Goal: Transaction & Acquisition: Purchase product/service

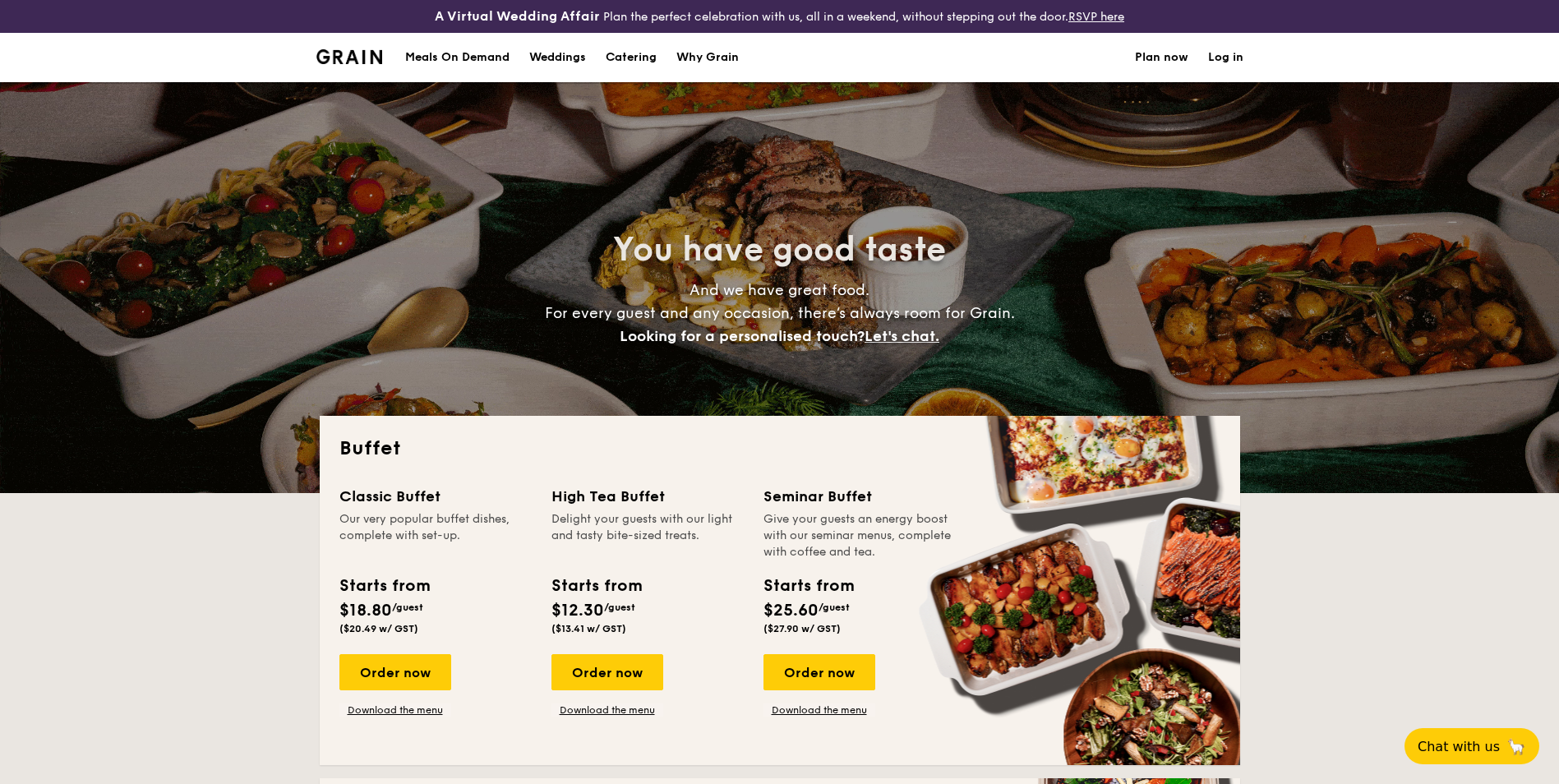
select select
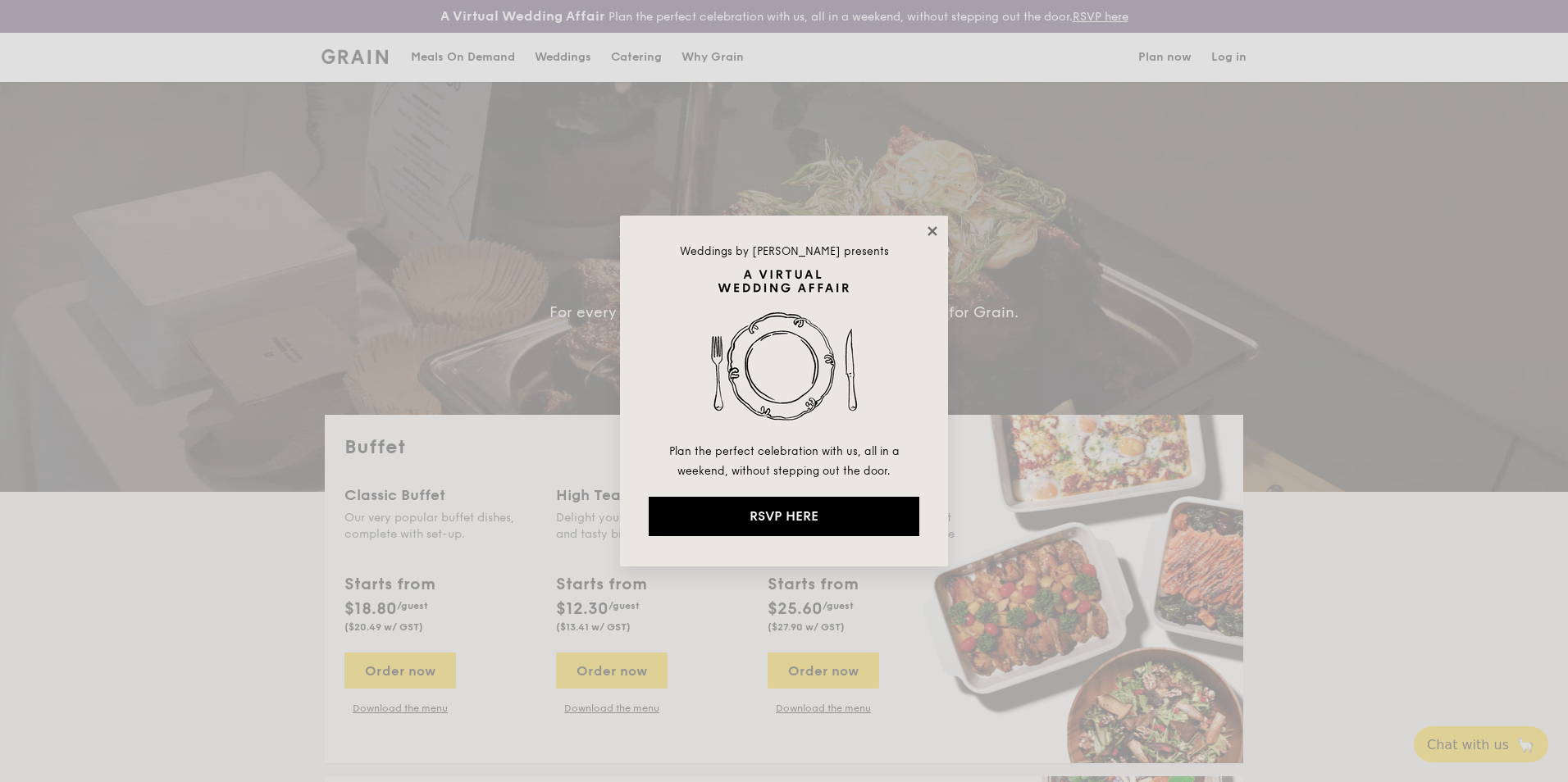
click at [930, 227] on icon at bounding box center [932, 231] width 15 height 15
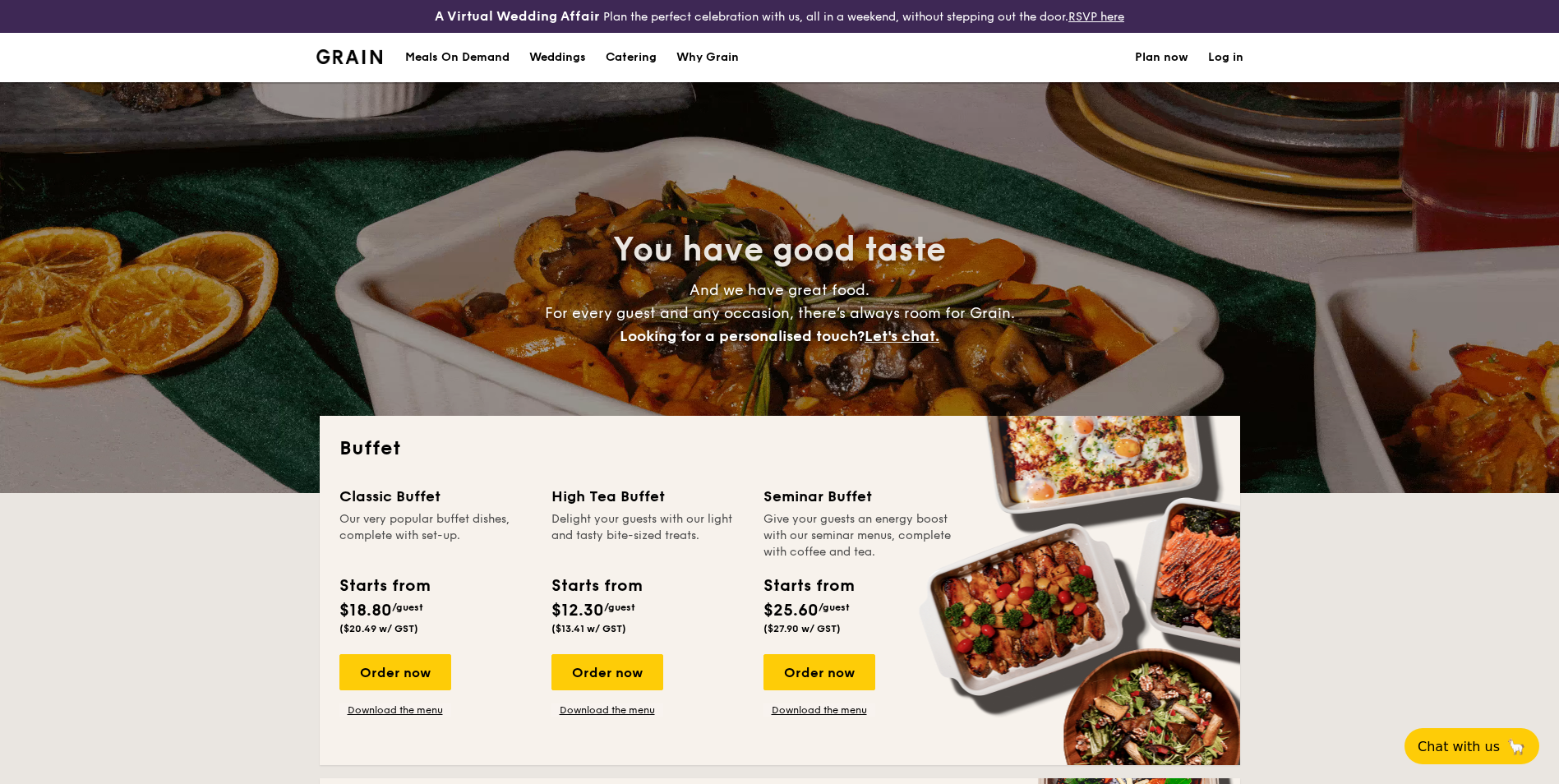
click at [646, 62] on h1 "Catering" at bounding box center [632, 57] width 51 height 50
click at [640, 56] on h1 "Catering" at bounding box center [632, 57] width 51 height 50
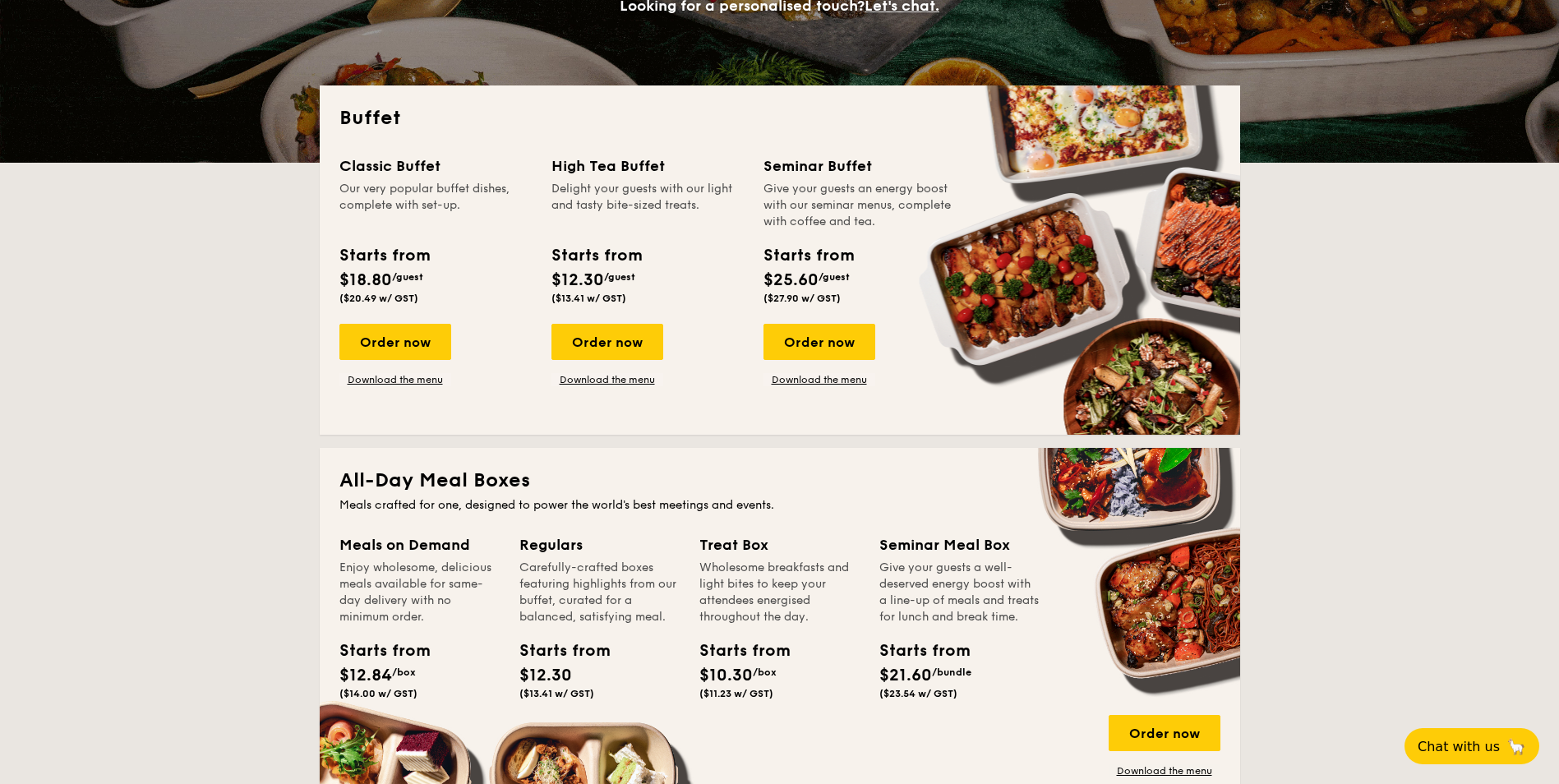
scroll to position [329, 0]
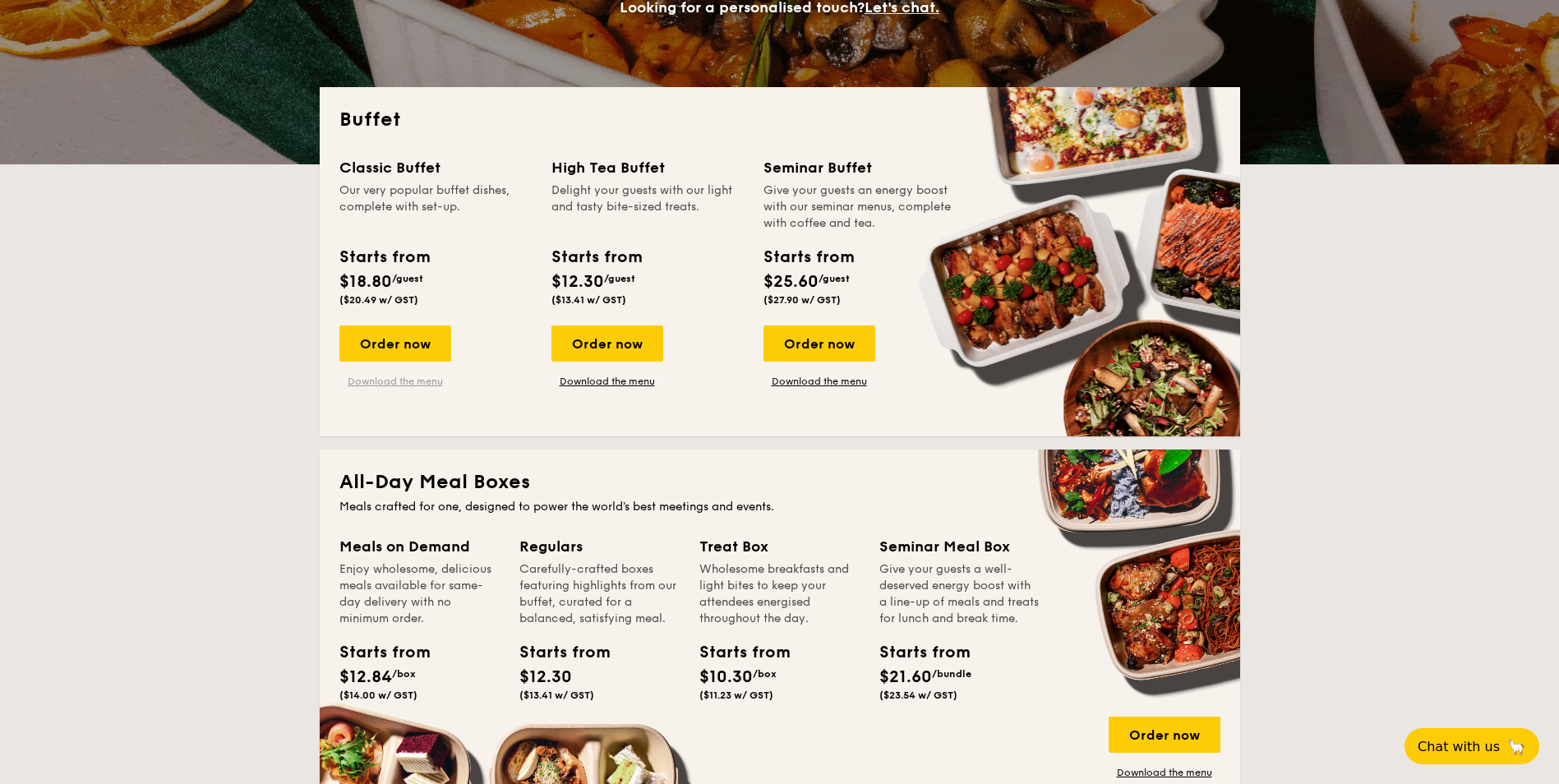
click at [405, 382] on link "Download the menu" at bounding box center [396, 381] width 112 height 13
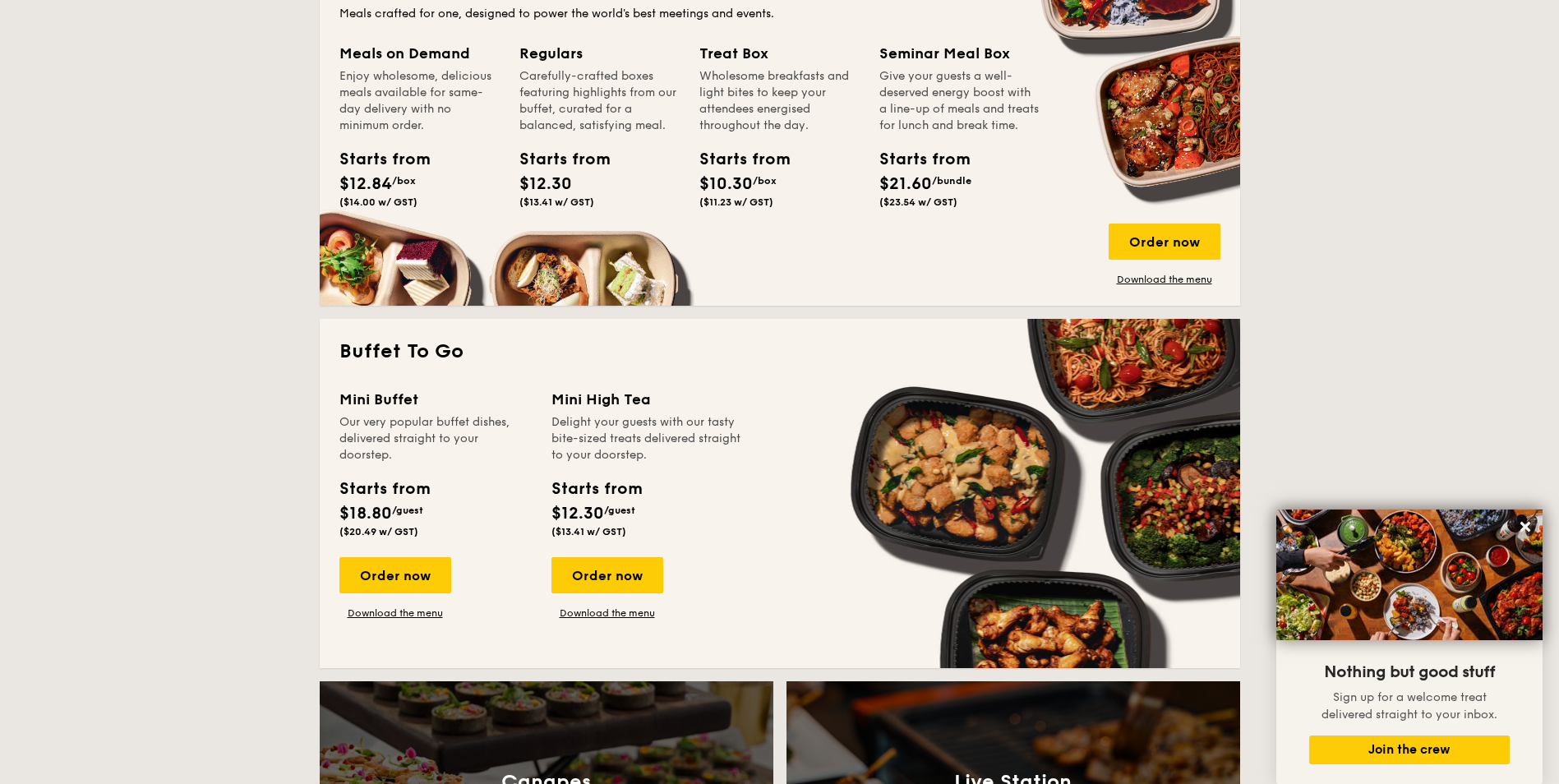
scroll to position [411, 0]
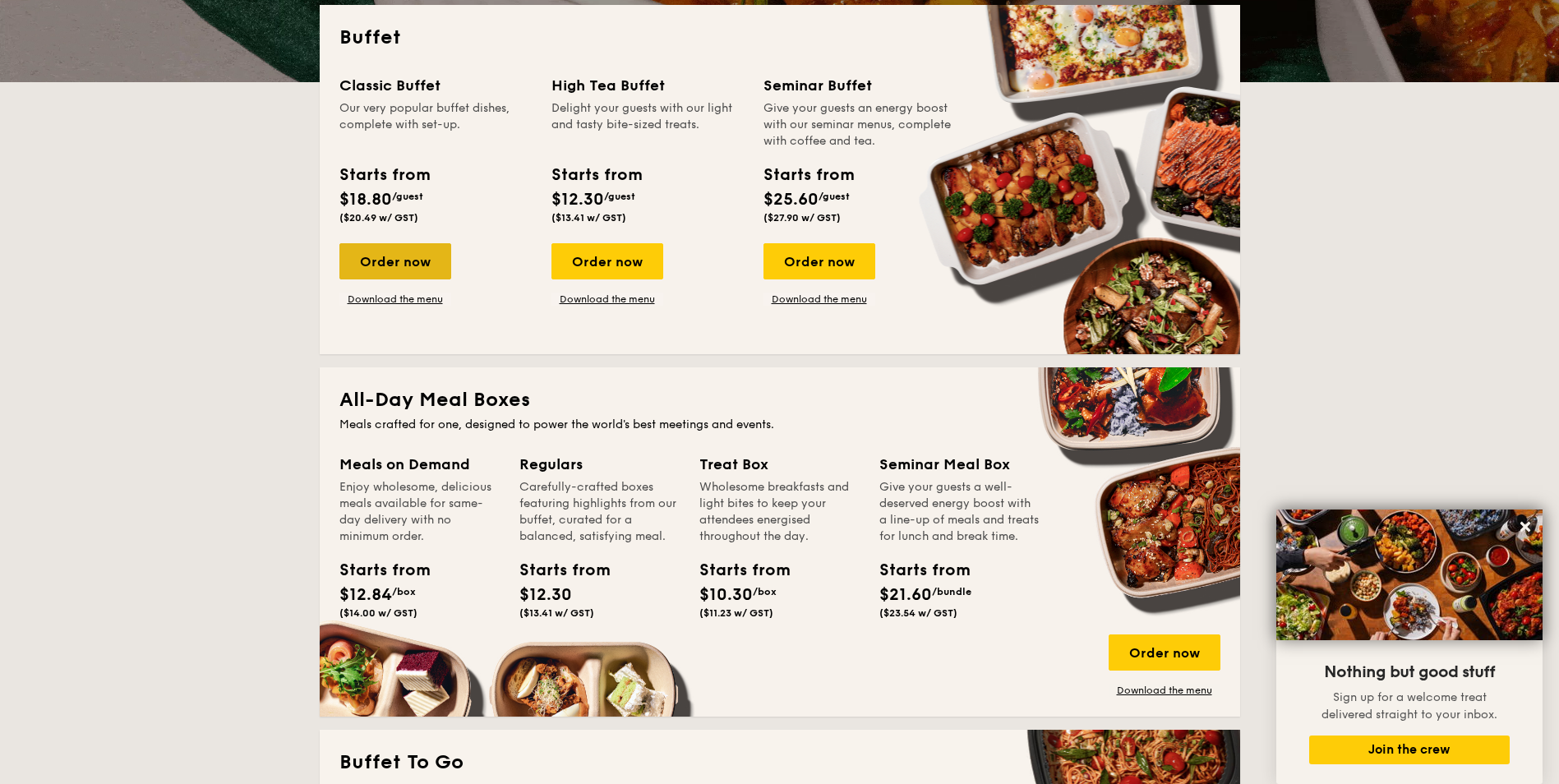
click at [408, 259] on div "Order now" at bounding box center [396, 261] width 112 height 36
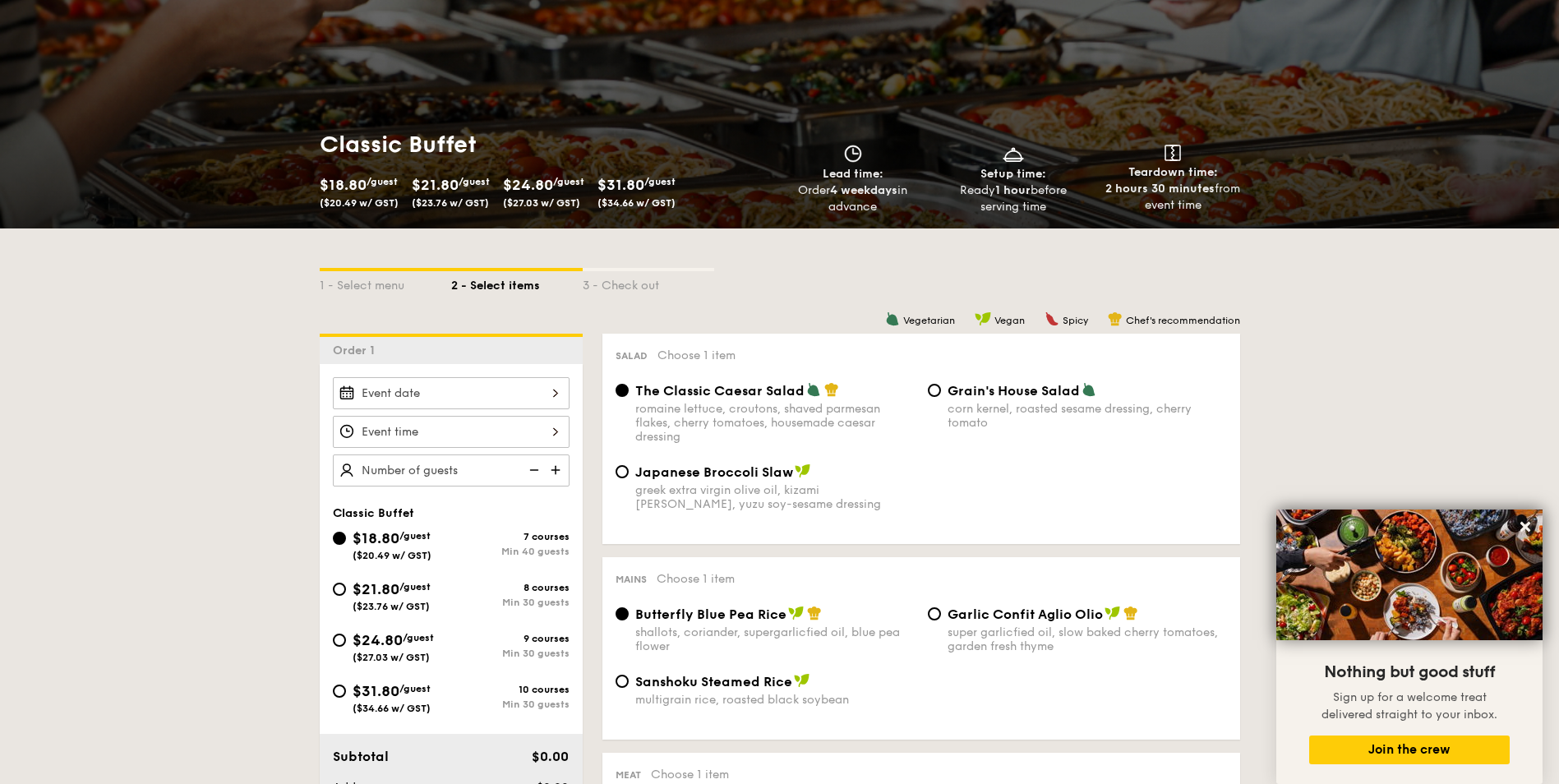
scroll to position [164, 0]
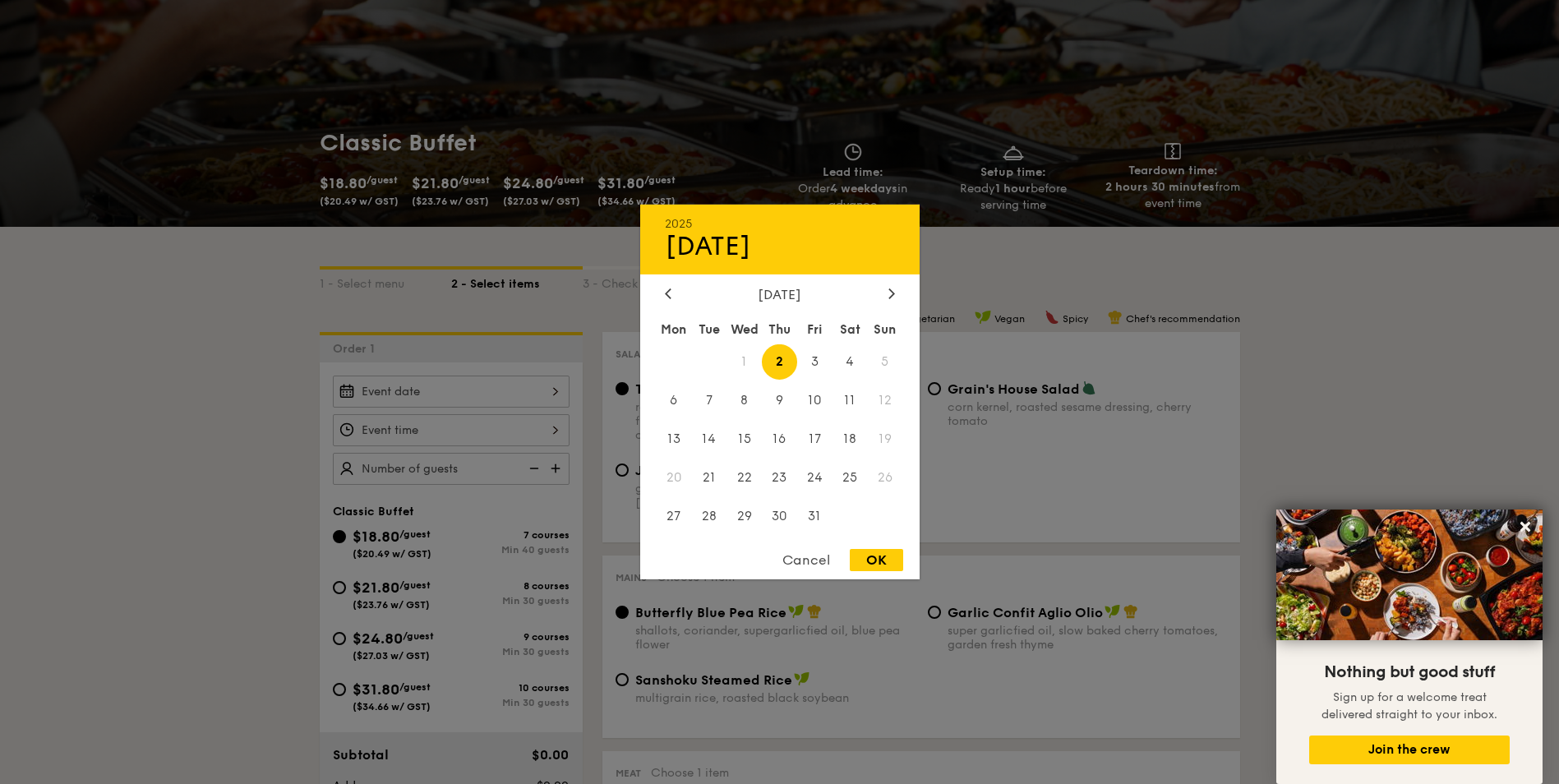
click at [505, 398] on div "2025 Oct [DATE] Tue Wed Thu Fri Sat Sun 1 2 3 4 5 6 7 8 9 10 11 12 13 14 15 16 …" at bounding box center [451, 391] width 237 height 32
click at [848, 481] on span "25" at bounding box center [850, 477] width 35 height 35
click at [878, 564] on div "OK" at bounding box center [877, 560] width 53 height 22
type input "[DATE]"
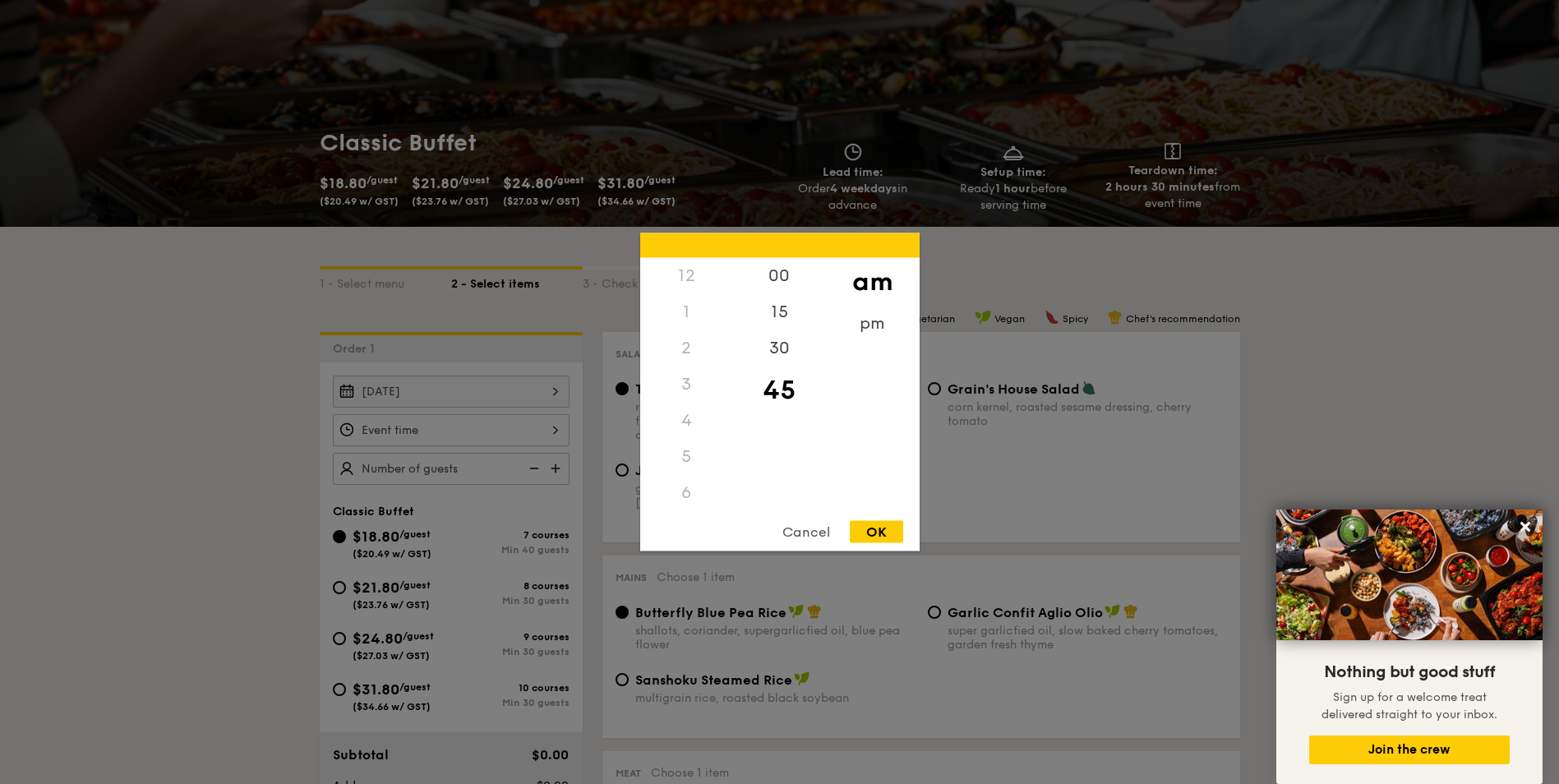
click at [519, 422] on div "12 1 2 3 4 5 6 7 8 9 10 11 00 15 30 45 am pm Cancel OK" at bounding box center [451, 430] width 237 height 32
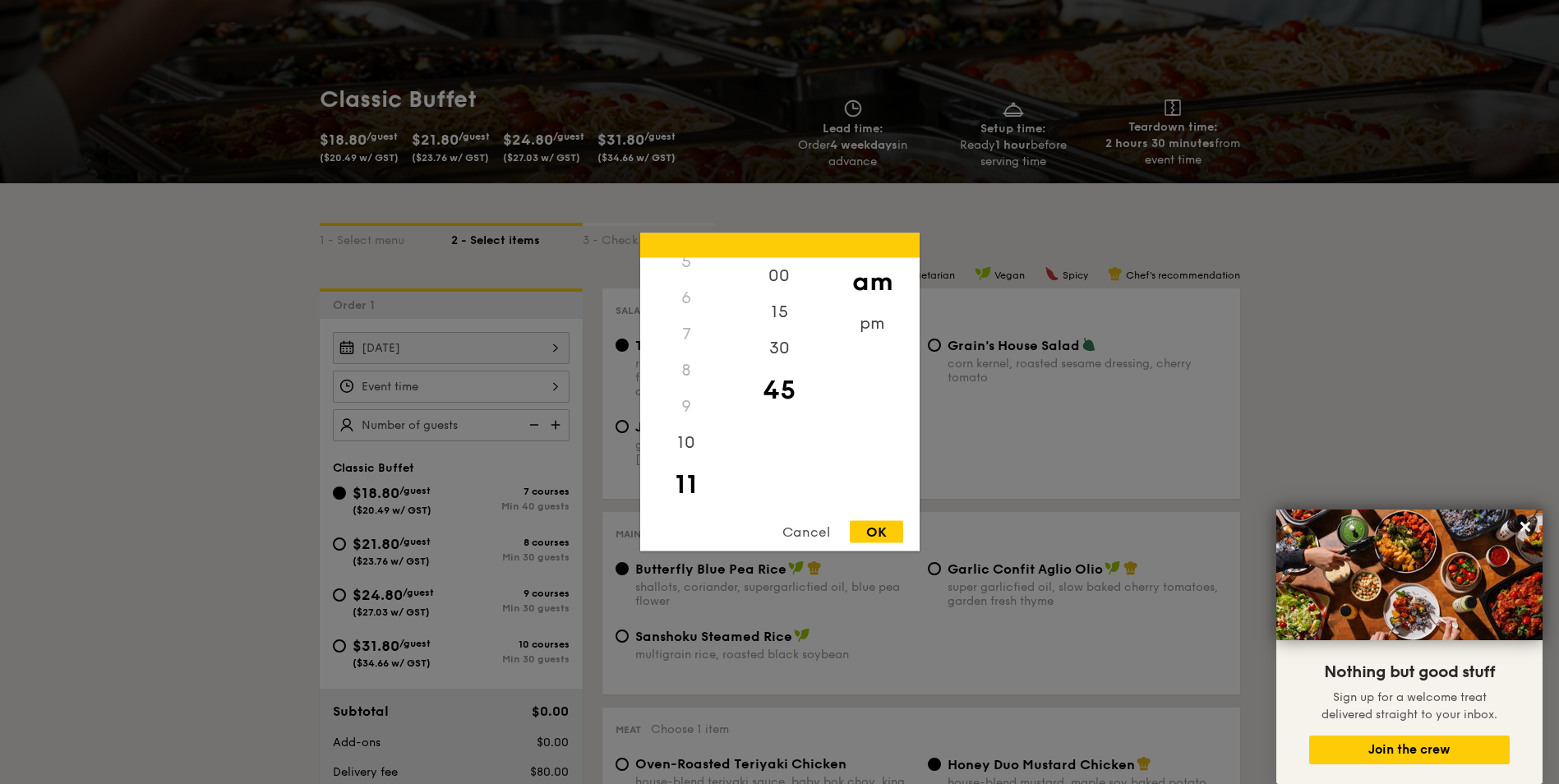
scroll to position [246, 0]
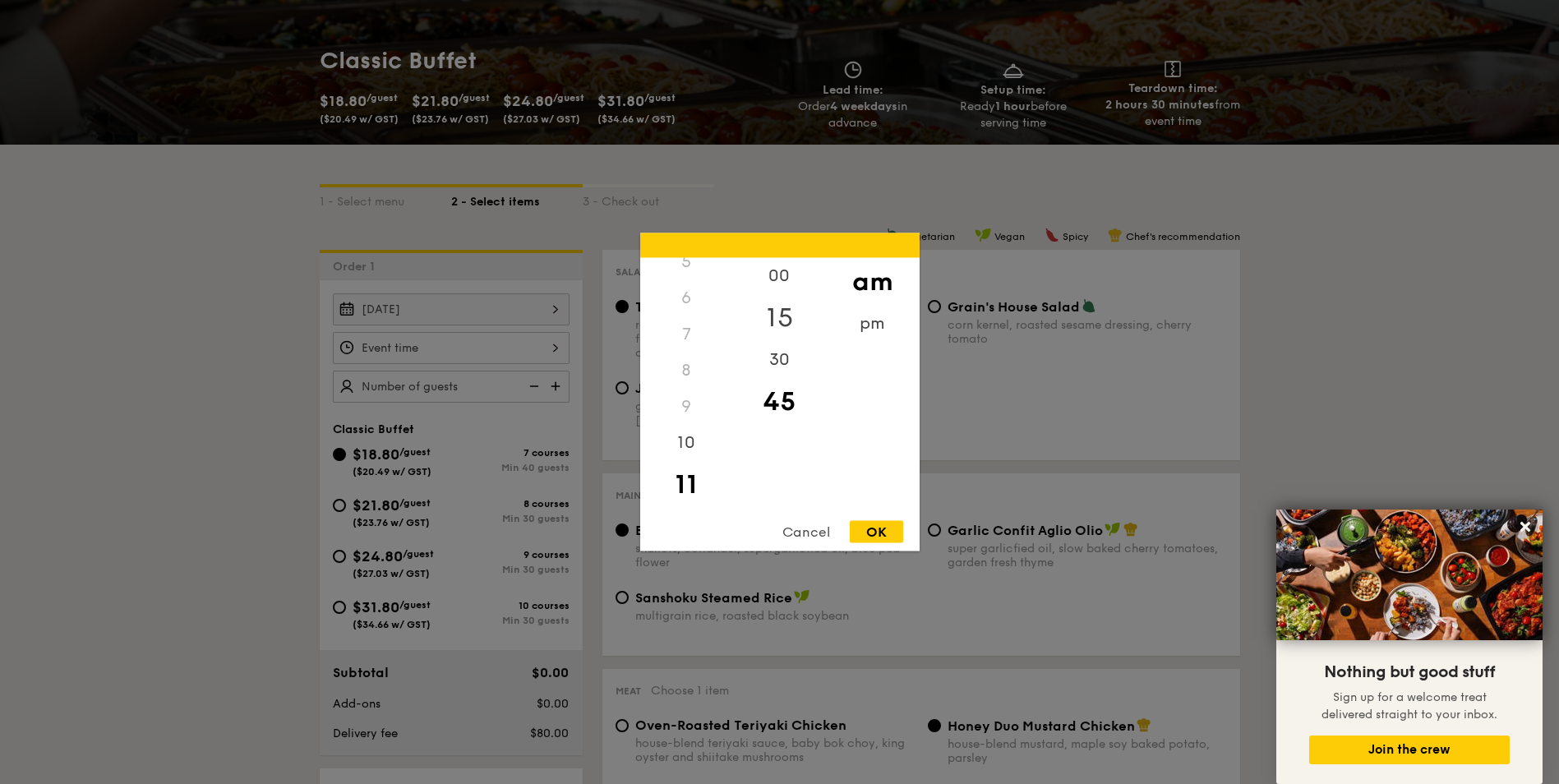
click at [774, 324] on div "15" at bounding box center [779, 318] width 93 height 48
click at [778, 369] on div "30" at bounding box center [779, 365] width 93 height 48
click at [879, 529] on div "OK" at bounding box center [877, 532] width 53 height 22
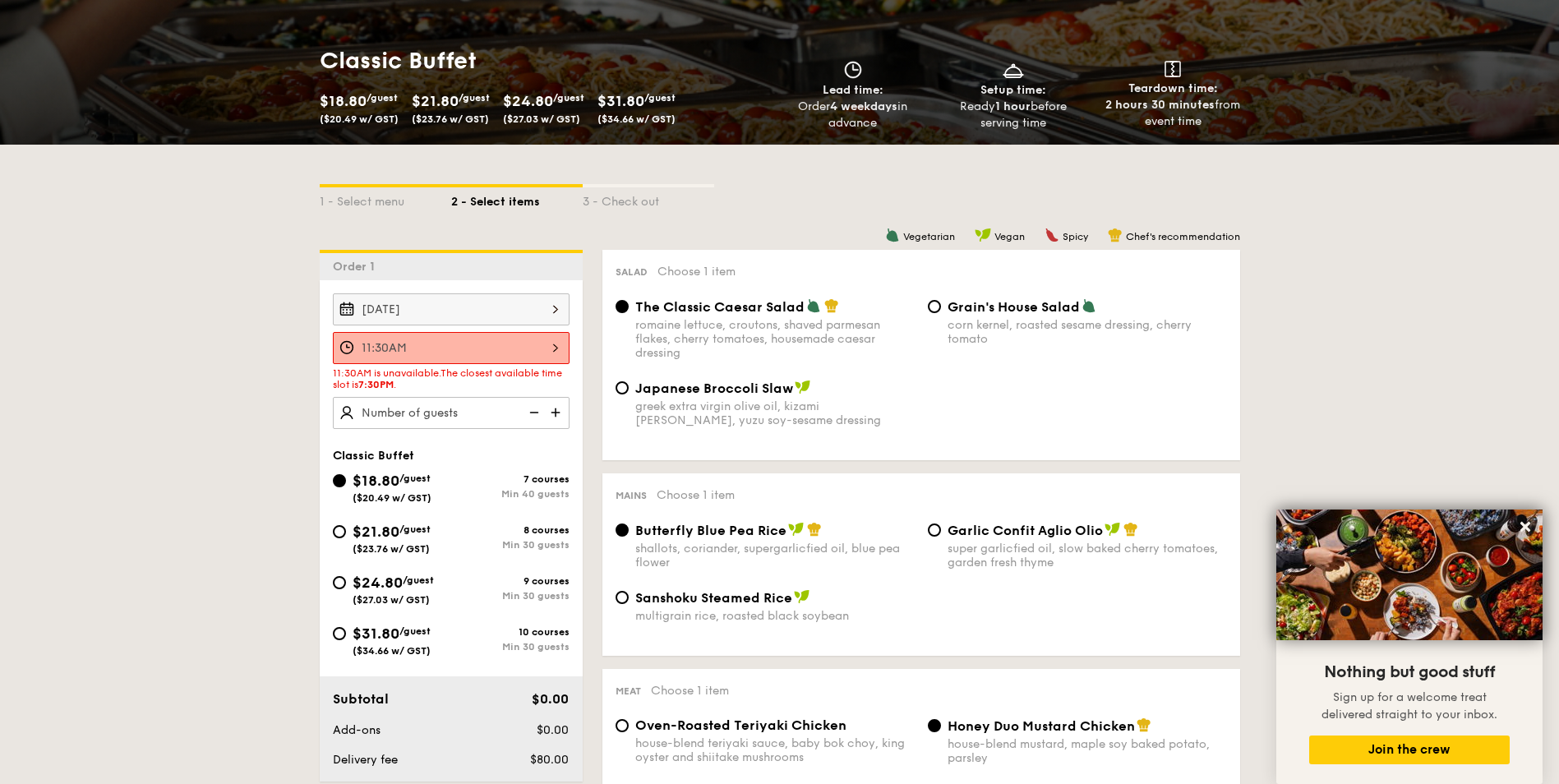
click at [550, 352] on div "11:30AM" at bounding box center [451, 347] width 237 height 32
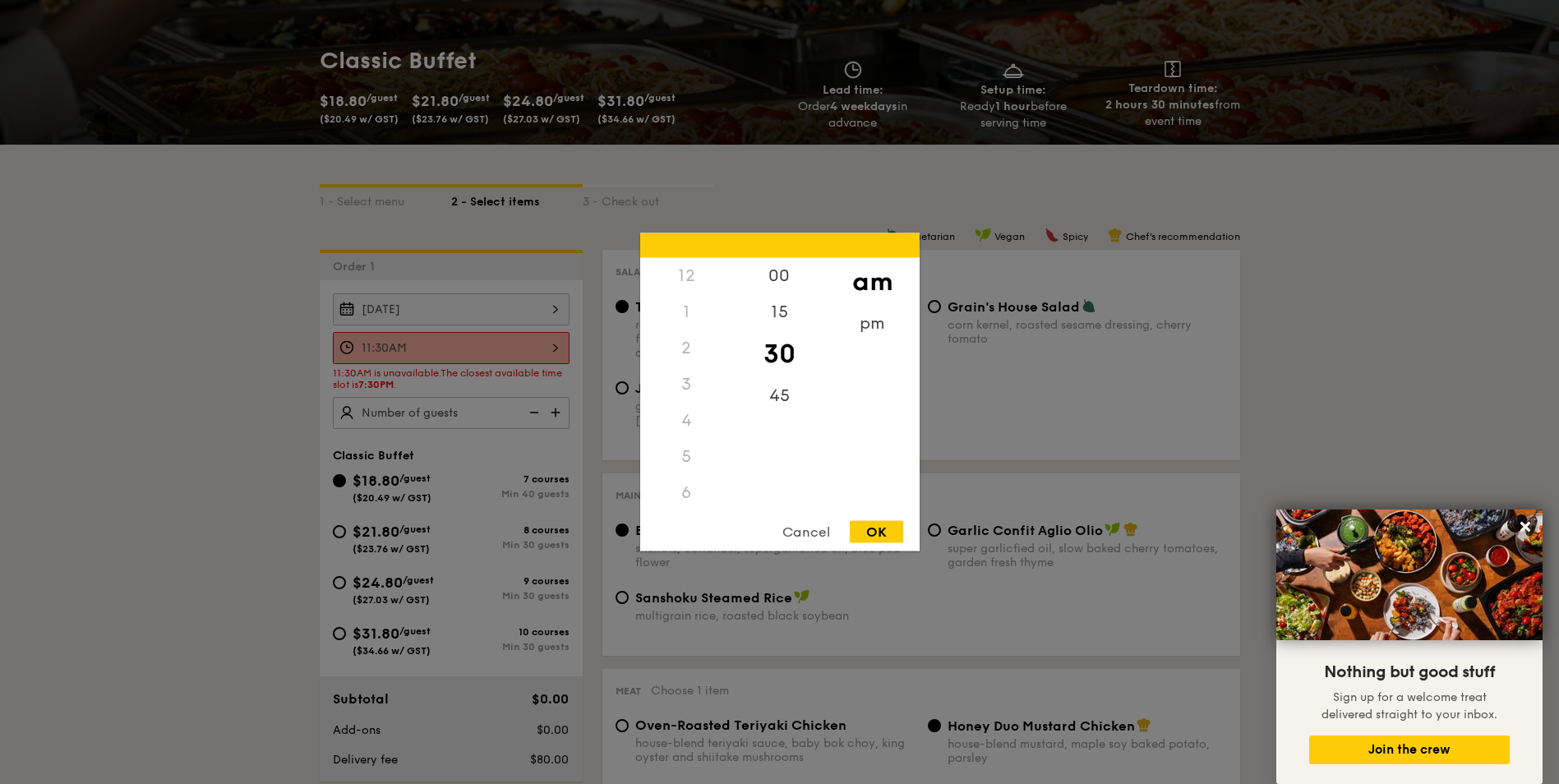
scroll to position [195, 0]
click at [687, 446] on div "10" at bounding box center [687, 448] width 93 height 48
click at [878, 538] on div "OK" at bounding box center [877, 532] width 53 height 22
click at [513, 361] on div "10:30AM 12 1 2 3 4 5 6 7 8 9 10 11 00 15 30 45 am pm Cancel OK" at bounding box center [451, 347] width 237 height 32
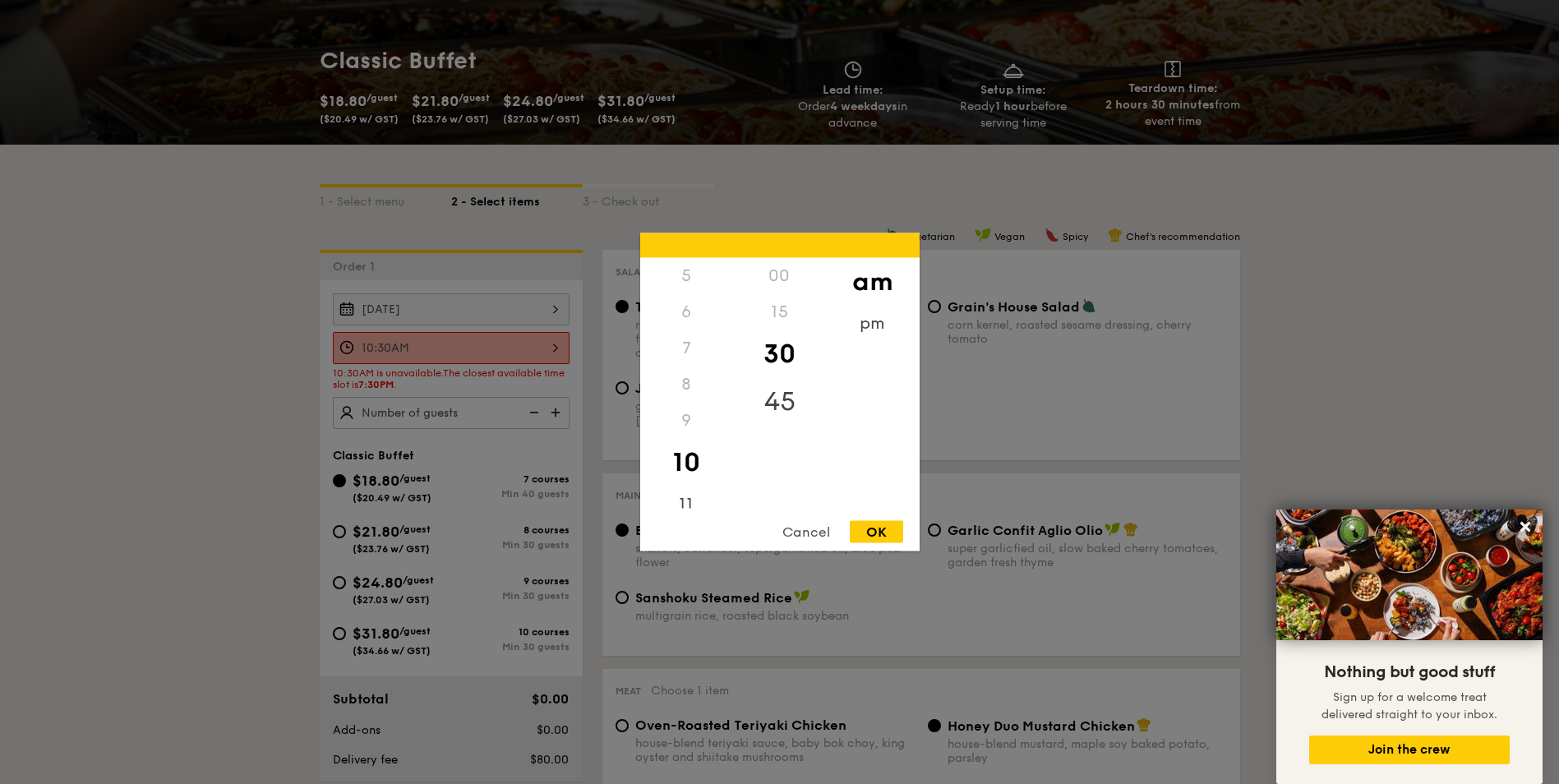
click at [778, 400] on div "45" at bounding box center [779, 402] width 93 height 48
click at [684, 485] on div "12 1 2 3 4 5 6 7 8 9 10 11" at bounding box center [687, 383] width 93 height 251
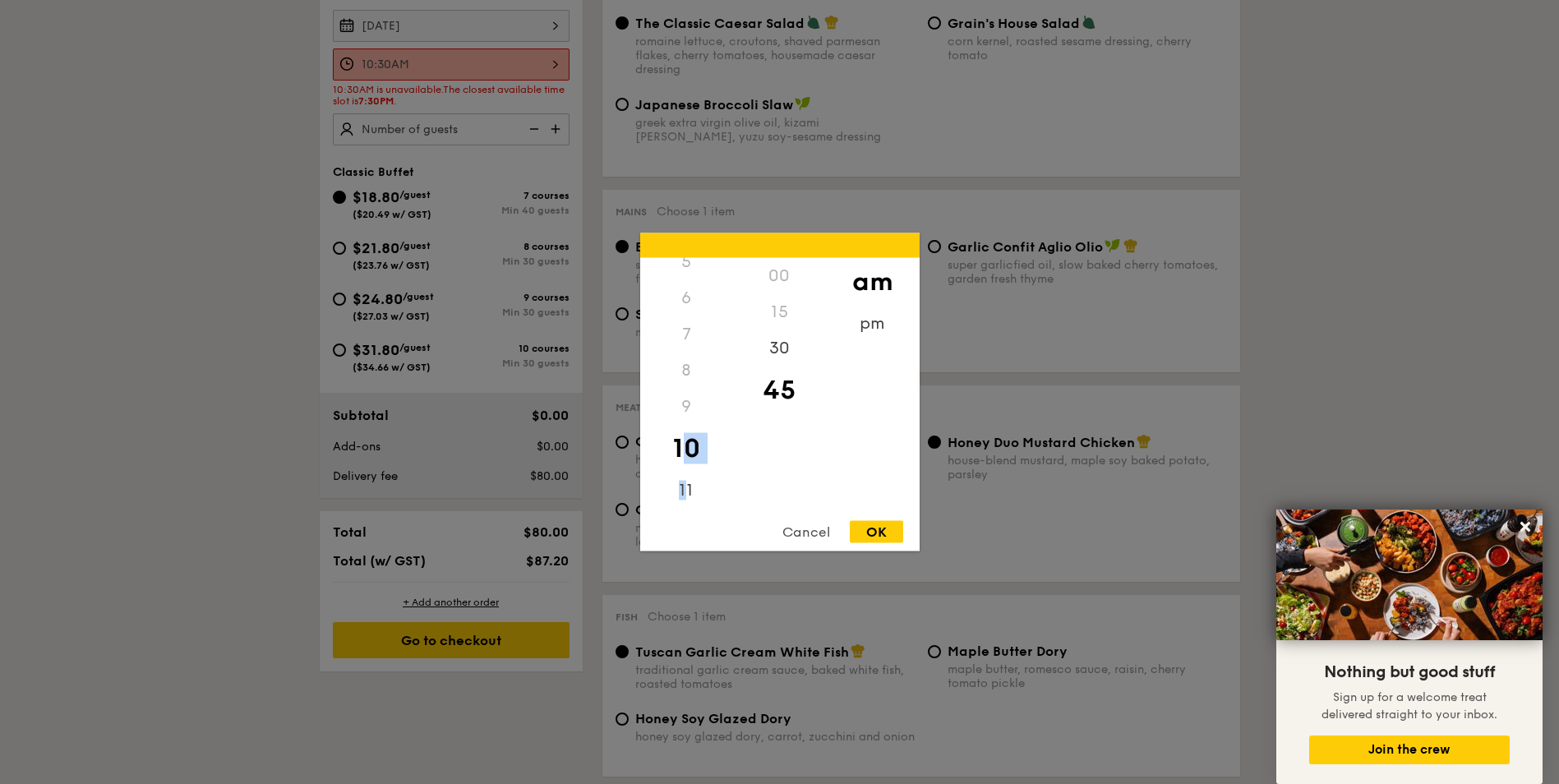
scroll to position [575, 0]
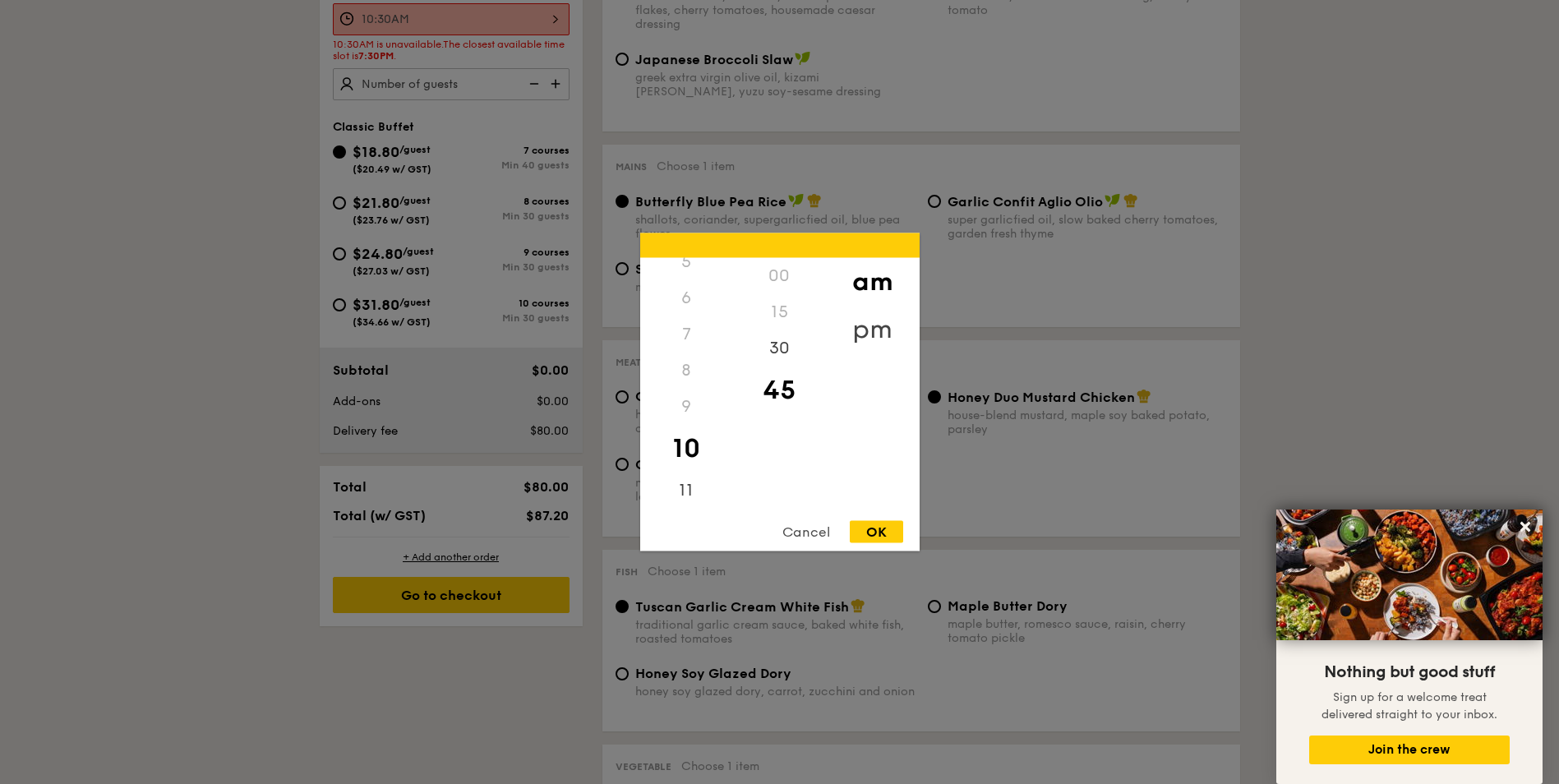
click at [854, 311] on div "pm" at bounding box center [872, 330] width 93 height 48
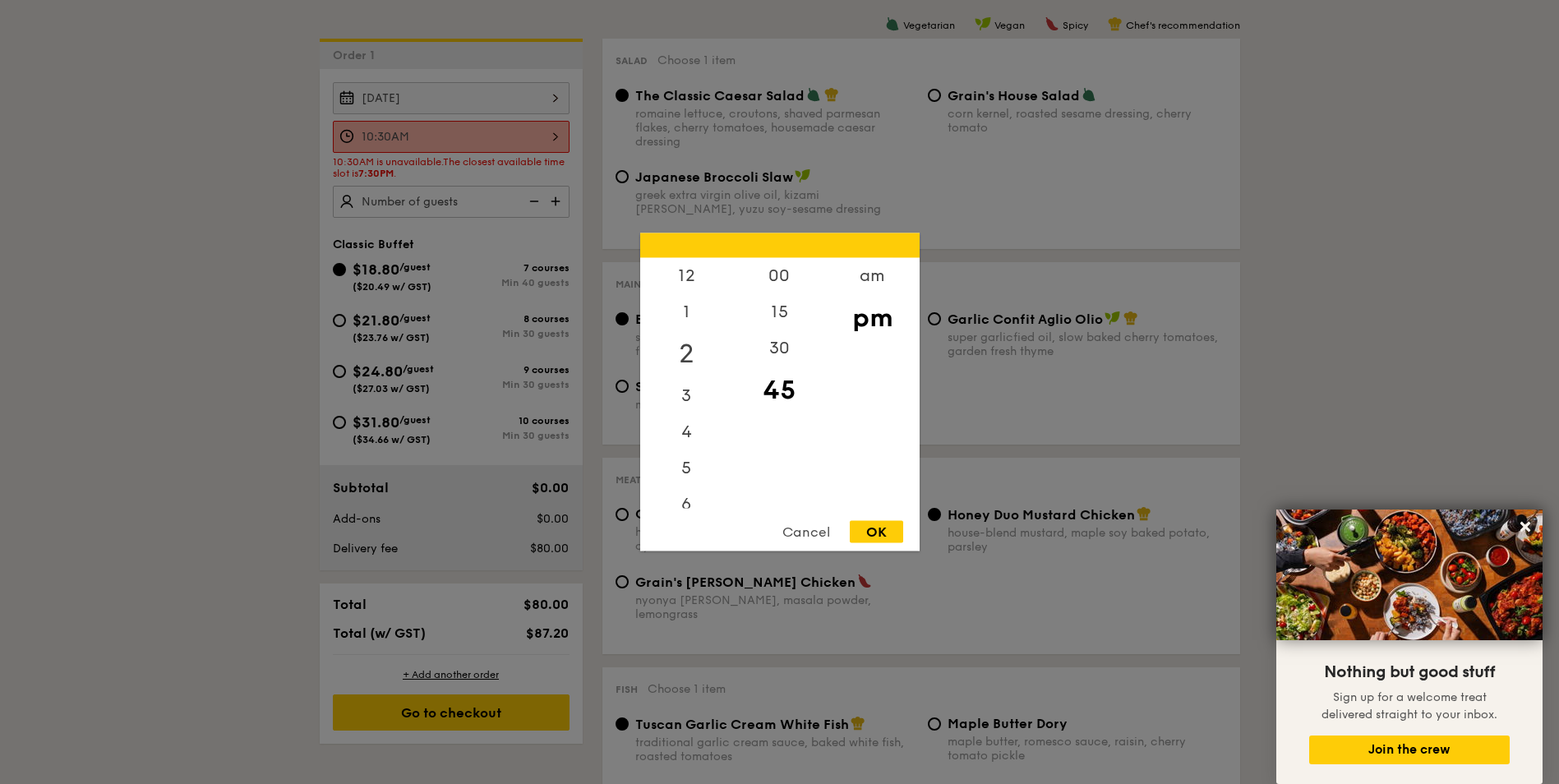
scroll to position [329, 0]
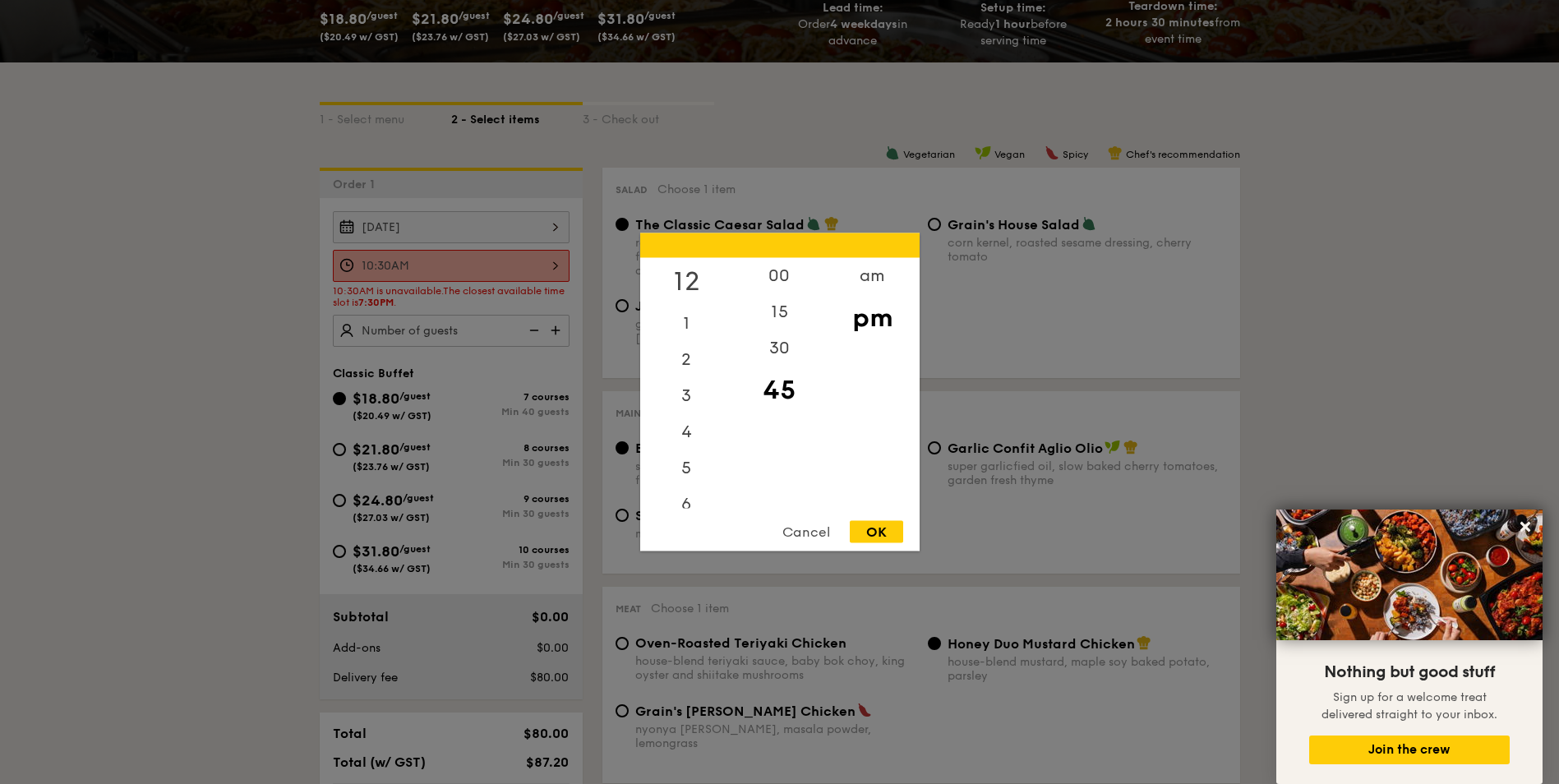
click at [690, 286] on div "12" at bounding box center [687, 282] width 93 height 48
click at [800, 275] on div "00" at bounding box center [779, 282] width 93 height 48
click at [879, 528] on div "OK" at bounding box center [877, 532] width 53 height 22
type input "12:00PM"
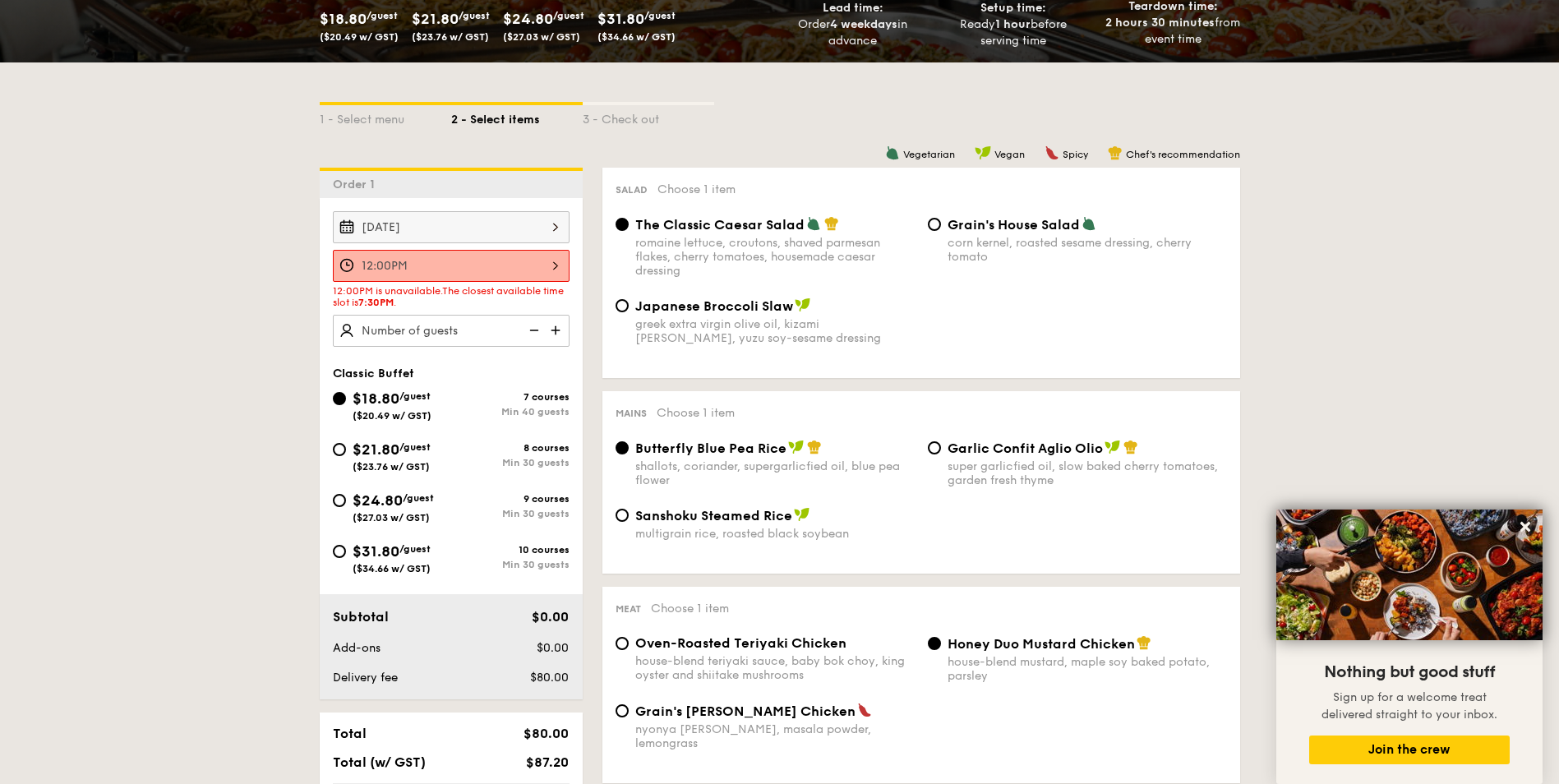
click at [488, 303] on div "12:00PM is unavailable. The closest available time slot is 7:30PM ." at bounding box center [451, 296] width 237 height 23
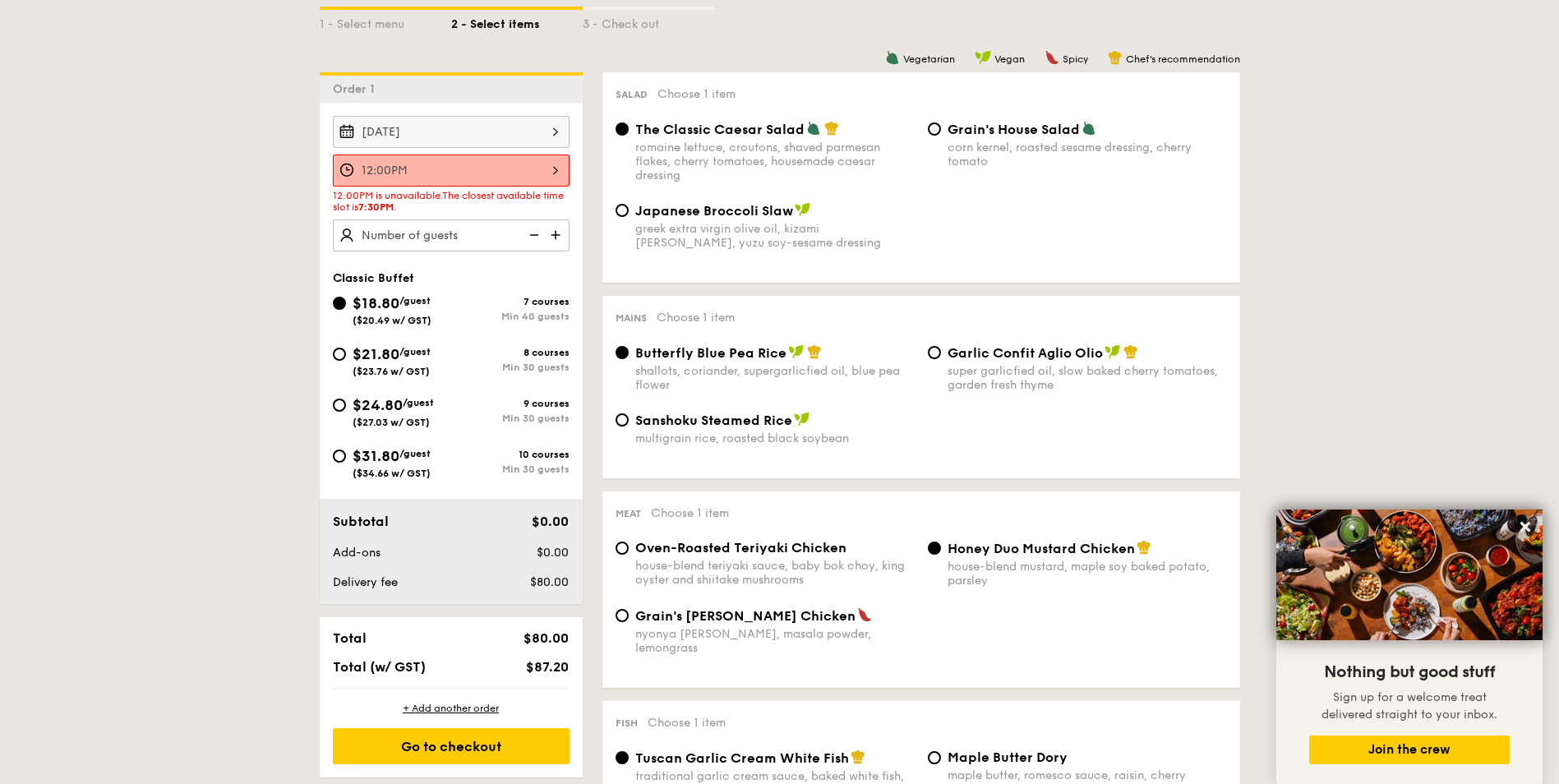
scroll to position [411, 0]
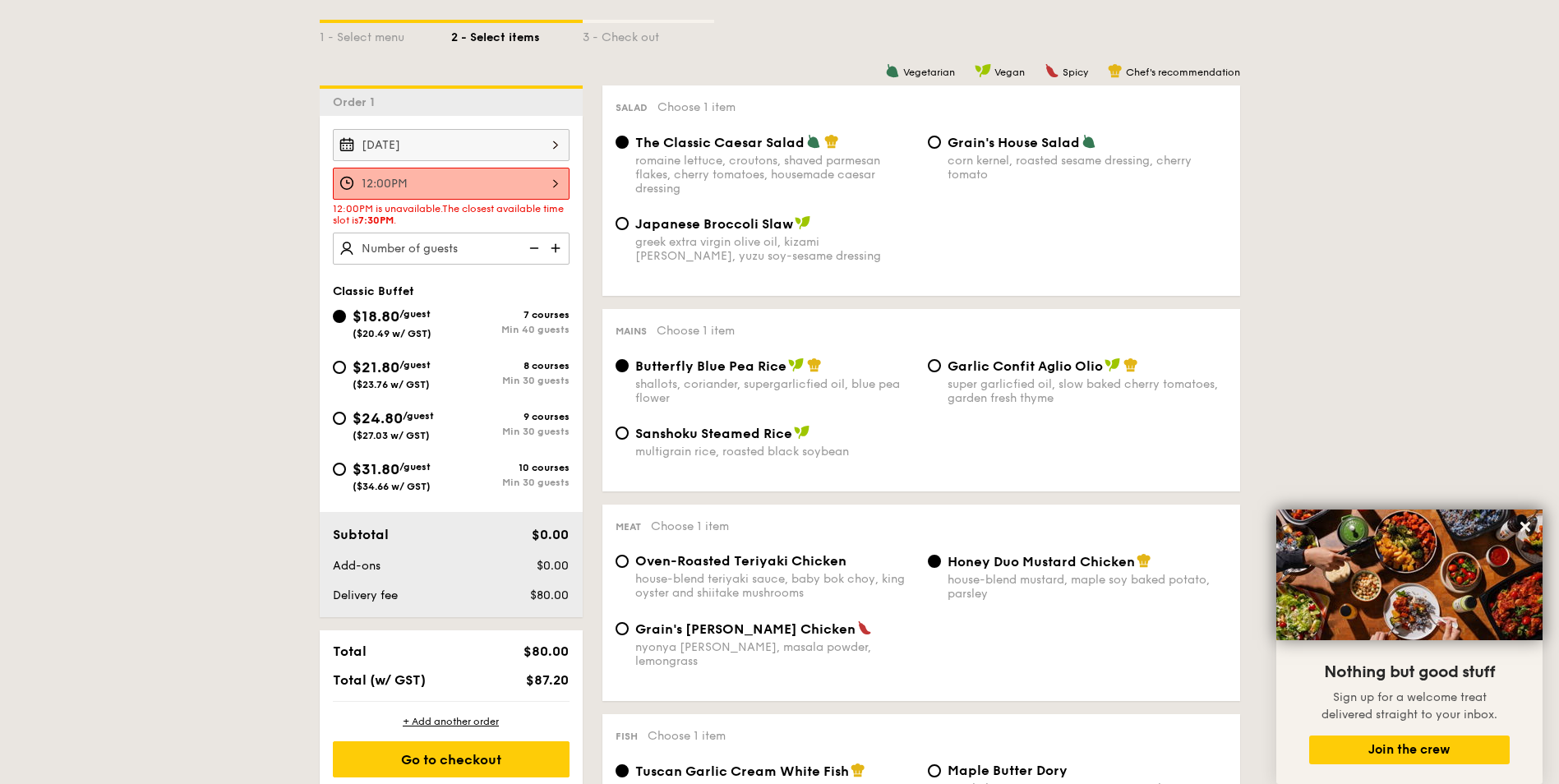
click at [328, 365] on div "$21.80 /guest ($23.76 w/ GST) 8 courses Min 30 guests" at bounding box center [451, 378] width 250 height 45
click at [330, 365] on div "$21.80 /guest ($23.76 w/ GST) 8 courses Min 30 guests" at bounding box center [451, 378] width 250 height 45
click at [337, 366] on input "$21.80 /guest ($23.76 w/ GST) 8 courses Min 30 guests" at bounding box center [339, 367] width 13 height 13
radio input "true"
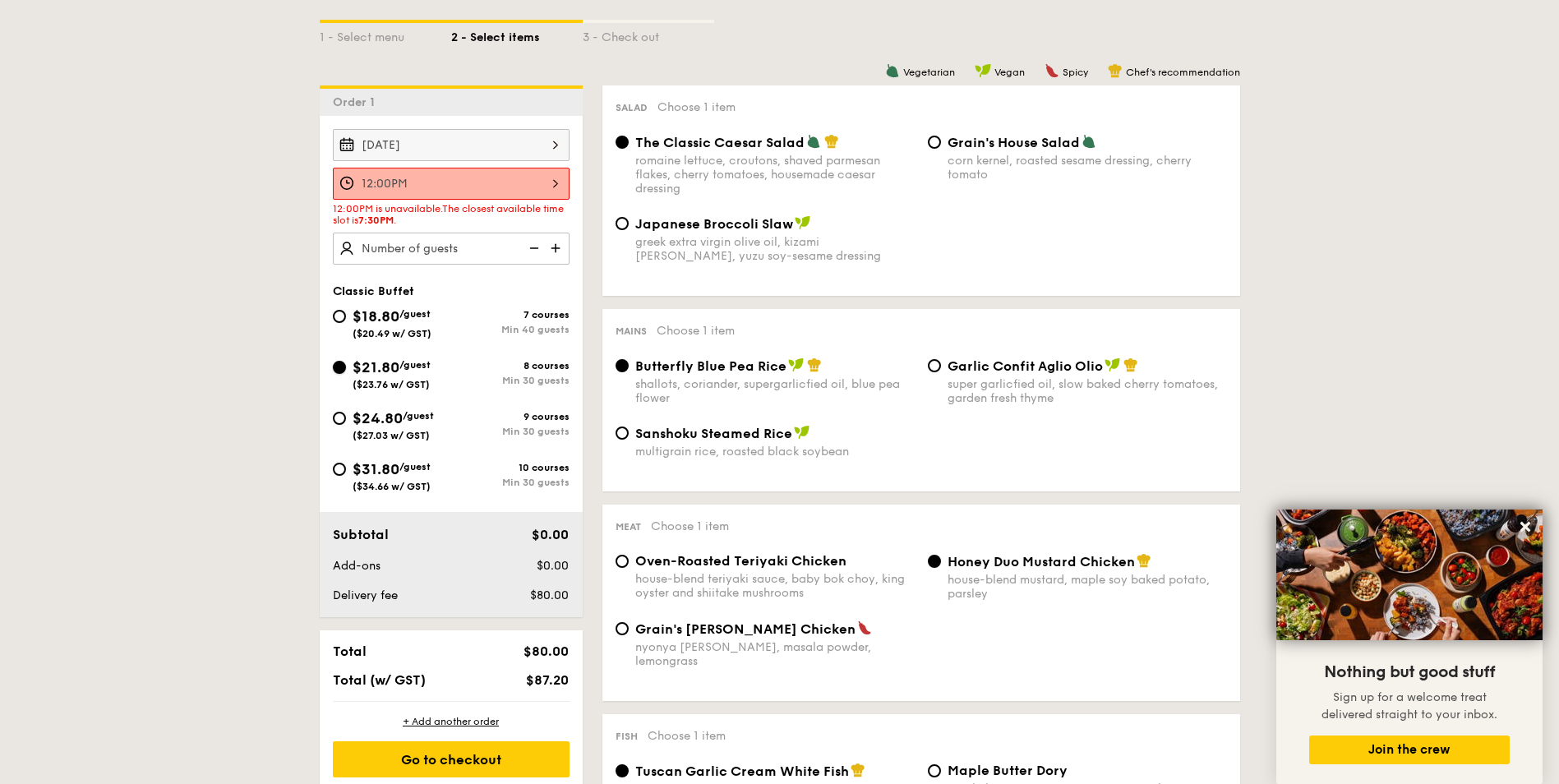
radio input "true"
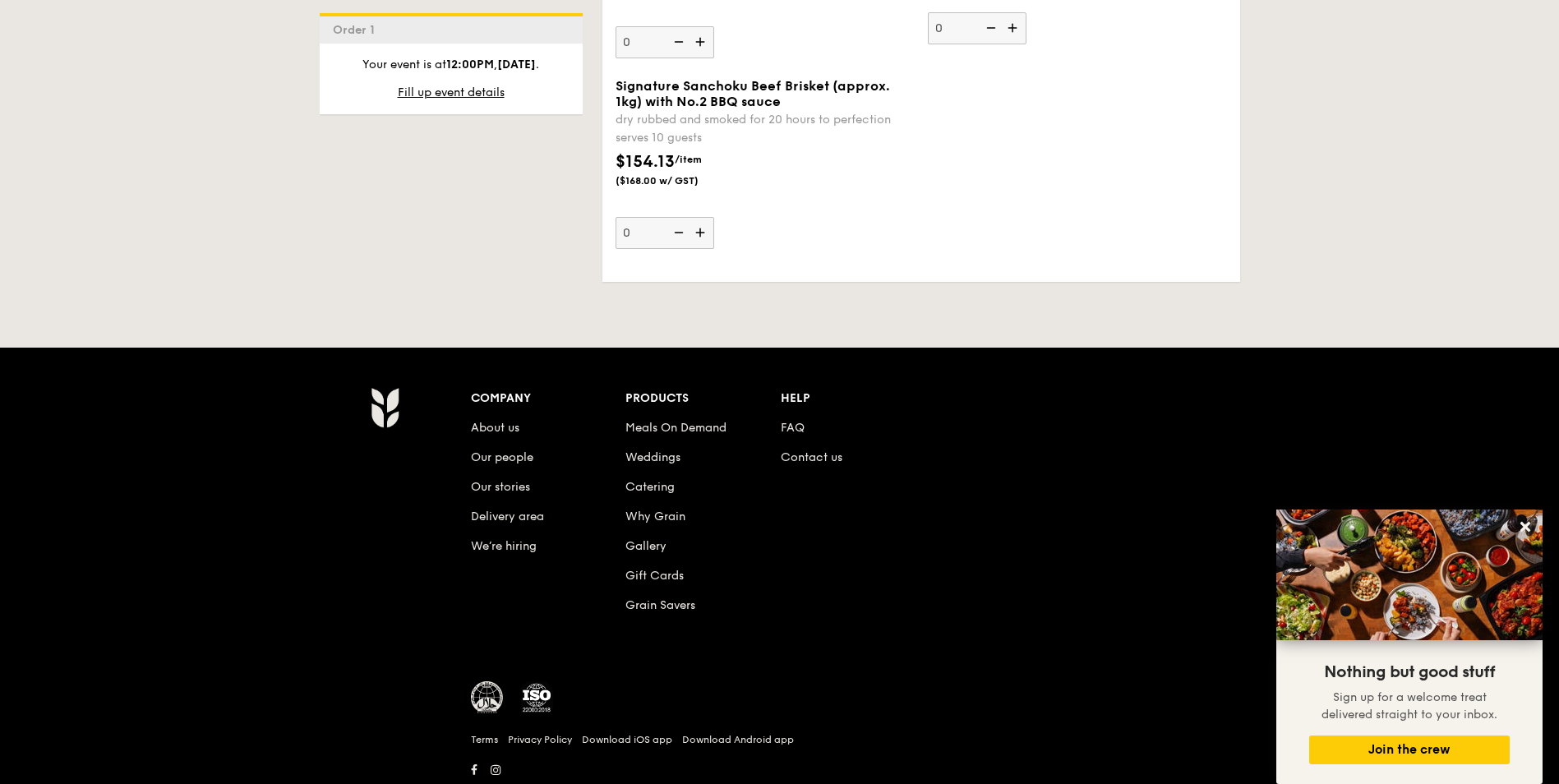
scroll to position [3822, 0]
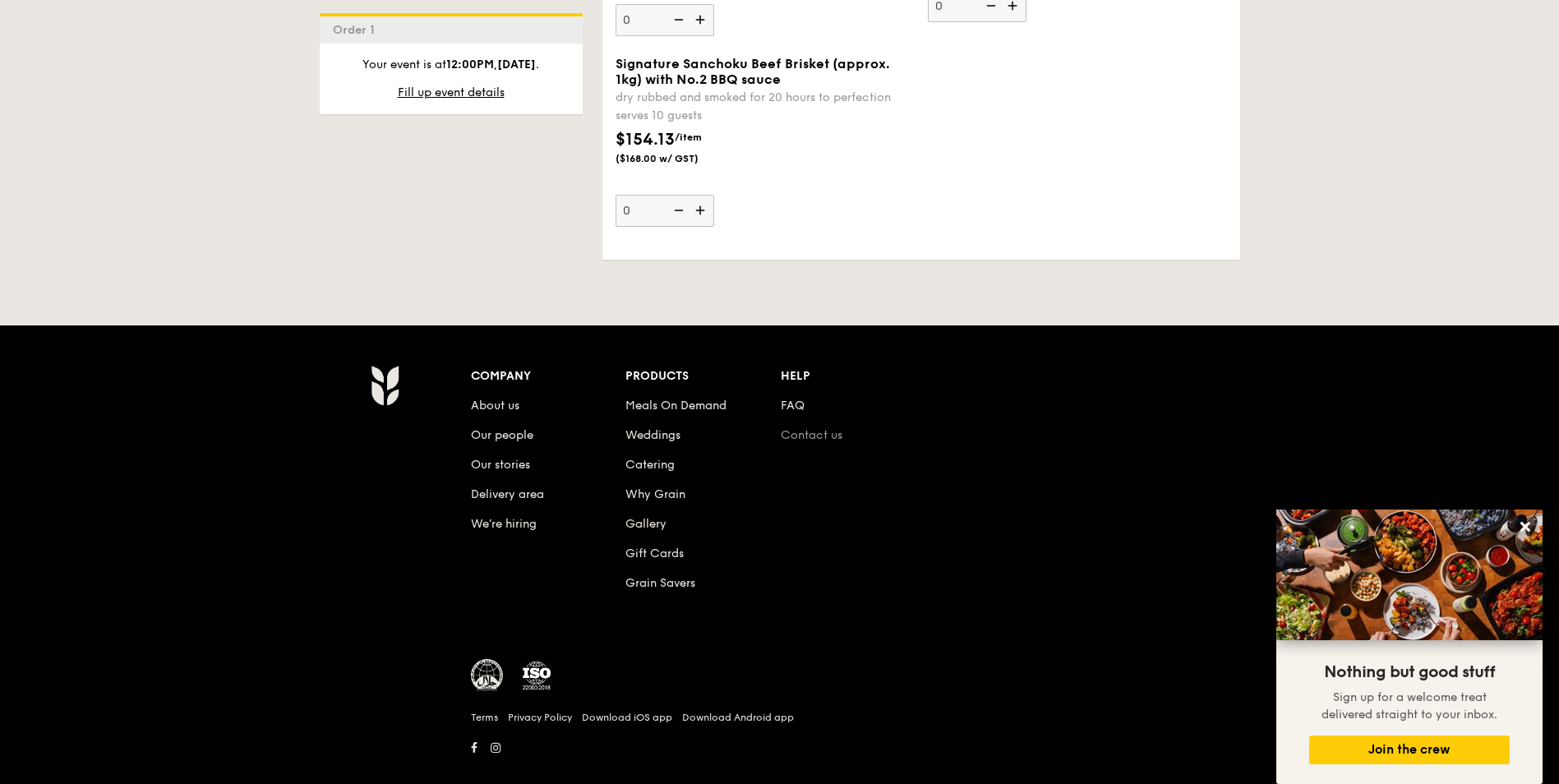
click at [811, 428] on link "Contact us" at bounding box center [812, 435] width 62 height 14
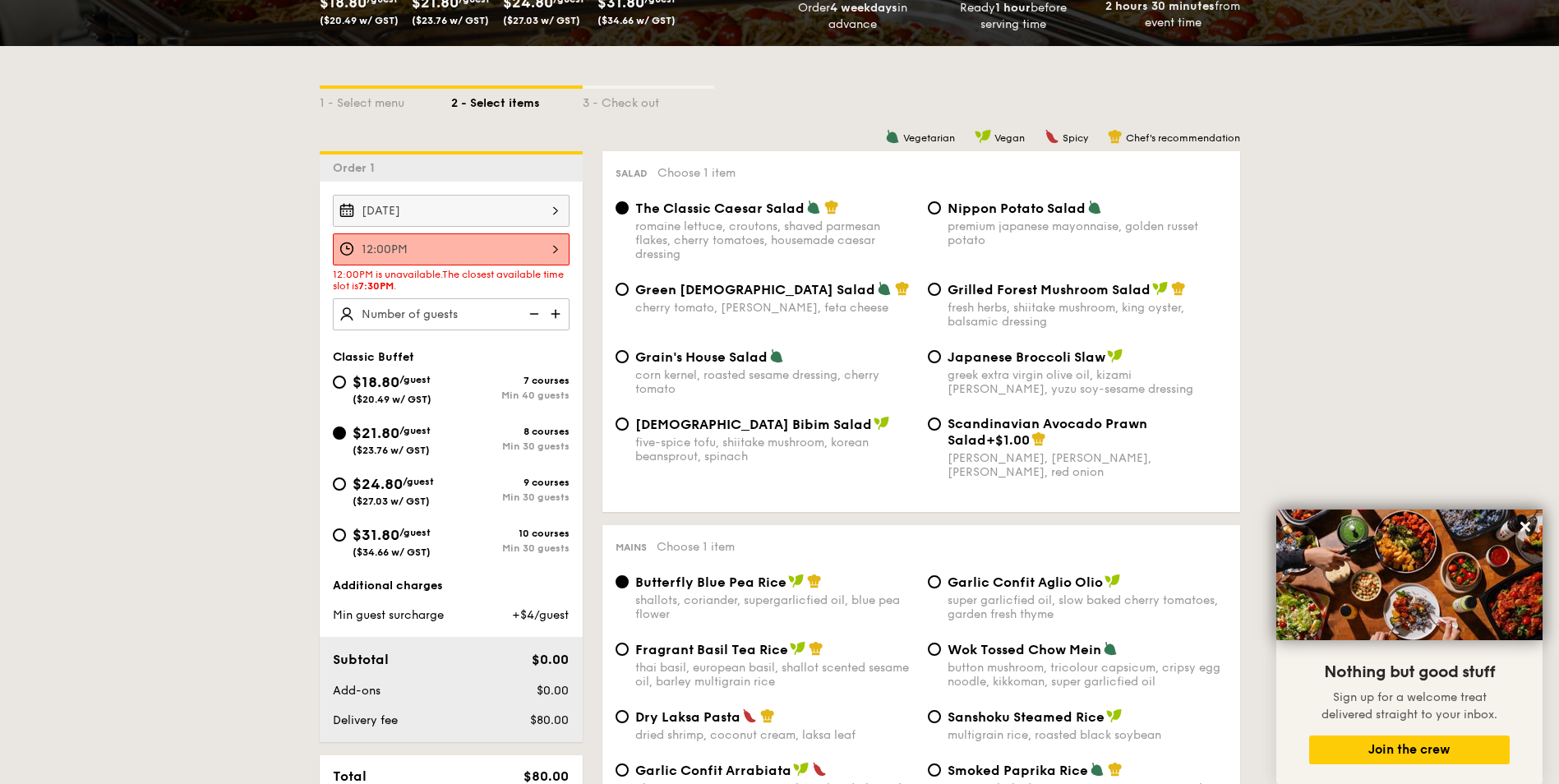
scroll to position [205, 0]
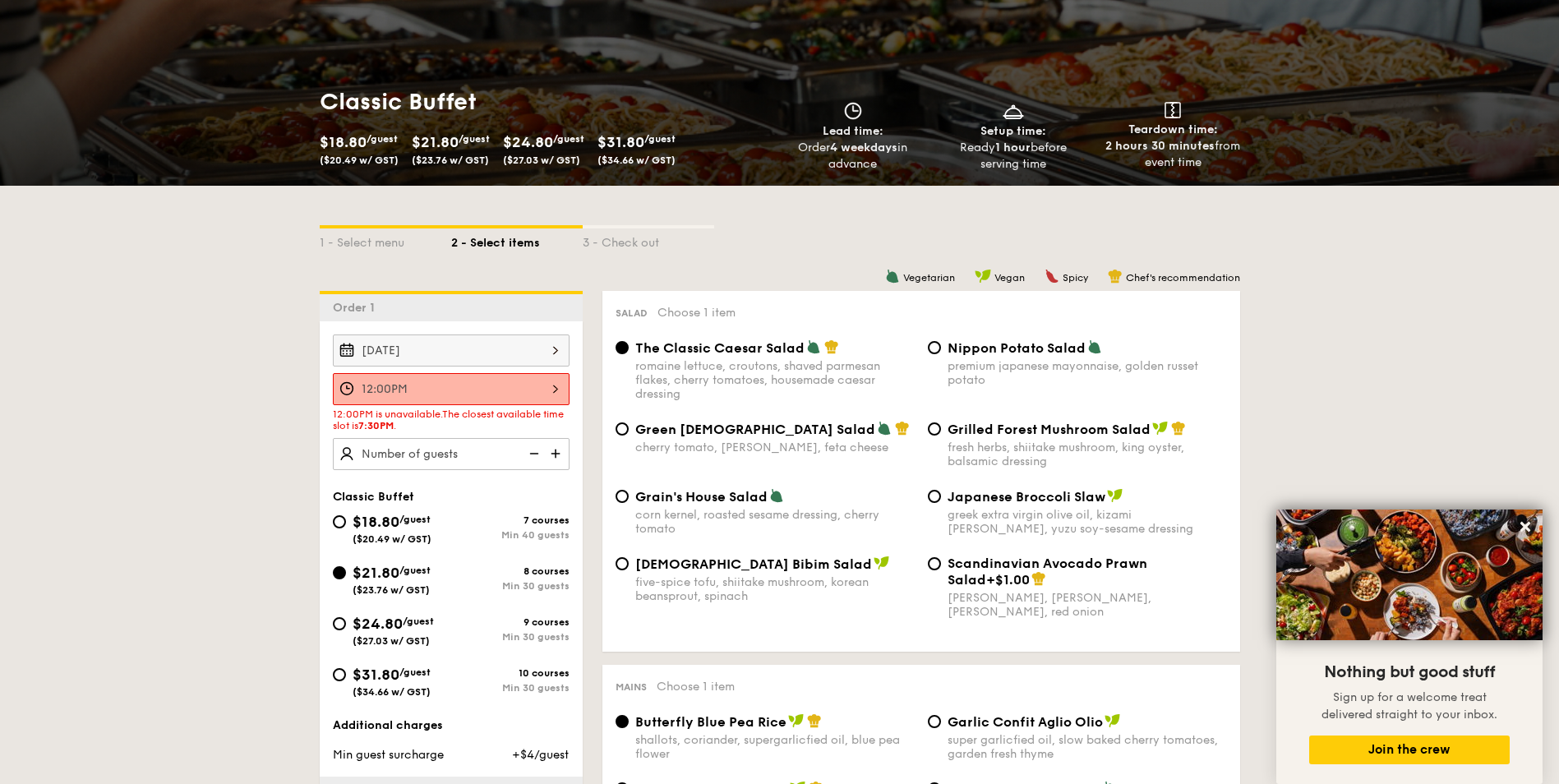
click at [558, 457] on img at bounding box center [557, 454] width 25 height 31
type input "40 guests"
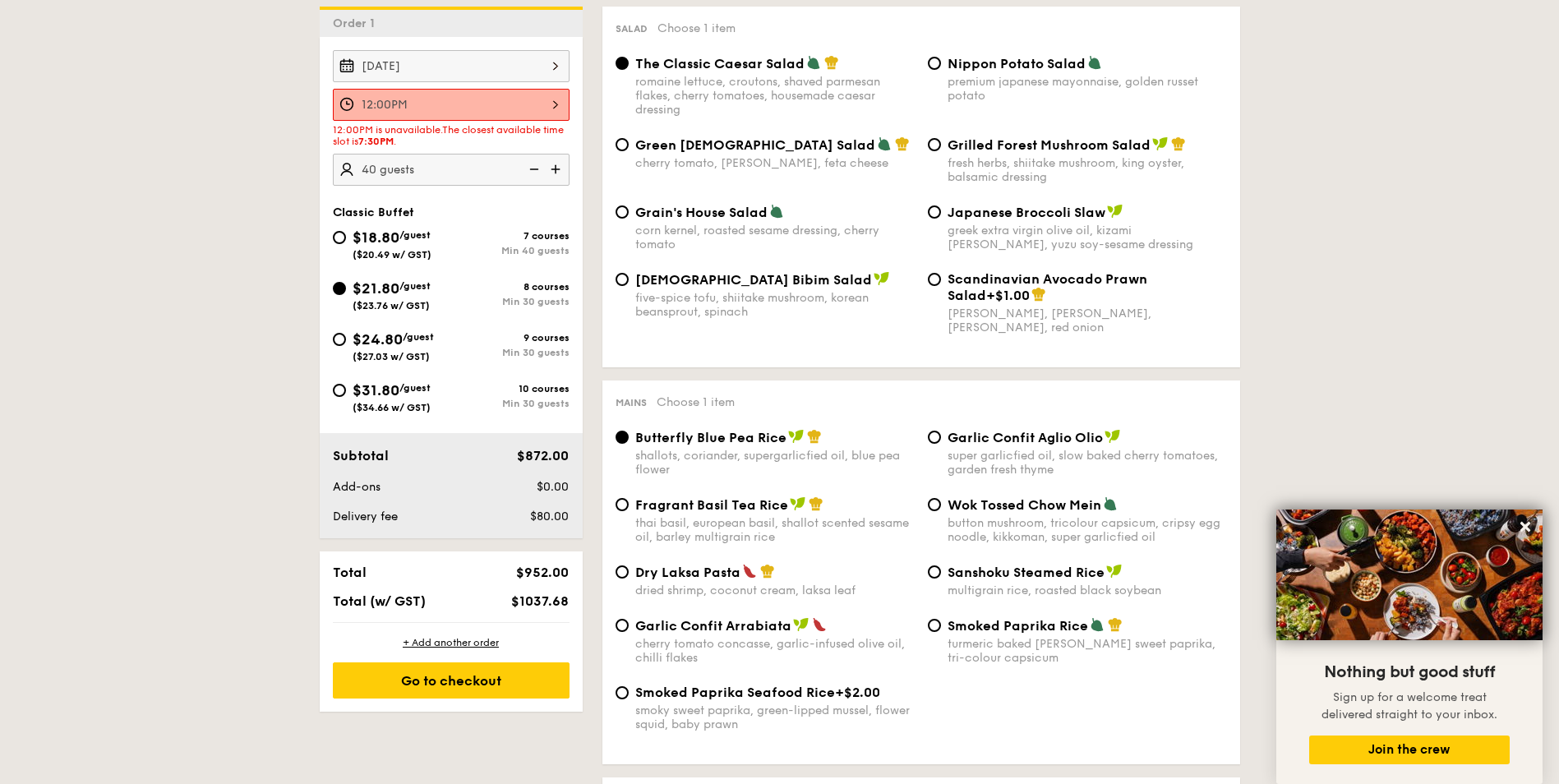
scroll to position [452, 0]
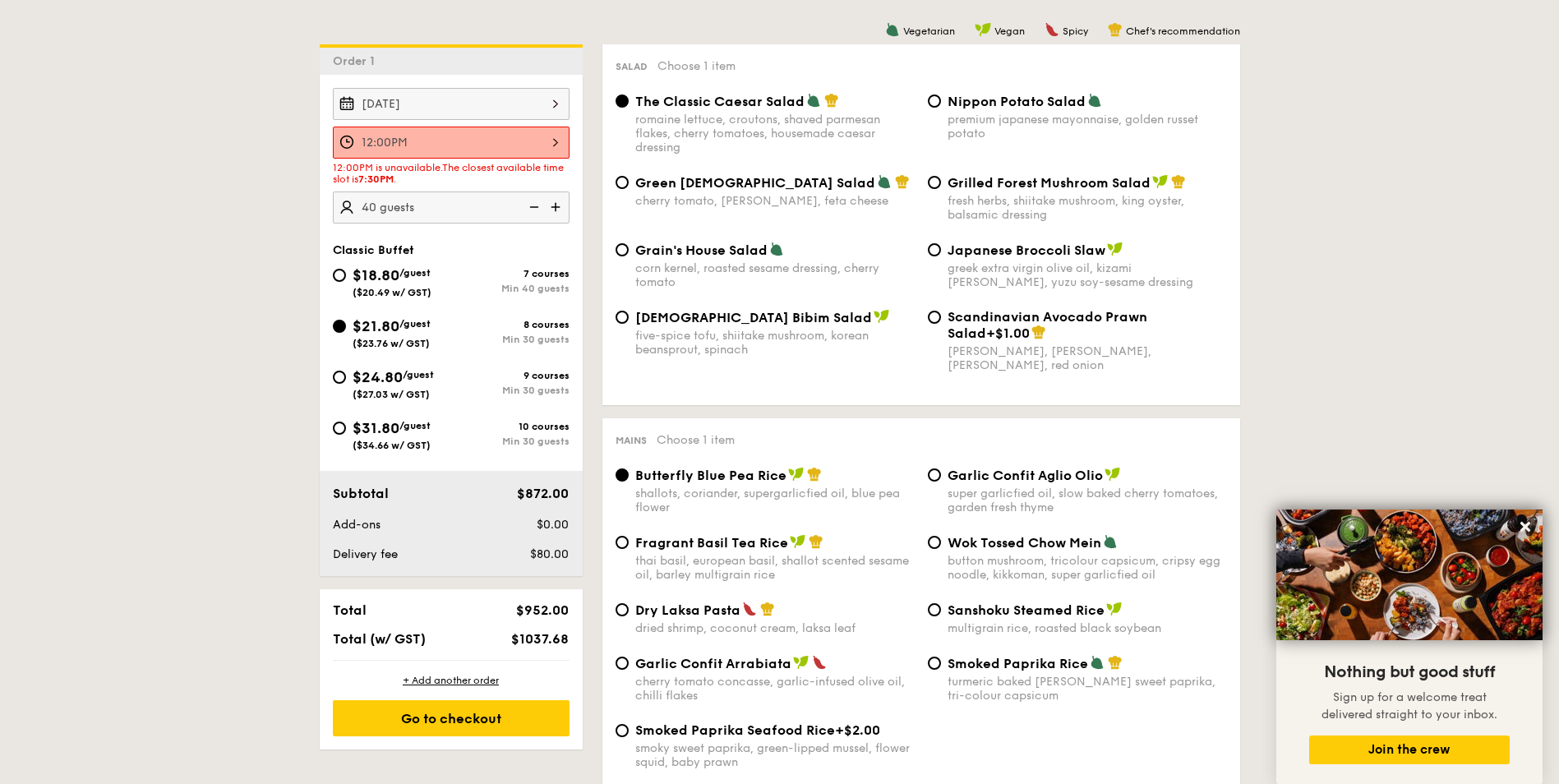
click at [546, 115] on div "[DATE]" at bounding box center [451, 104] width 237 height 32
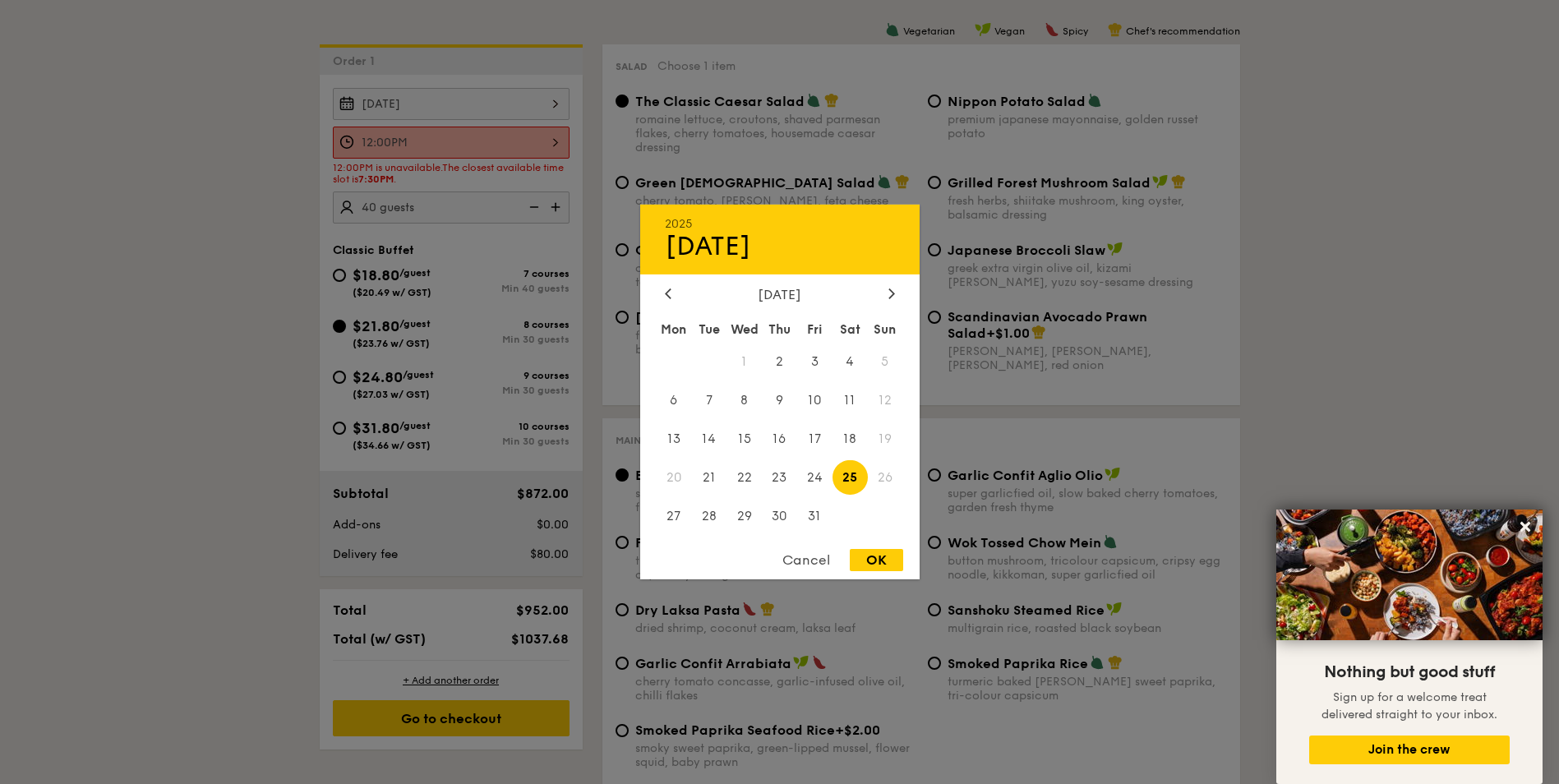
click at [508, 138] on div at bounding box center [779, 392] width 1559 height 784
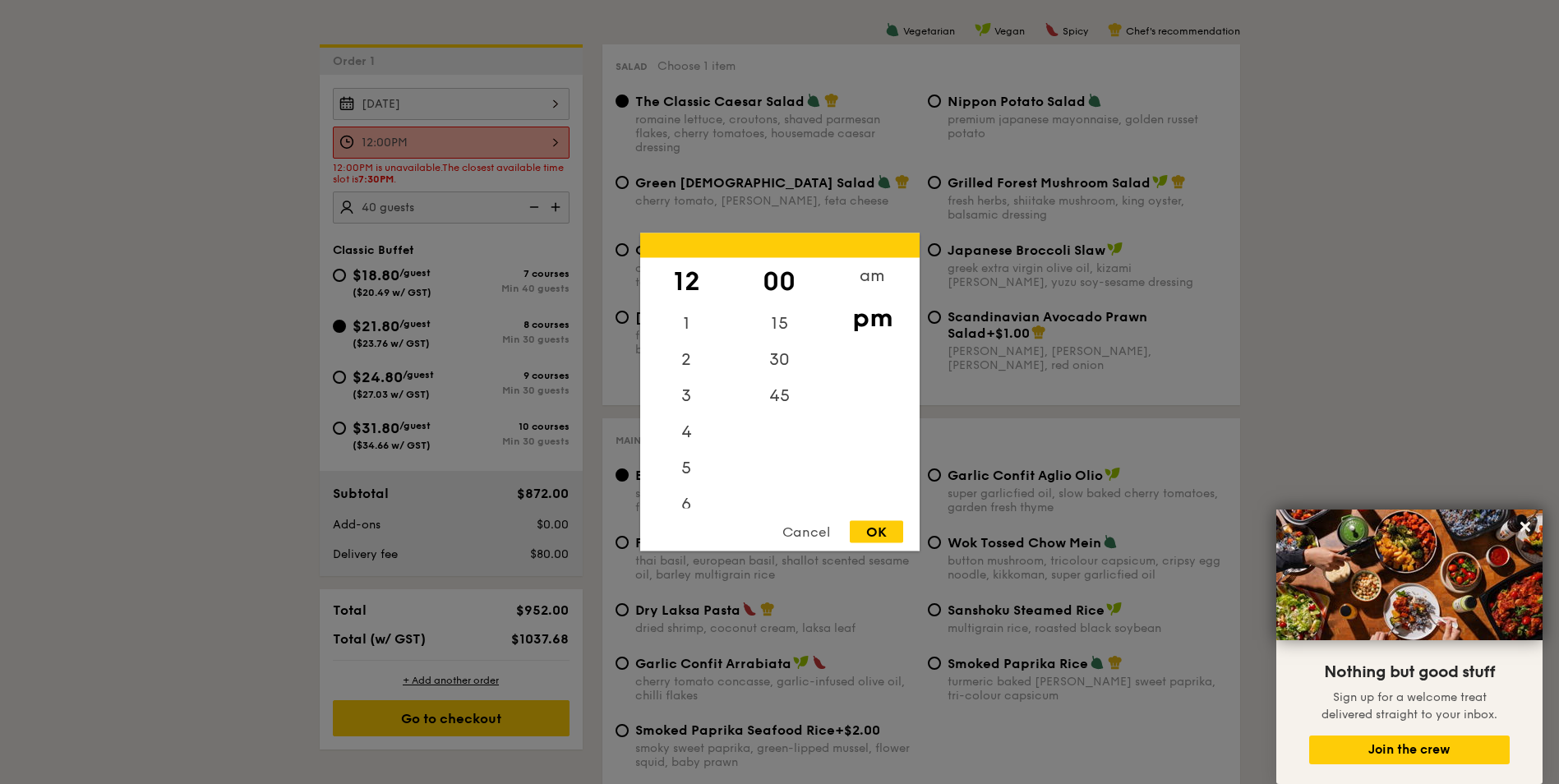
click at [507, 138] on div "12:00PM 12 1 2 3 4 5 6 7 8 9 10 11 00 15 30 45 am pm Cancel OK" at bounding box center [451, 142] width 237 height 32
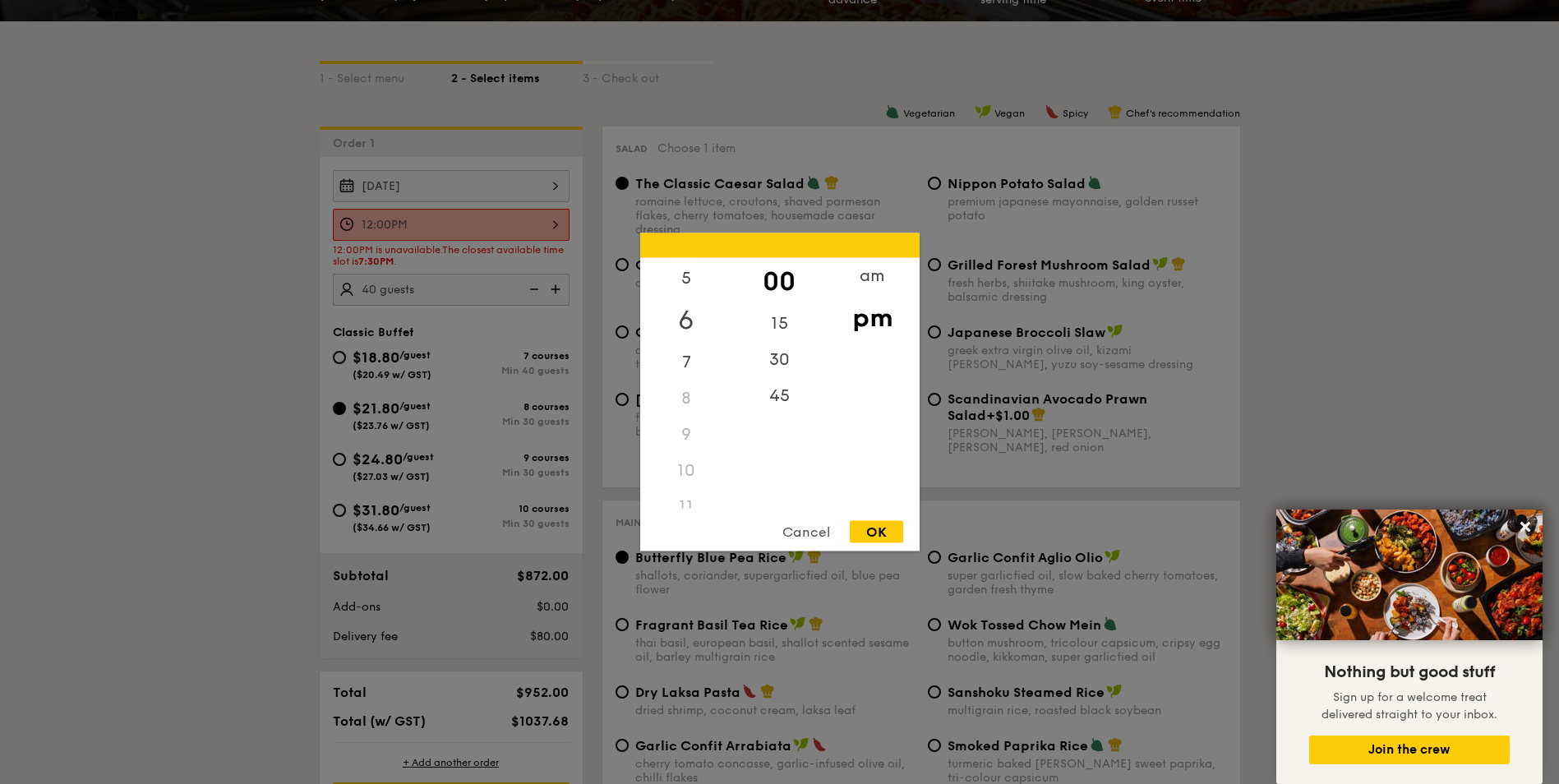
scroll to position [195, 0]
click at [687, 490] on div "11" at bounding box center [687, 490] width 93 height 36
click at [863, 272] on div "am" at bounding box center [872, 282] width 93 height 48
click at [675, 502] on div "11" at bounding box center [687, 496] width 93 height 48
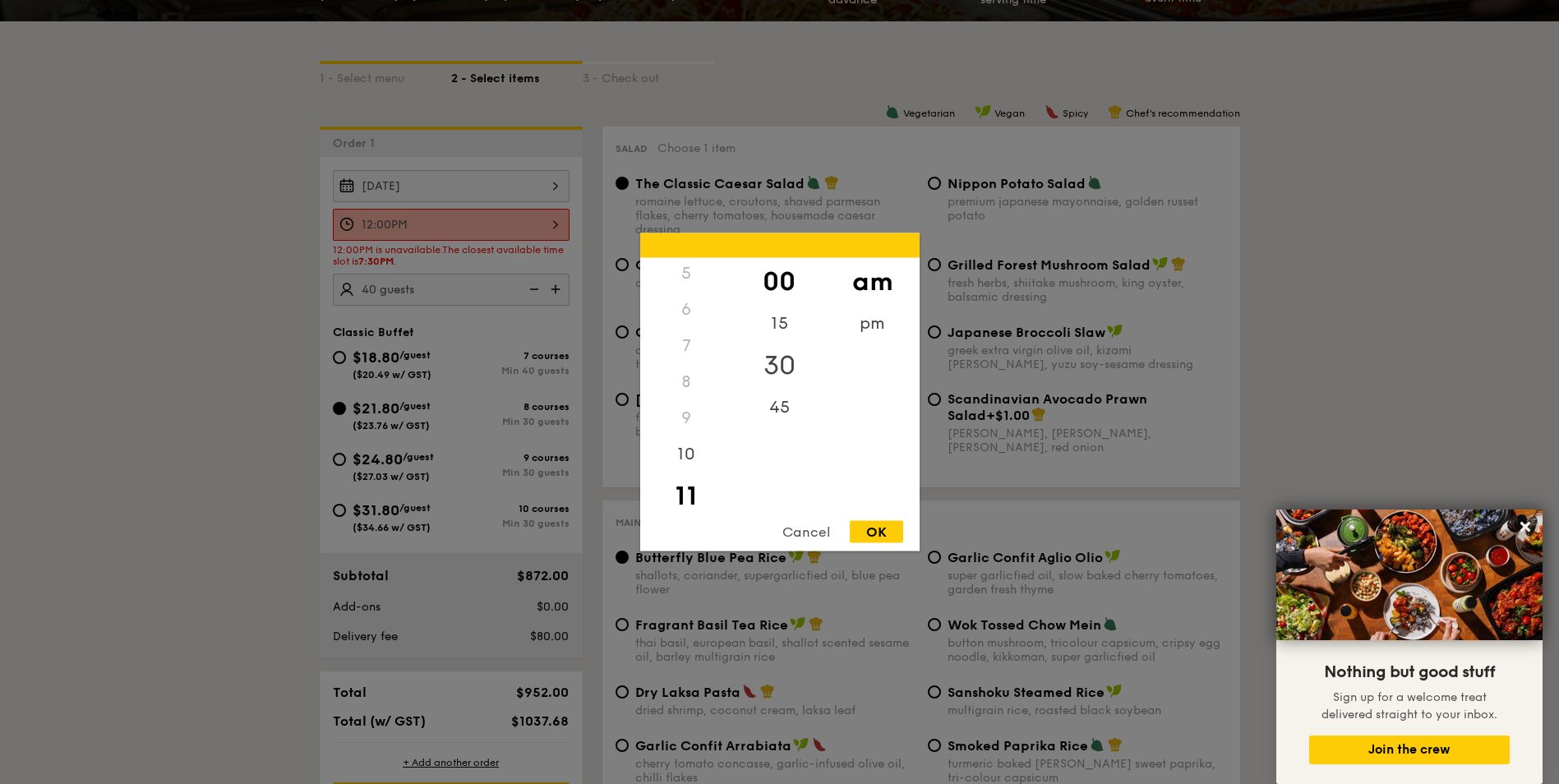
click at [789, 360] on div "30" at bounding box center [779, 365] width 93 height 48
click at [867, 529] on div "OK" at bounding box center [877, 532] width 53 height 22
click at [486, 233] on div "11:30AM 12 1 2 3 4 5 6 7 8 9 10 11 00 15 30 45 am pm Cancel OK" at bounding box center [451, 224] width 237 height 32
click at [675, 279] on div "12" at bounding box center [687, 276] width 93 height 36
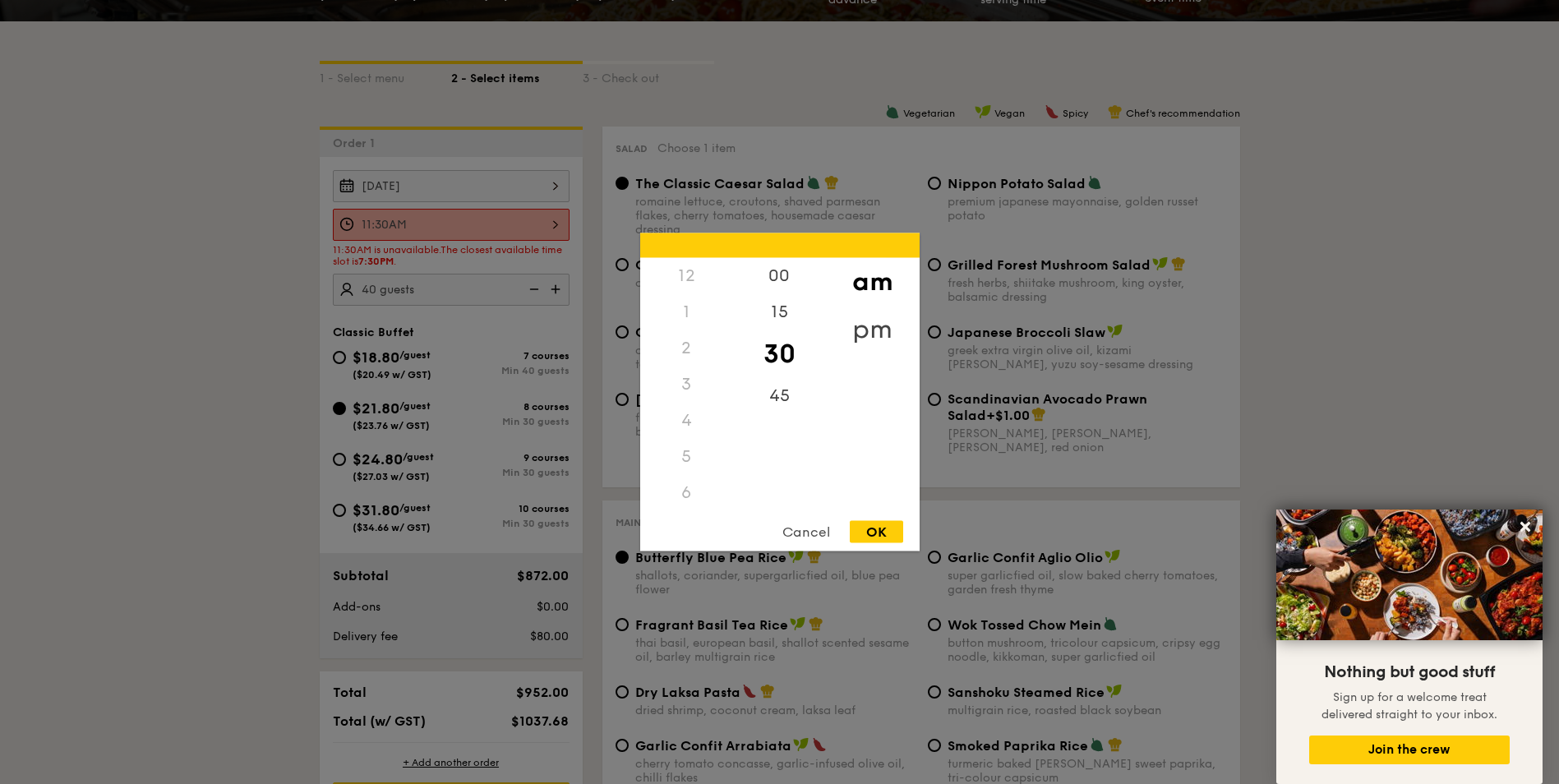
click at [854, 315] on div "pm" at bounding box center [872, 330] width 93 height 48
click at [699, 269] on div "12" at bounding box center [687, 282] width 93 height 48
click at [782, 322] on div "15" at bounding box center [779, 318] width 93 height 48
click at [781, 283] on div "00" at bounding box center [779, 282] width 93 height 48
drag, startPoint x: 878, startPoint y: 531, endPoint x: 716, endPoint y: 318, distance: 267.6
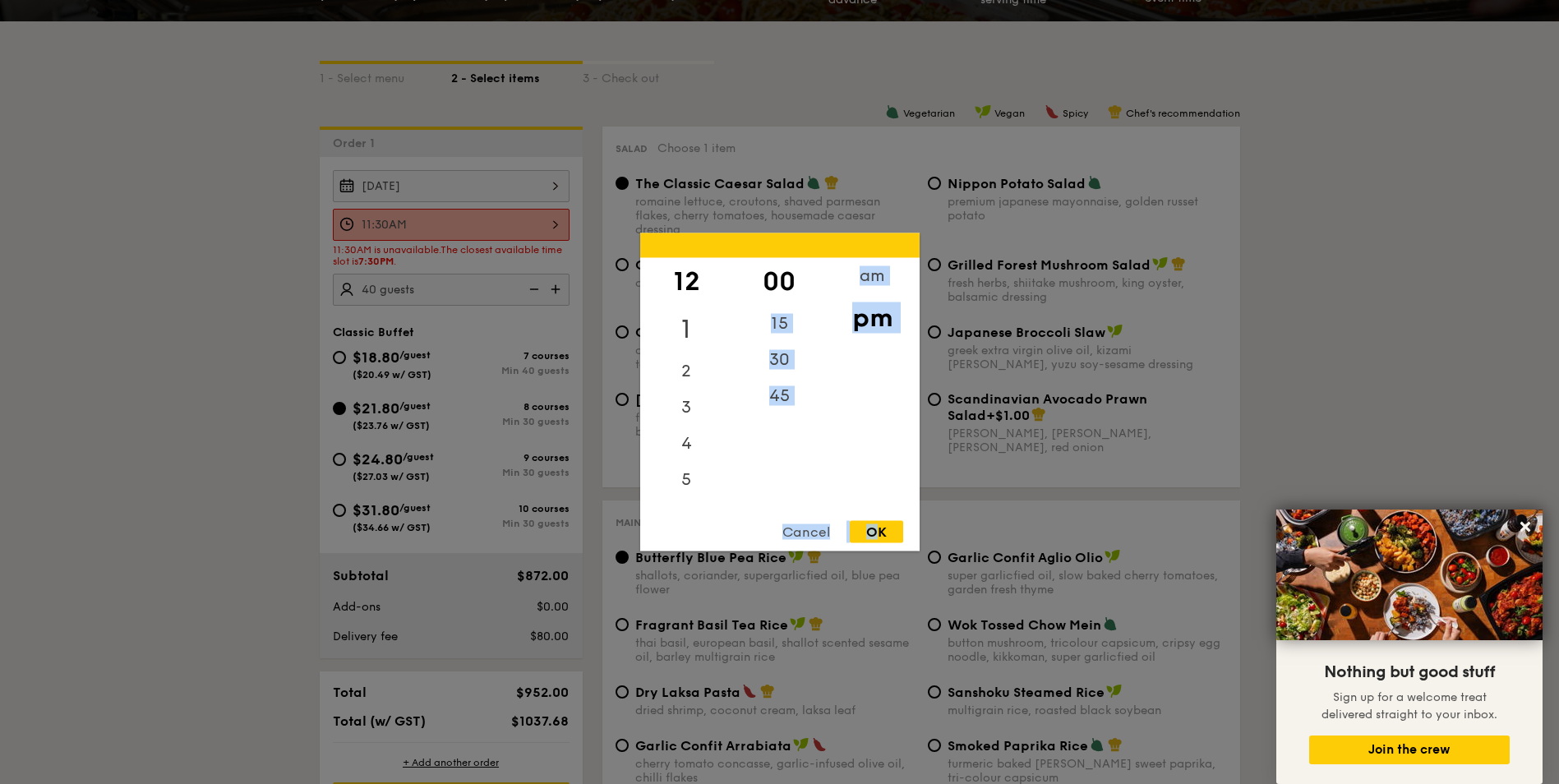
click at [716, 318] on div "12 1 2 3 4 5 6 7 8 9 10 11 00 15 30 45 am pm Cancel OK" at bounding box center [780, 393] width 279 height 318
click at [782, 268] on div "00" at bounding box center [779, 282] width 93 height 48
click at [878, 532] on div "OK" at bounding box center [877, 532] width 53 height 22
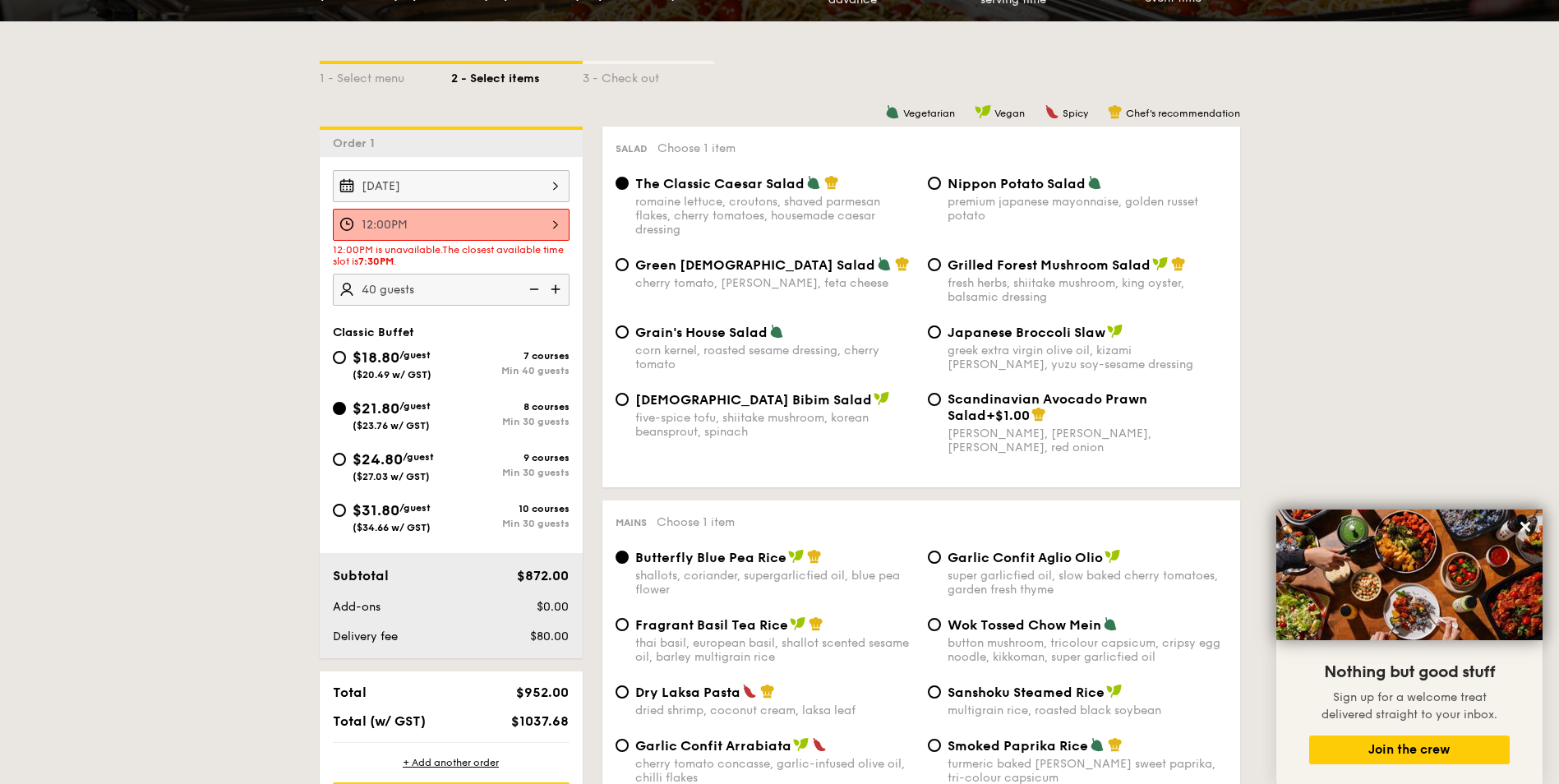
click at [491, 228] on div "12:00PM" at bounding box center [451, 224] width 237 height 32
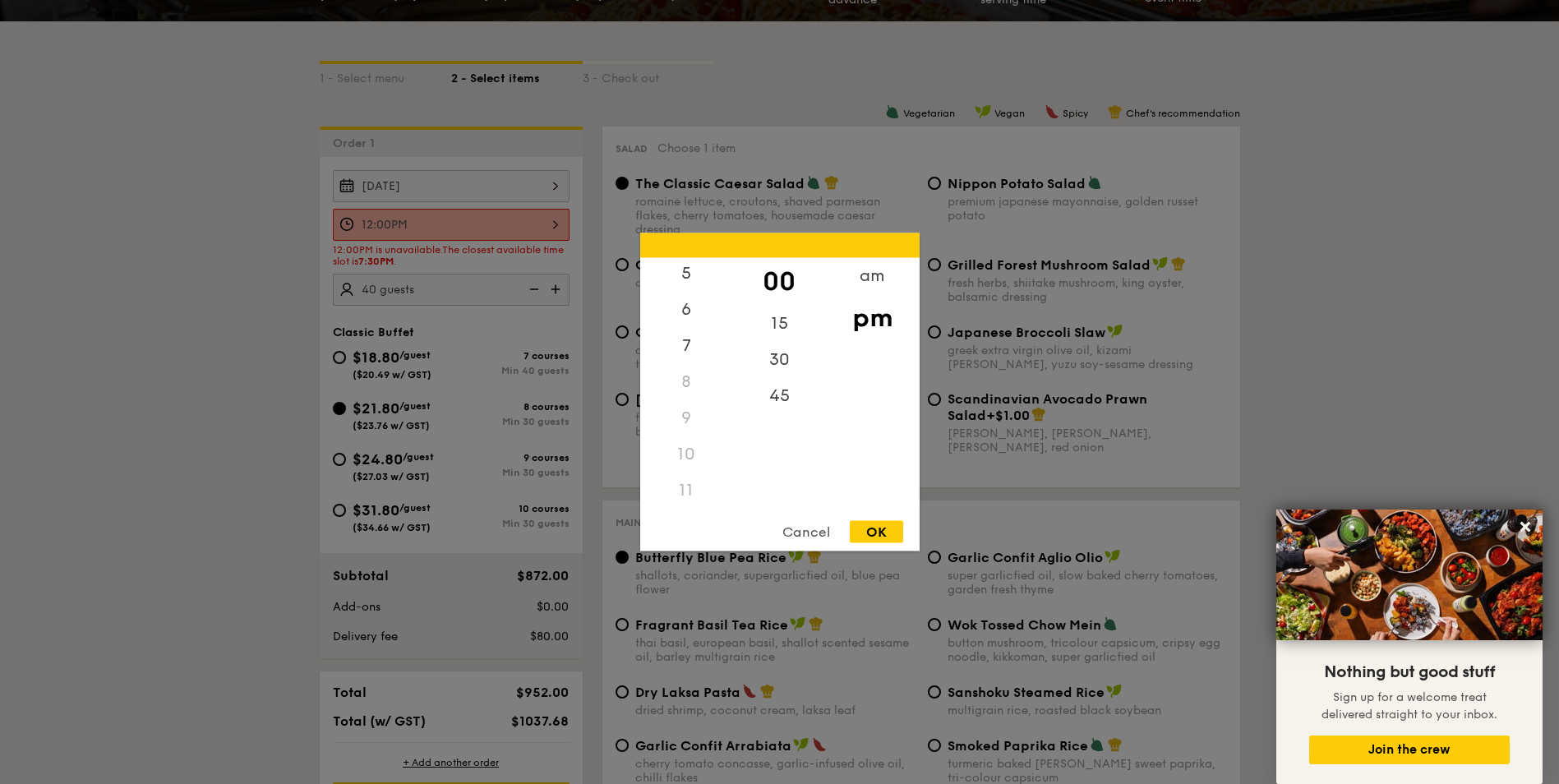
scroll to position [195, 0]
click at [685, 490] on div "11" at bounding box center [687, 490] width 93 height 36
click at [849, 279] on div "am" at bounding box center [872, 282] width 93 height 48
click at [688, 490] on div "11" at bounding box center [687, 496] width 93 height 48
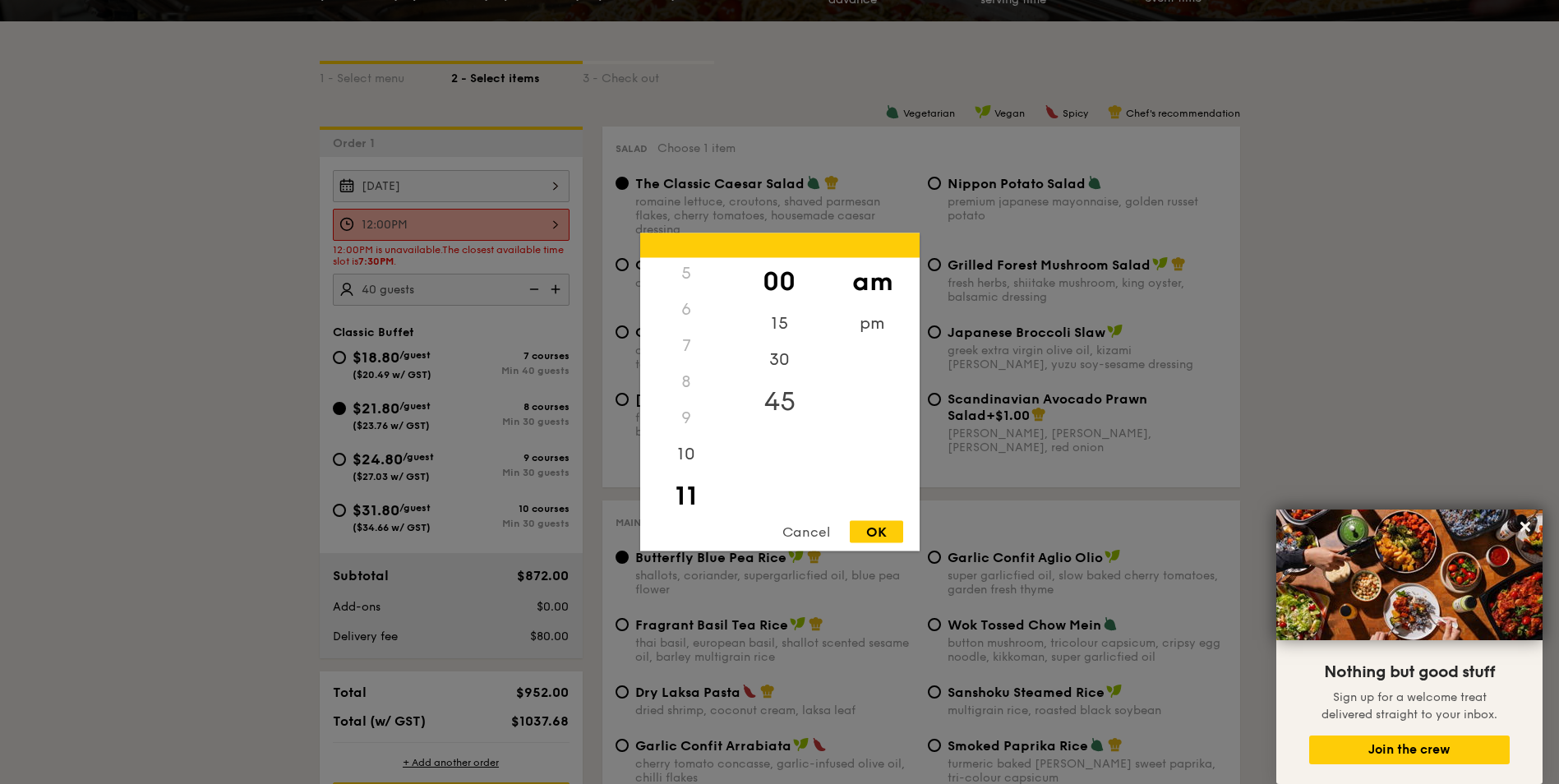
click at [768, 391] on div "45" at bounding box center [779, 402] width 93 height 48
click at [886, 527] on div "OK" at bounding box center [877, 532] width 53 height 22
type input "11:45AM"
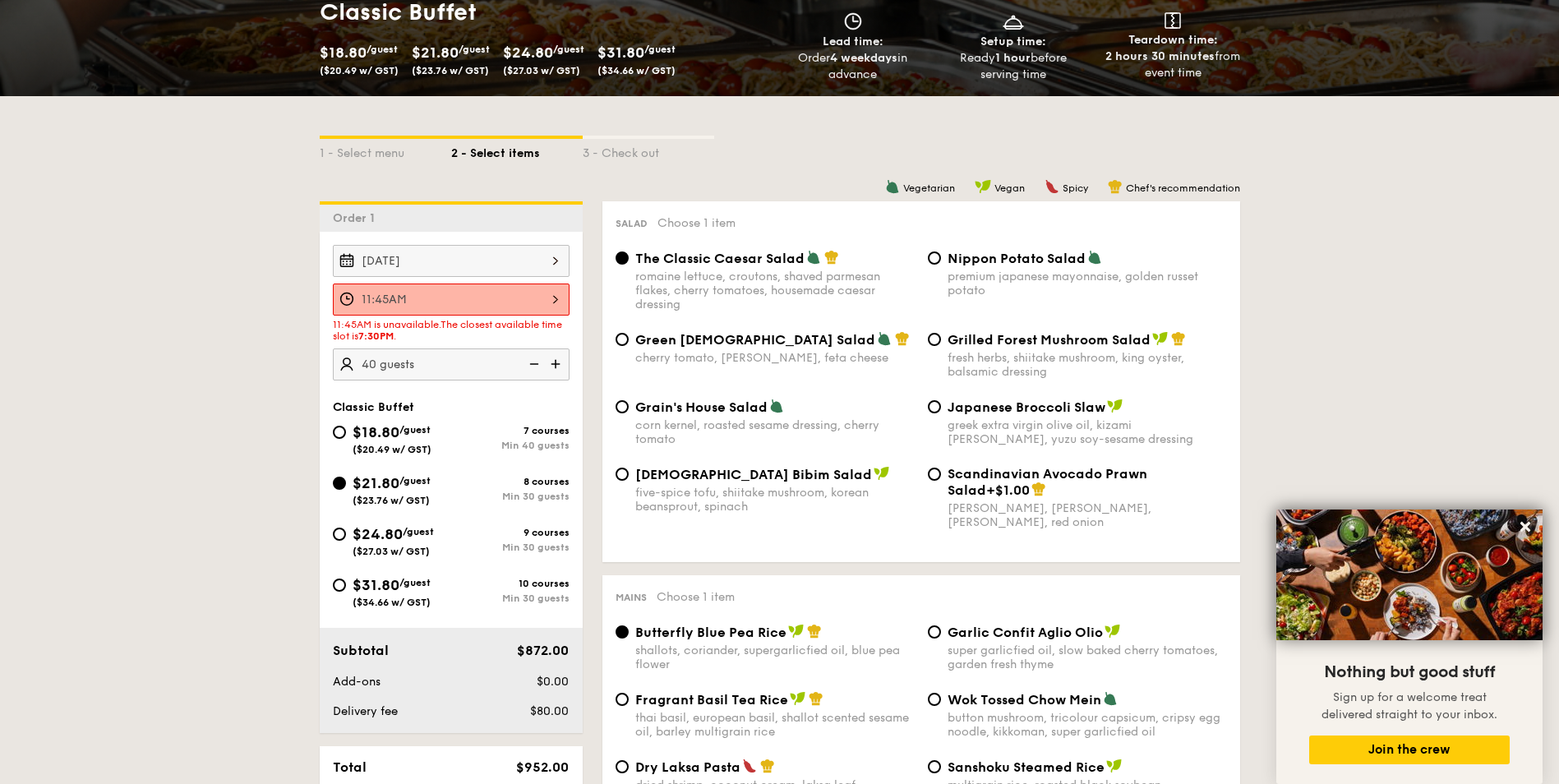
scroll to position [288, 0]
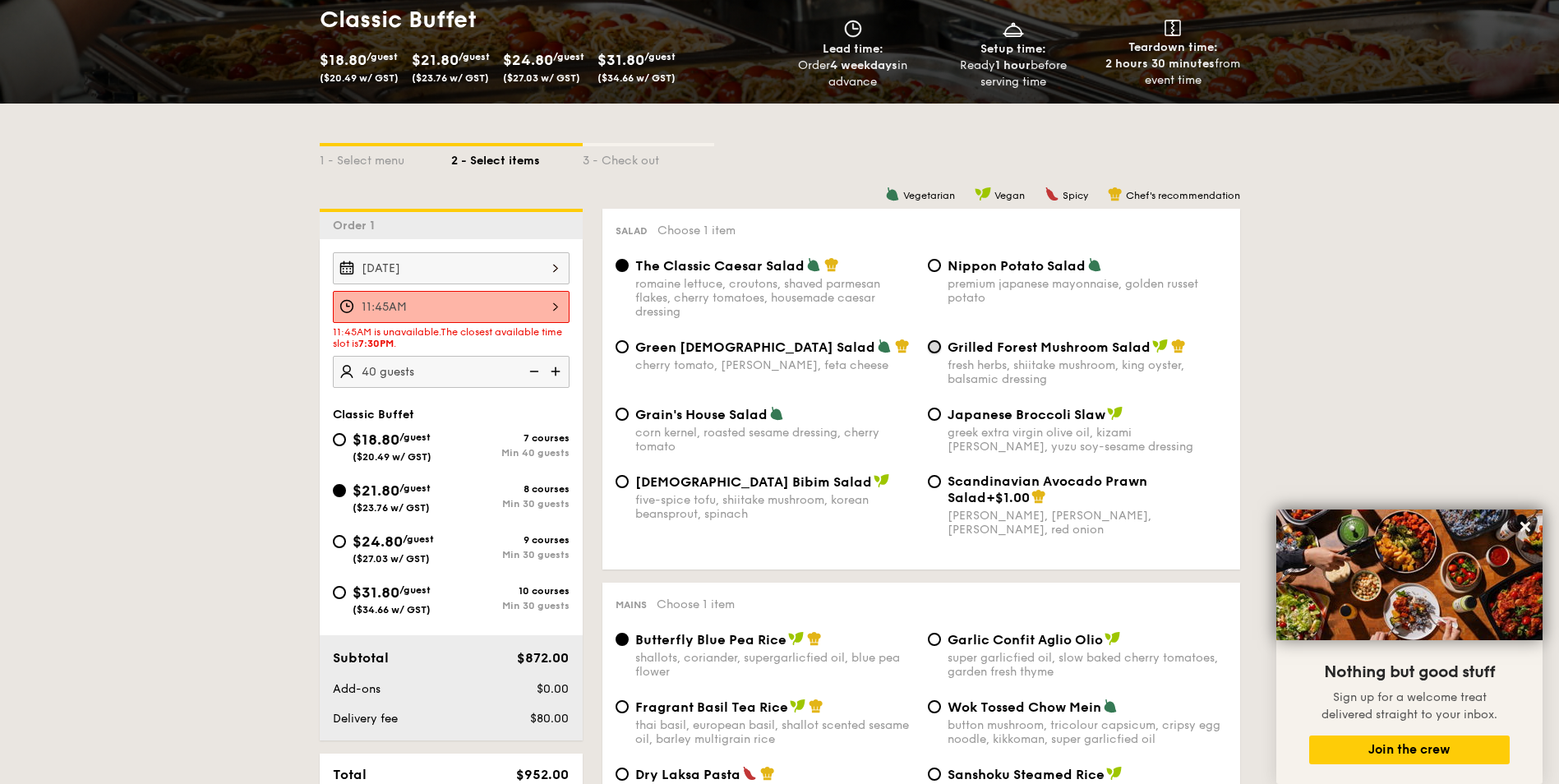
click at [938, 351] on input "Grilled Forest Mushroom Salad fresh herbs, shiitake mushroom, king oyster, bals…" at bounding box center [934, 347] width 13 height 13
radio input "true"
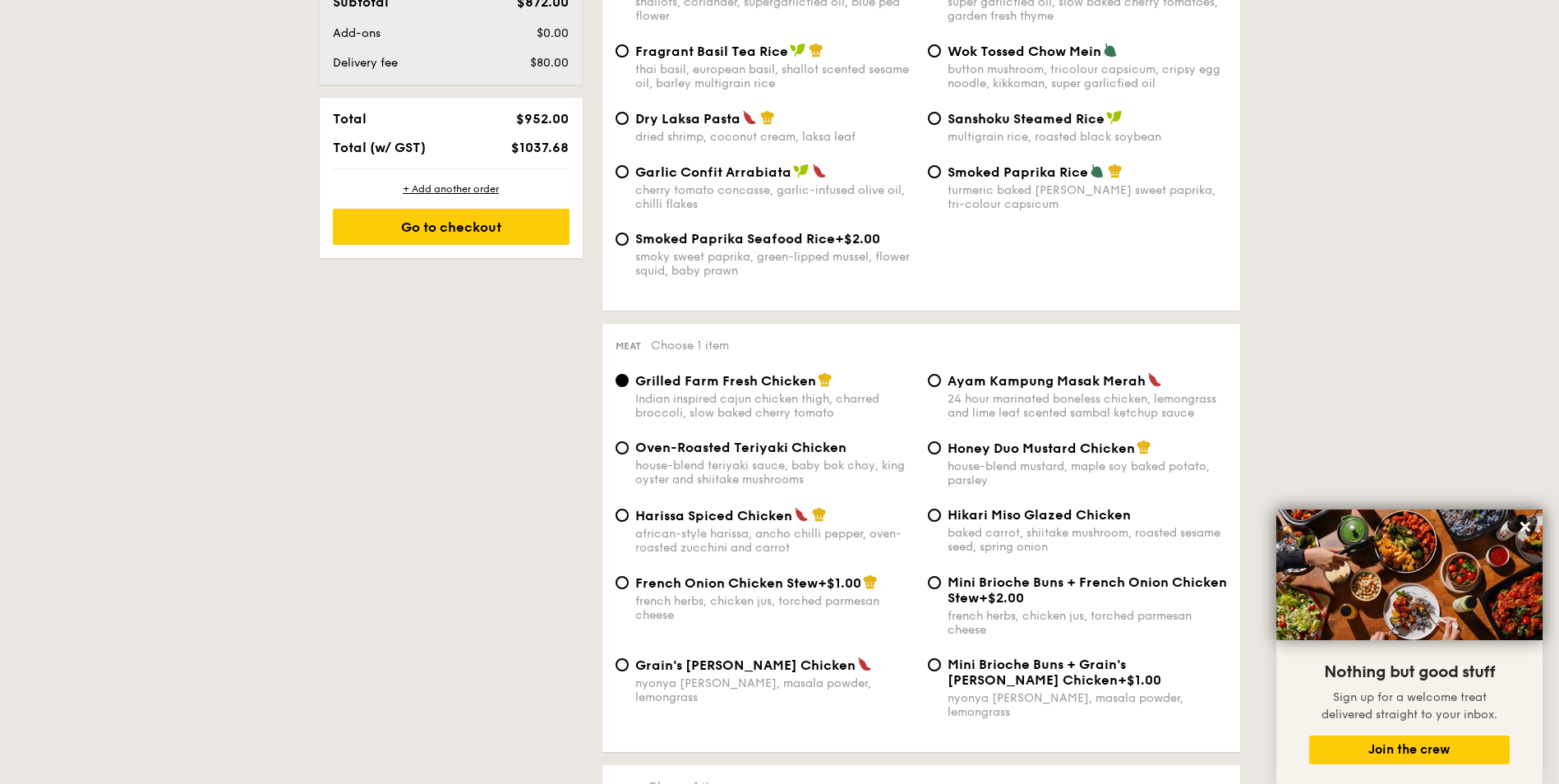
scroll to position [945, 0]
click at [707, 509] on span "Harissa Spiced Chicken" at bounding box center [713, 514] width 157 height 15
click at [629, 509] on input "Harissa Spiced Chicken african-style harissa, ancho chilli pepper, oven-roasted…" at bounding box center [622, 513] width 13 height 13
radio input "true"
click at [1029, 524] on div "Hikari Miso Glazed Chicken baked carrot, shiitake mushroom, roasted sesame seed…" at bounding box center [1087, 529] width 279 height 47
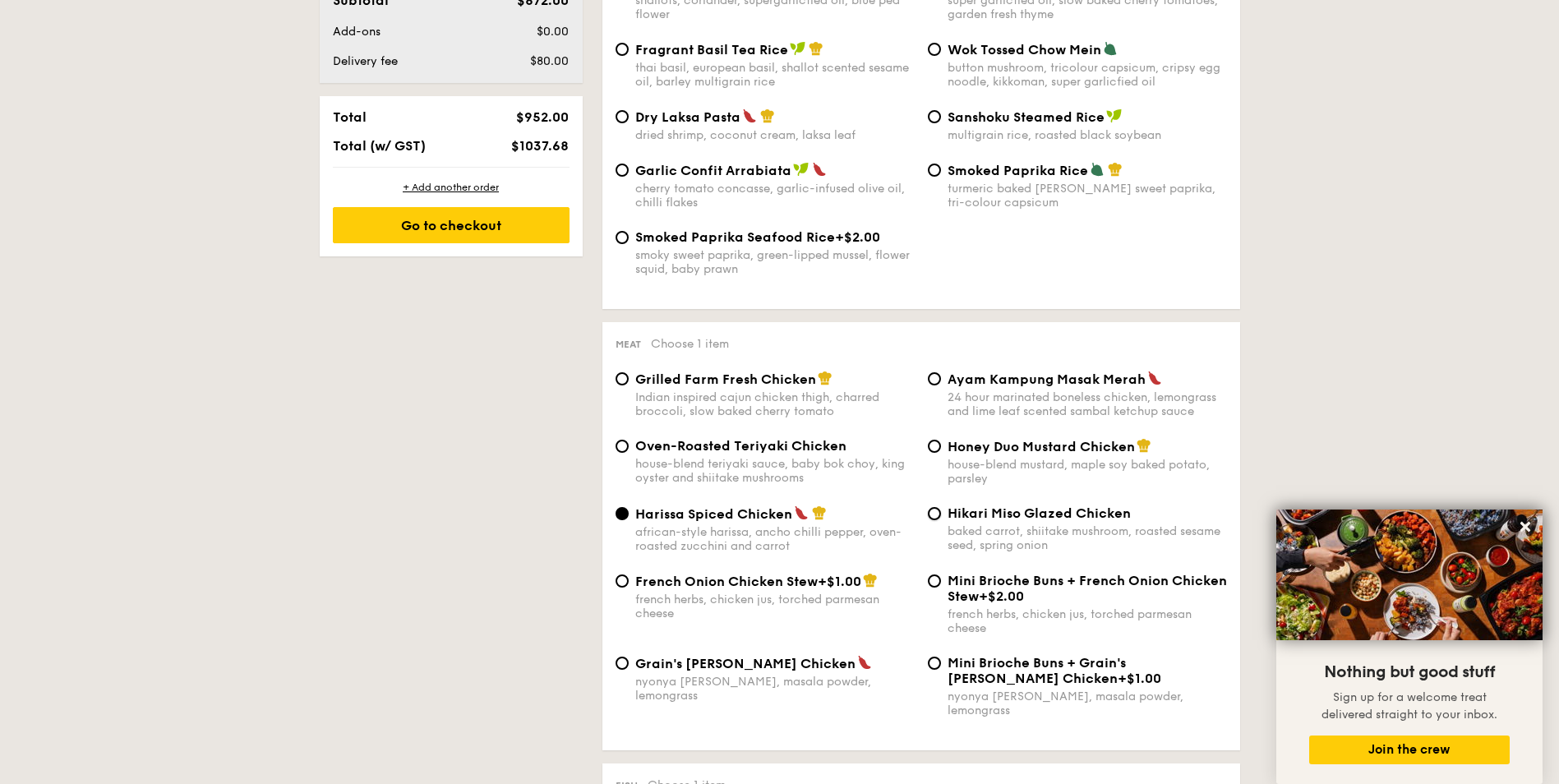
click at [941, 520] on input "Hikari Miso Glazed Chicken baked carrot, shiitake mushroom, roasted sesame seed…" at bounding box center [934, 513] width 13 height 13
radio input "true"
click at [1022, 448] on span "Honey Duo Mustard Chicken" at bounding box center [1041, 447] width 187 height 15
click at [941, 448] on input "Honey Duo Mustard Chicken house-blend mustard, maple soy baked potato, parsley" at bounding box center [934, 446] width 13 height 13
radio input "true"
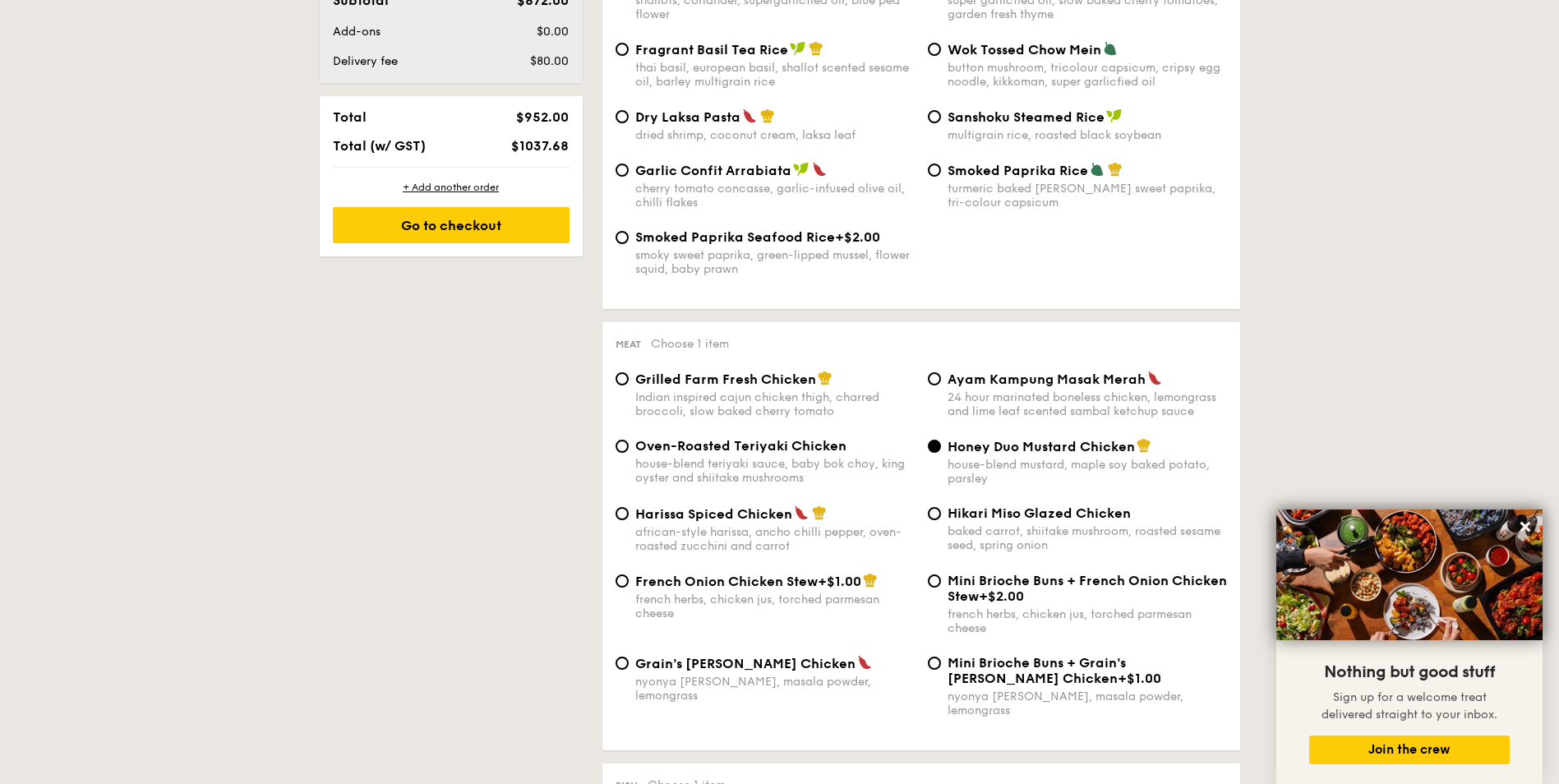
click at [1032, 373] on span "Ayam Kampung Masak Merah" at bounding box center [1046, 379] width 198 height 15
click at [941, 373] on input "Ayam Kampung Masak Merah 24 hour marinated boneless chicken, lemongrass and lim…" at bounding box center [934, 378] width 13 height 13
radio input "true"
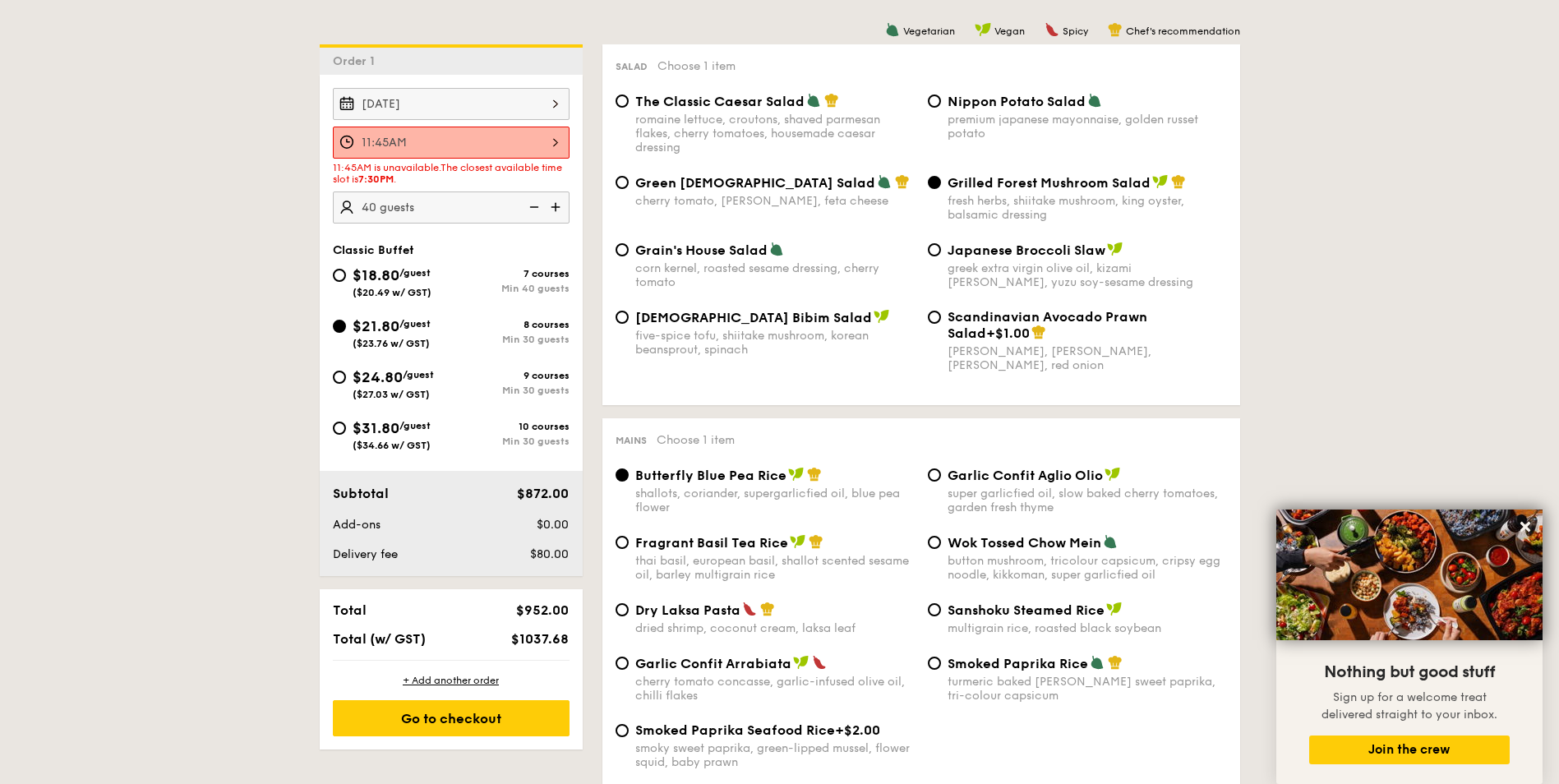
scroll to position [616, 0]
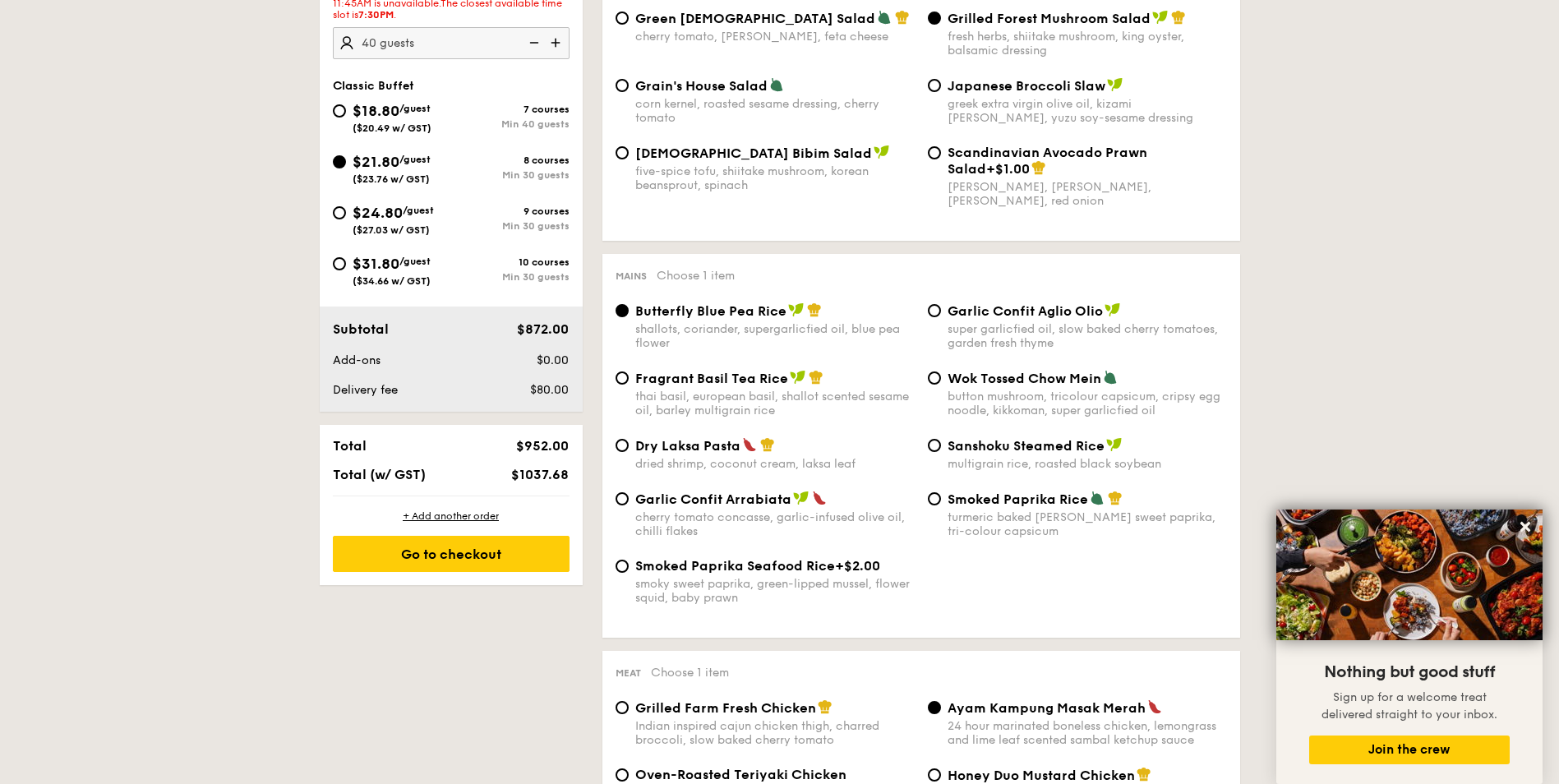
click at [1019, 406] on div "button mushroom, tricolour capsicum, cripsy egg noodle, kikkoman, super garlicf…" at bounding box center [1087, 403] width 279 height 28
click at [941, 384] on input "Wok Tossed Chow Mein button mushroom, tricolour capsicum, cripsy egg noodle, ki…" at bounding box center [934, 377] width 13 height 13
radio input "true"
click at [963, 322] on div "super garlicfied oil, slow baked cherry tomatoes, garden fresh thyme" at bounding box center [1087, 336] width 279 height 28
click at [941, 318] on input "Garlic Confit Aglio Olio super garlicfied oil, slow baked cherry tomatoes, gard…" at bounding box center [934, 310] width 13 height 13
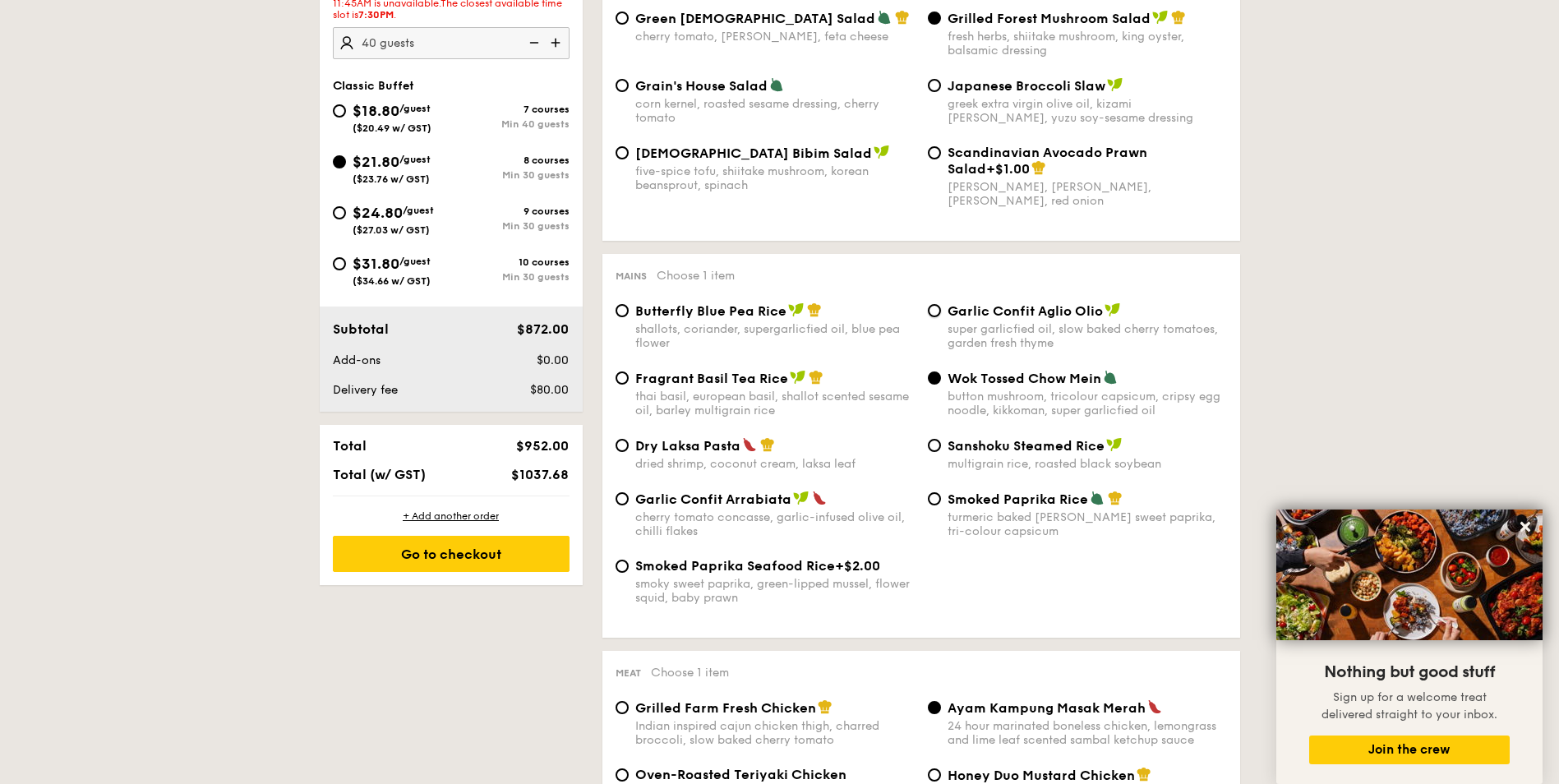
radio input "true"
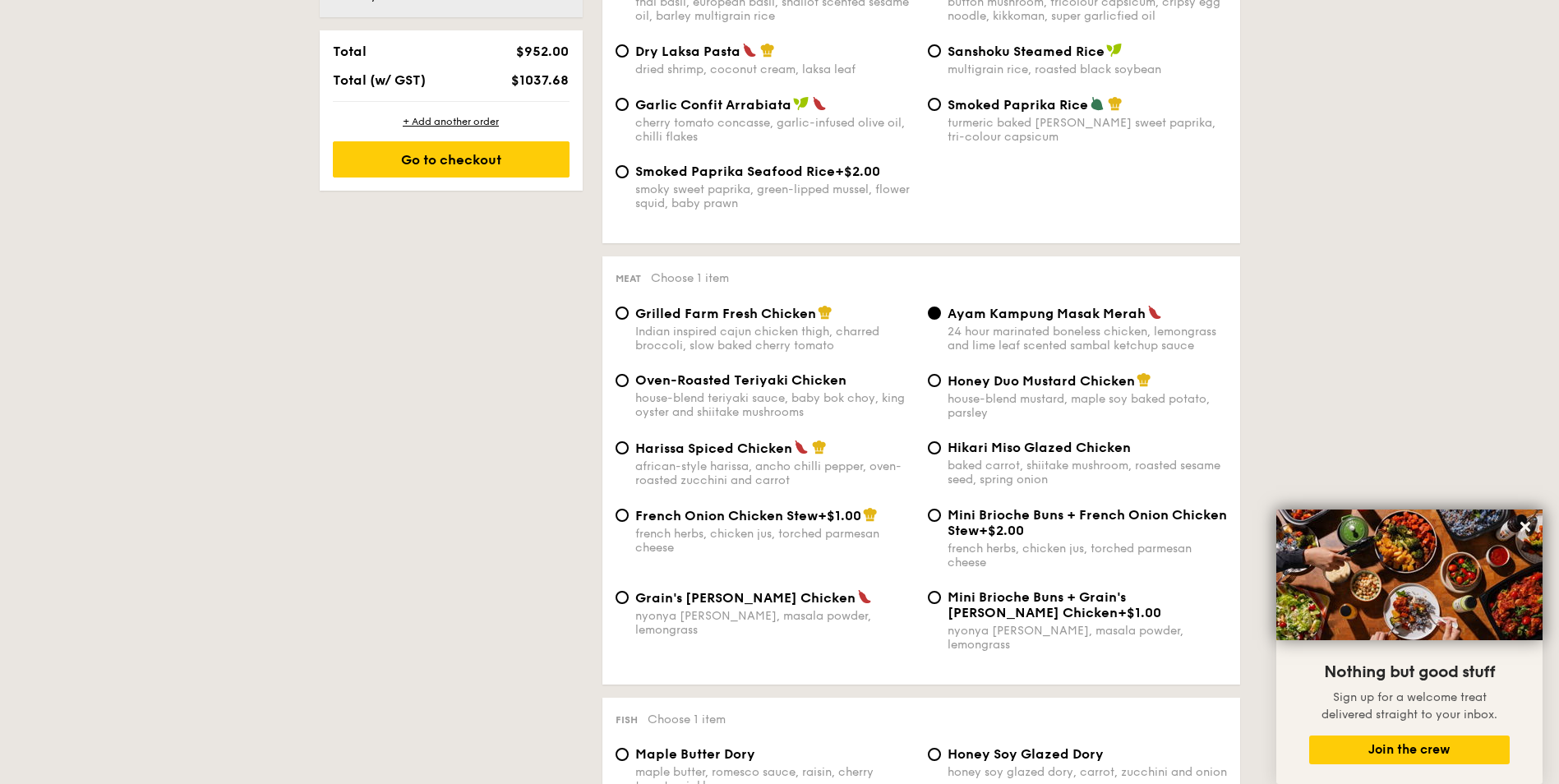
scroll to position [781, 0]
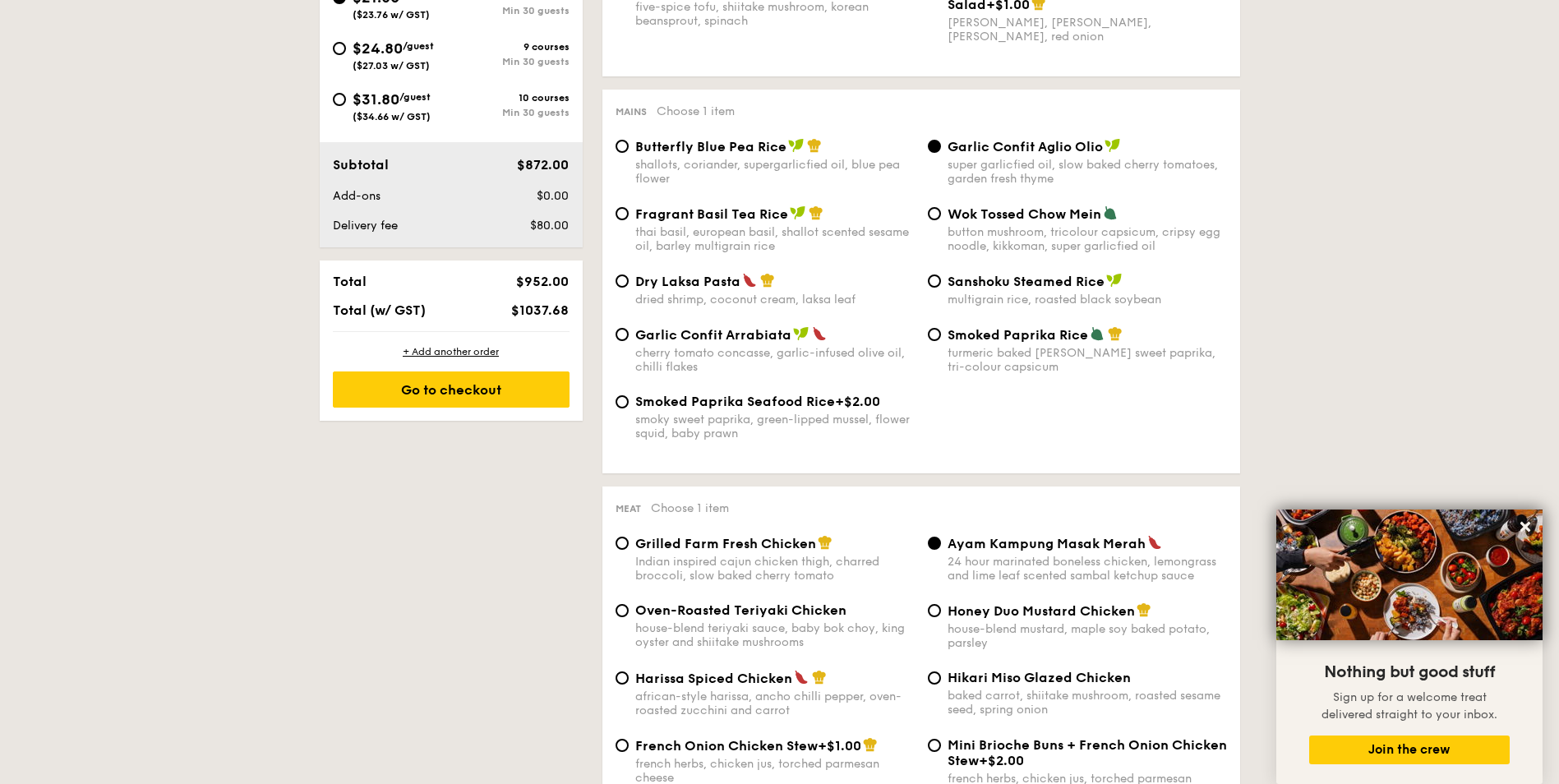
drag, startPoint x: 680, startPoint y: 217, endPoint x: 1055, endPoint y: 303, distance: 384.7
click at [1055, 303] on div "multigrain rice, roasted black soybean" at bounding box center [1087, 300] width 279 height 14
click at [941, 288] on input "Sanshoku Steamed Rice multigrain rice, roasted black soybean" at bounding box center [934, 281] width 13 height 13
radio input "true"
click at [945, 155] on div "Garlic Confit Aglio Olio super garlicfied oil, slow baked cherry tomatoes, gard…" at bounding box center [1077, 162] width 312 height 48
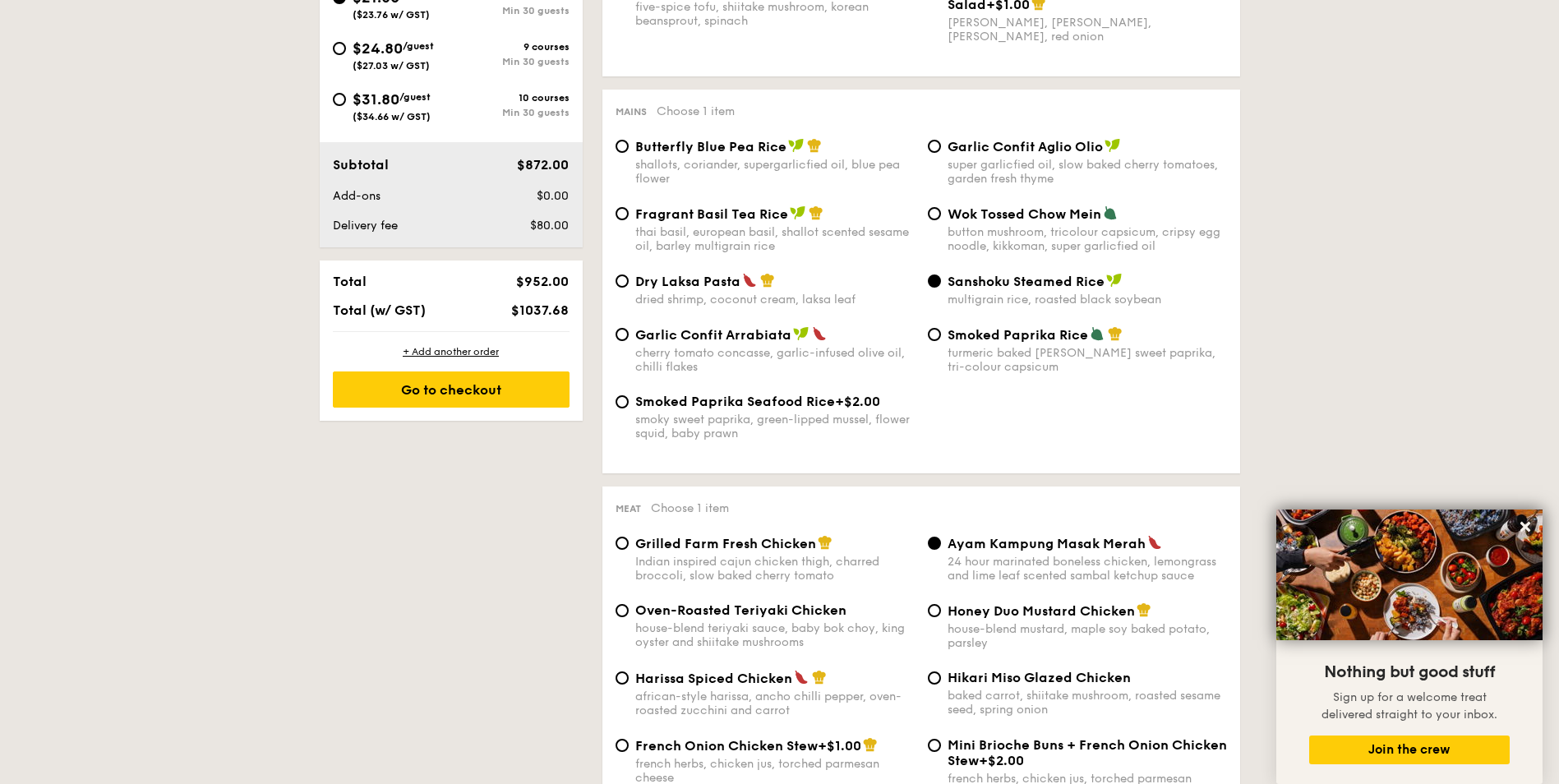
click at [942, 325] on div "Dry Laksa Pasta dried shrimp, coconut cream, laksa leaf Sanshoku Steamed Rice m…" at bounding box center [921, 300] width 625 height 53
click at [941, 330] on div "Smoked Paprika Rice turmeric baked [PERSON_NAME] sweet paprika, tri-colour caps…" at bounding box center [1077, 350] width 312 height 48
click at [937, 341] on input "Smoked Paprika Rice turmeric baked [PERSON_NAME] sweet paprika, tri-colour caps…" at bounding box center [934, 334] width 13 height 13
radio input "true"
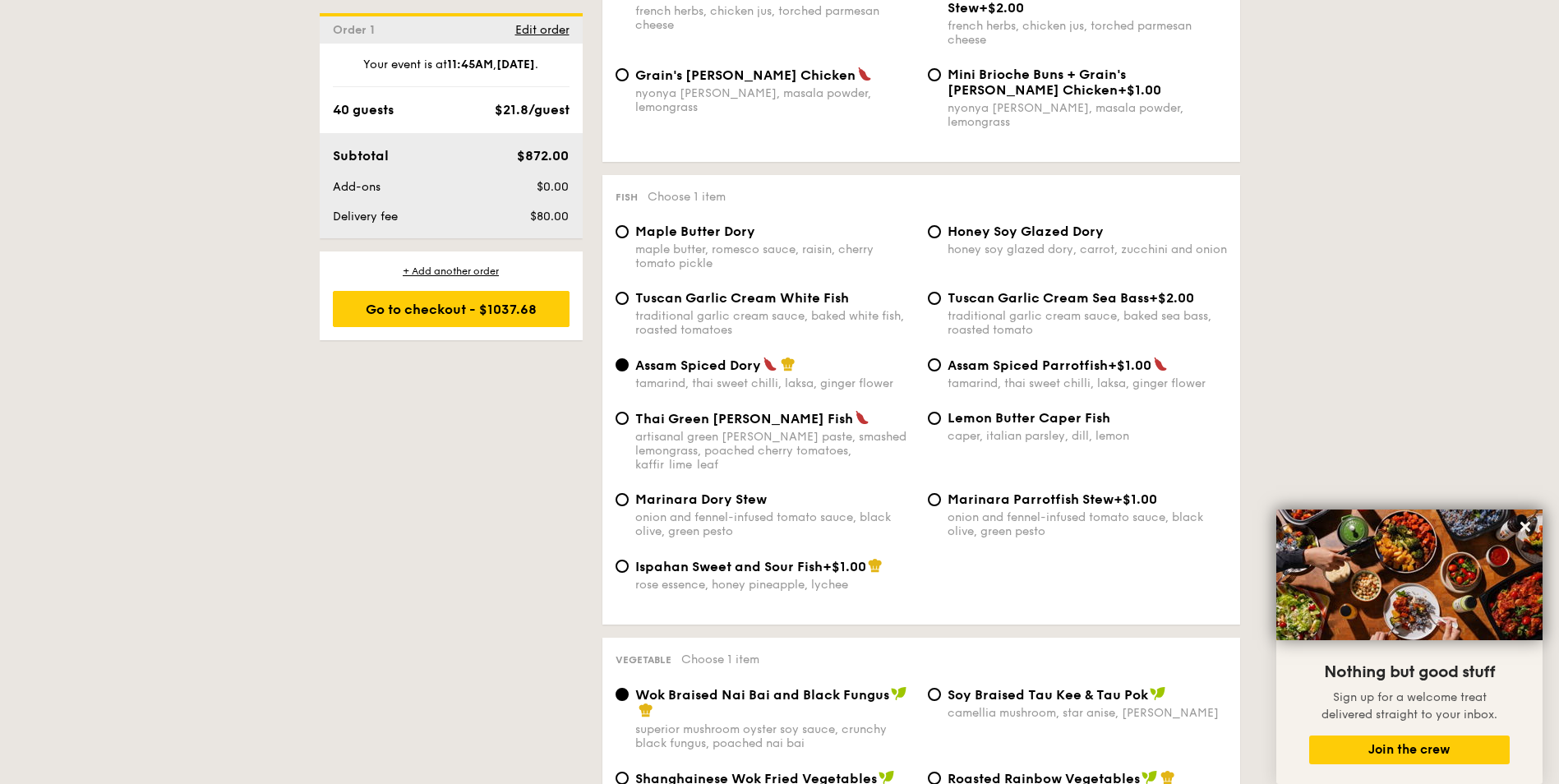
scroll to position [1520, 0]
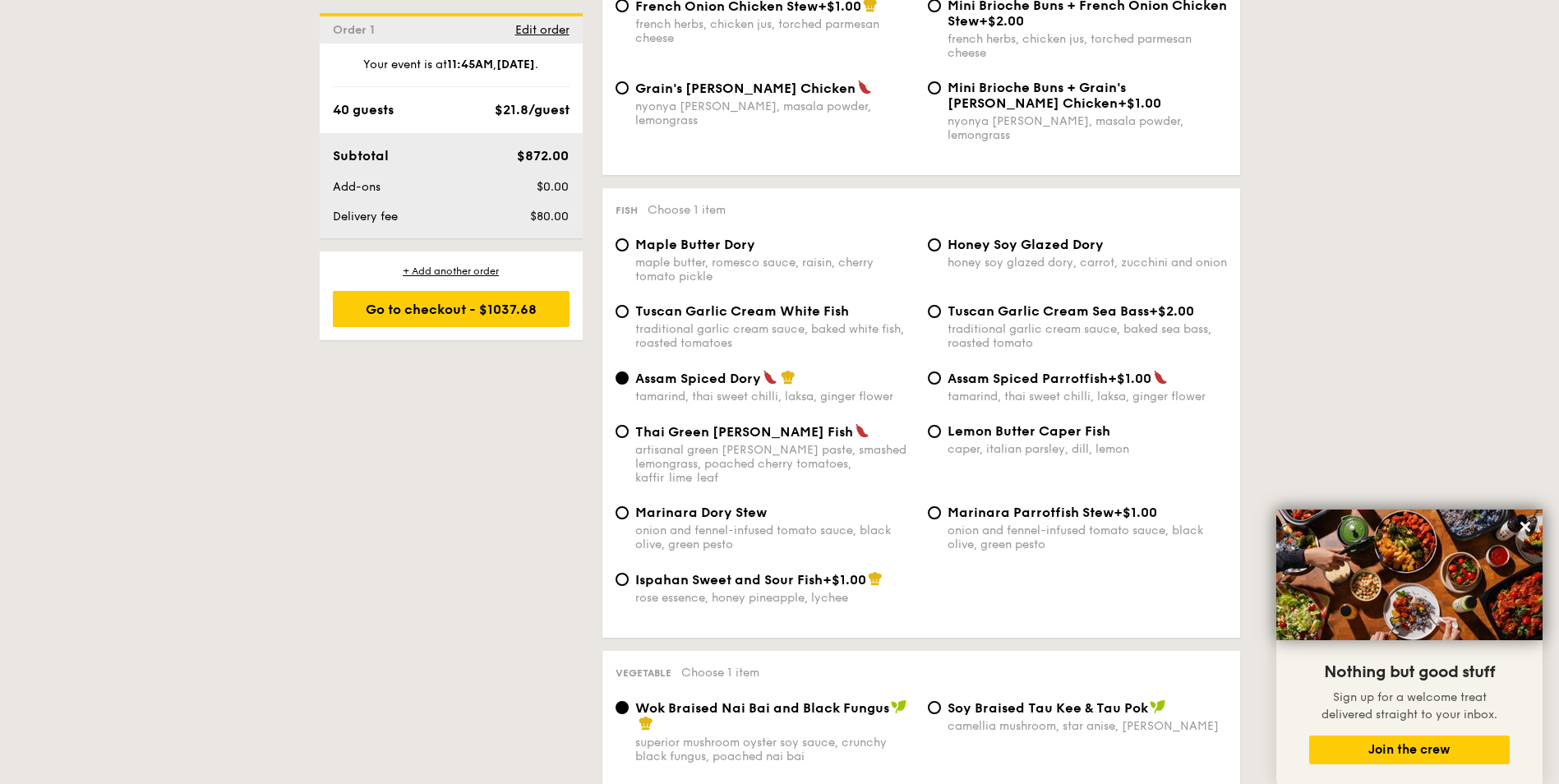
click at [778, 322] on div "traditional garlic cream sauce, baked white fish, roasted tomatoes" at bounding box center [775, 336] width 279 height 28
click at [629, 308] on input "Tuscan Garlic Cream White Fish traditional garlic cream sauce, baked white fish…" at bounding box center [622, 311] width 13 height 13
radio input "true"
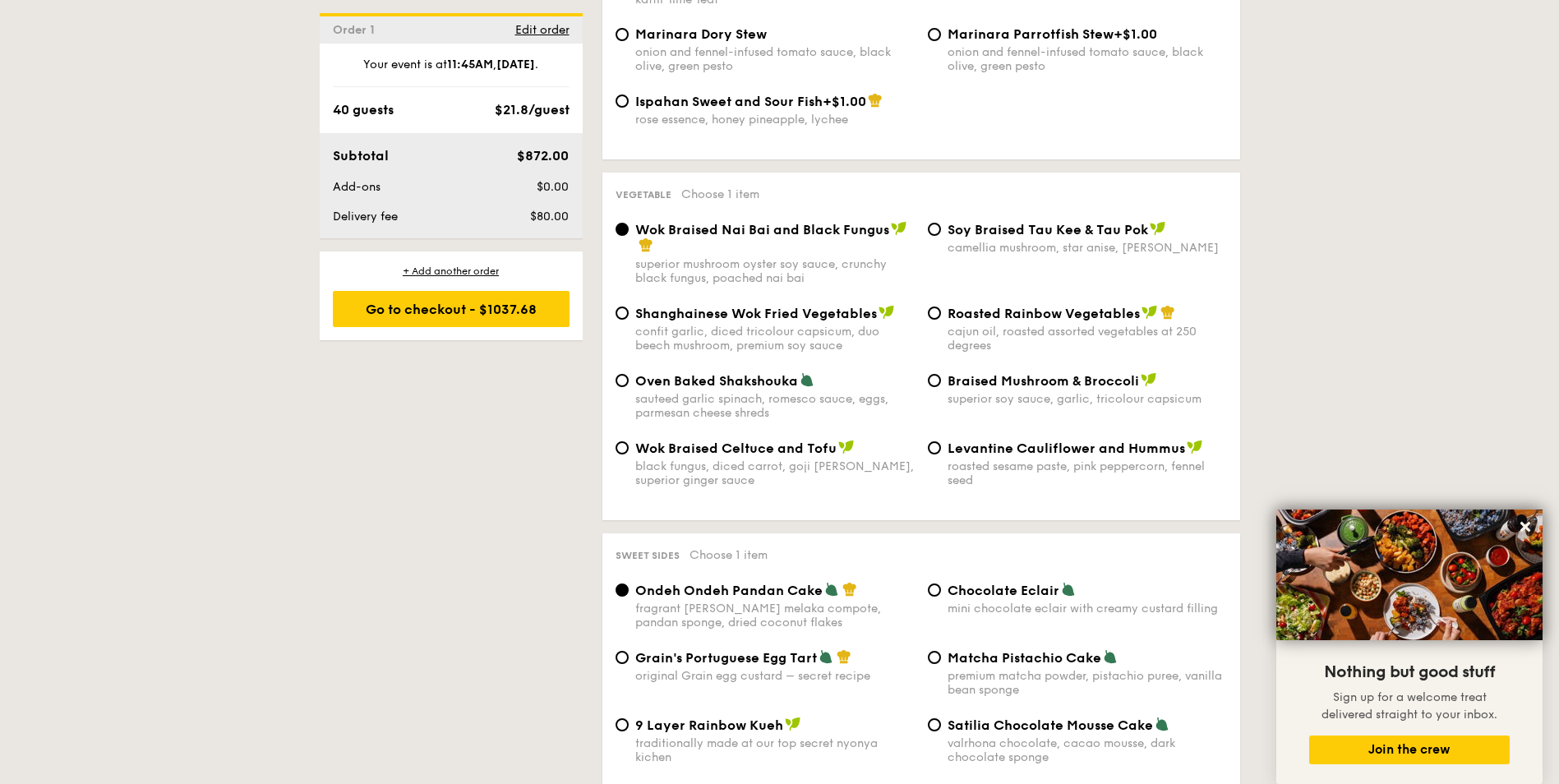
scroll to position [2013, 0]
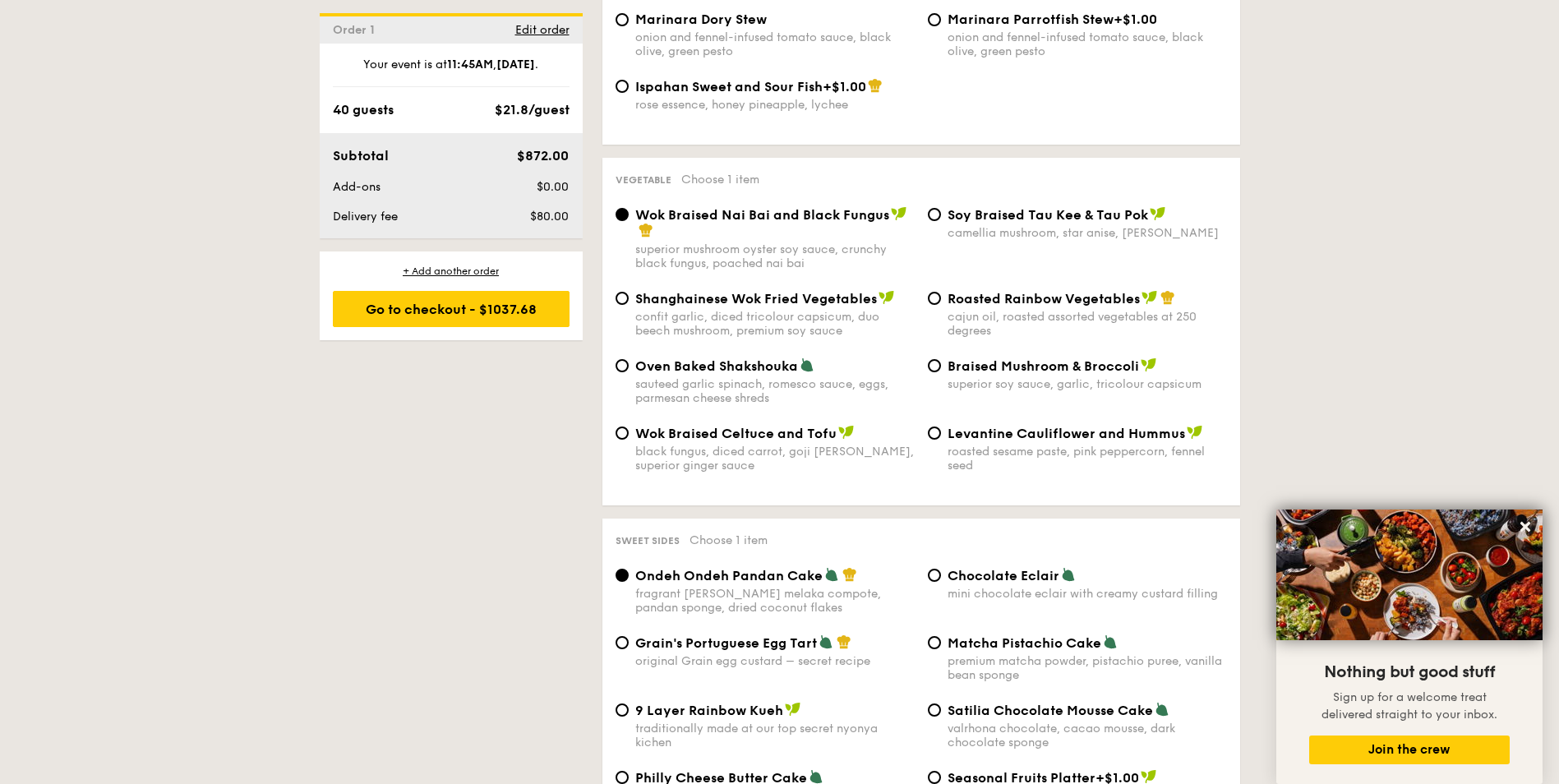
click at [800, 358] on img at bounding box center [806, 365] width 15 height 15
click at [629, 359] on input "Oven Baked Shakshouka sauteed garlic spinach, romesco sauce, eggs, parmesan che…" at bounding box center [622, 365] width 13 height 13
radio input "true"
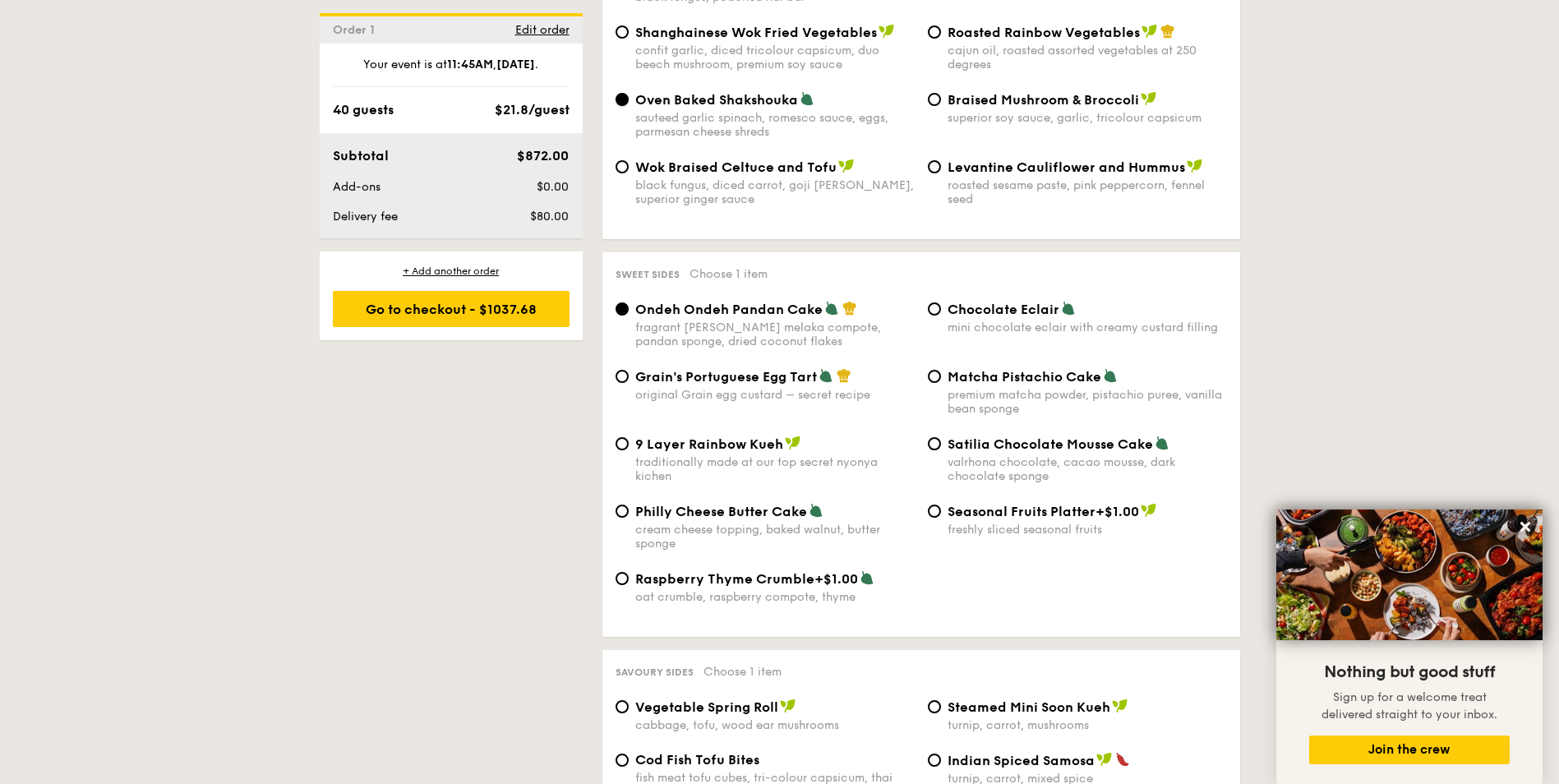
scroll to position [2343, 0]
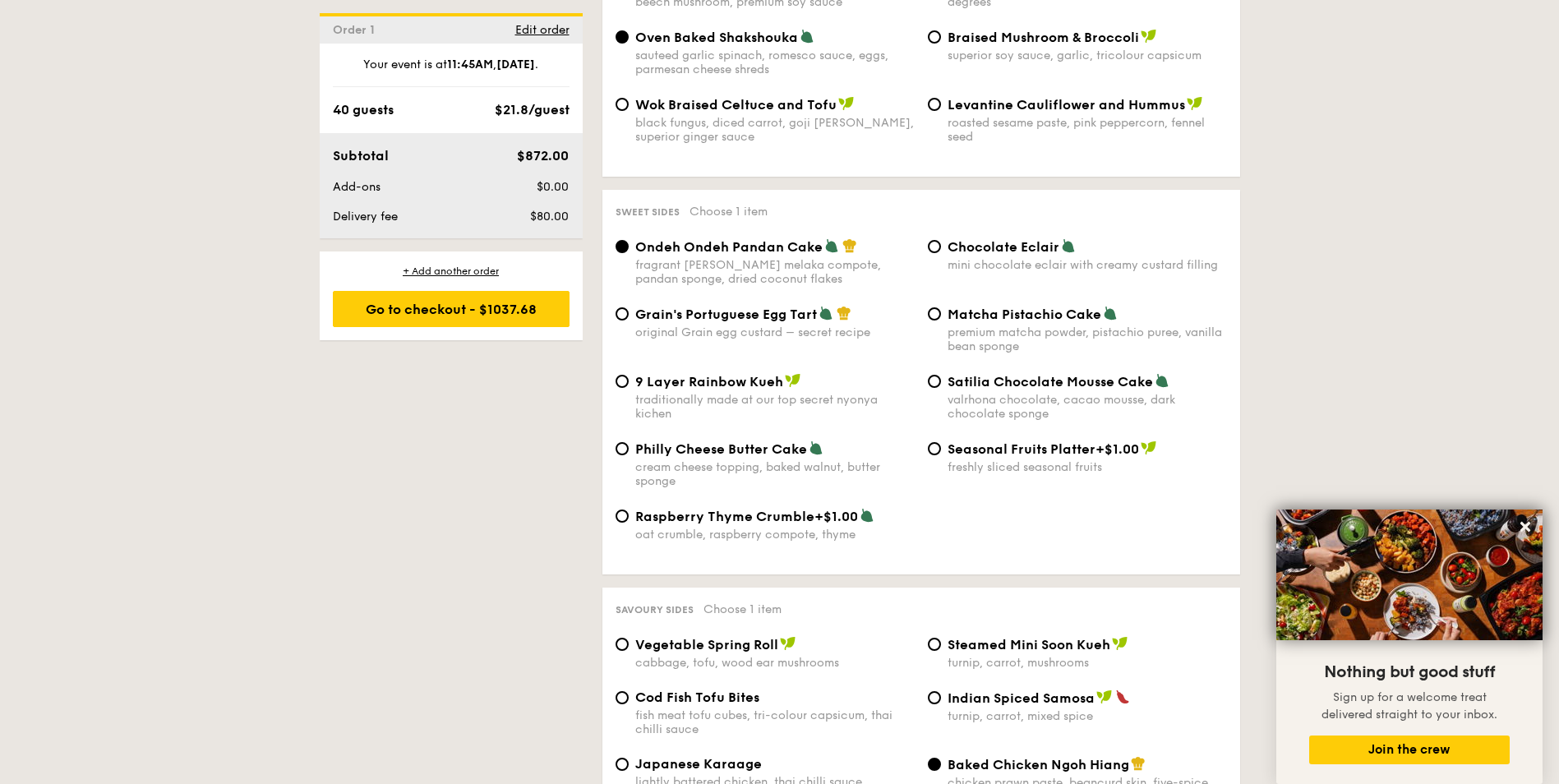
click at [961, 306] on span "Matcha Pistachio Cake" at bounding box center [1025, 314] width 154 height 15
click at [941, 307] on input "Matcha Pistachio Cake premium matcha powder, pistachio puree, vanilla bean spon…" at bounding box center [934, 313] width 13 height 13
radio input "true"
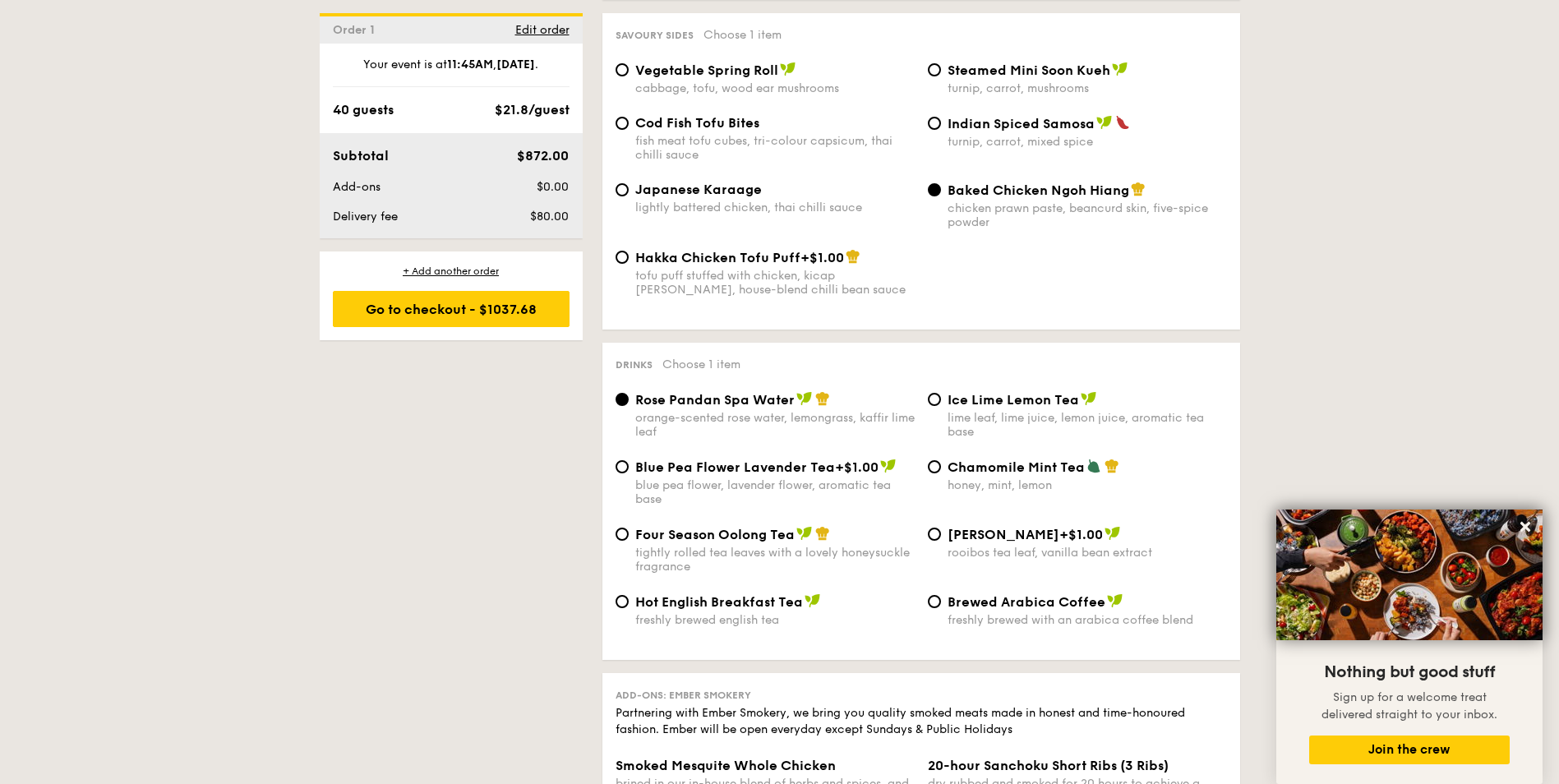
scroll to position [2918, 0]
click at [740, 545] on div "tightly rolled tea leaves with a lovely honeysuckle fragrance" at bounding box center [775, 559] width 279 height 28
click at [629, 526] on input "Four Season Oolong Tea tightly rolled tea leaves with a lovely honeysuckle frag…" at bounding box center [622, 532] width 13 height 13
radio input "true"
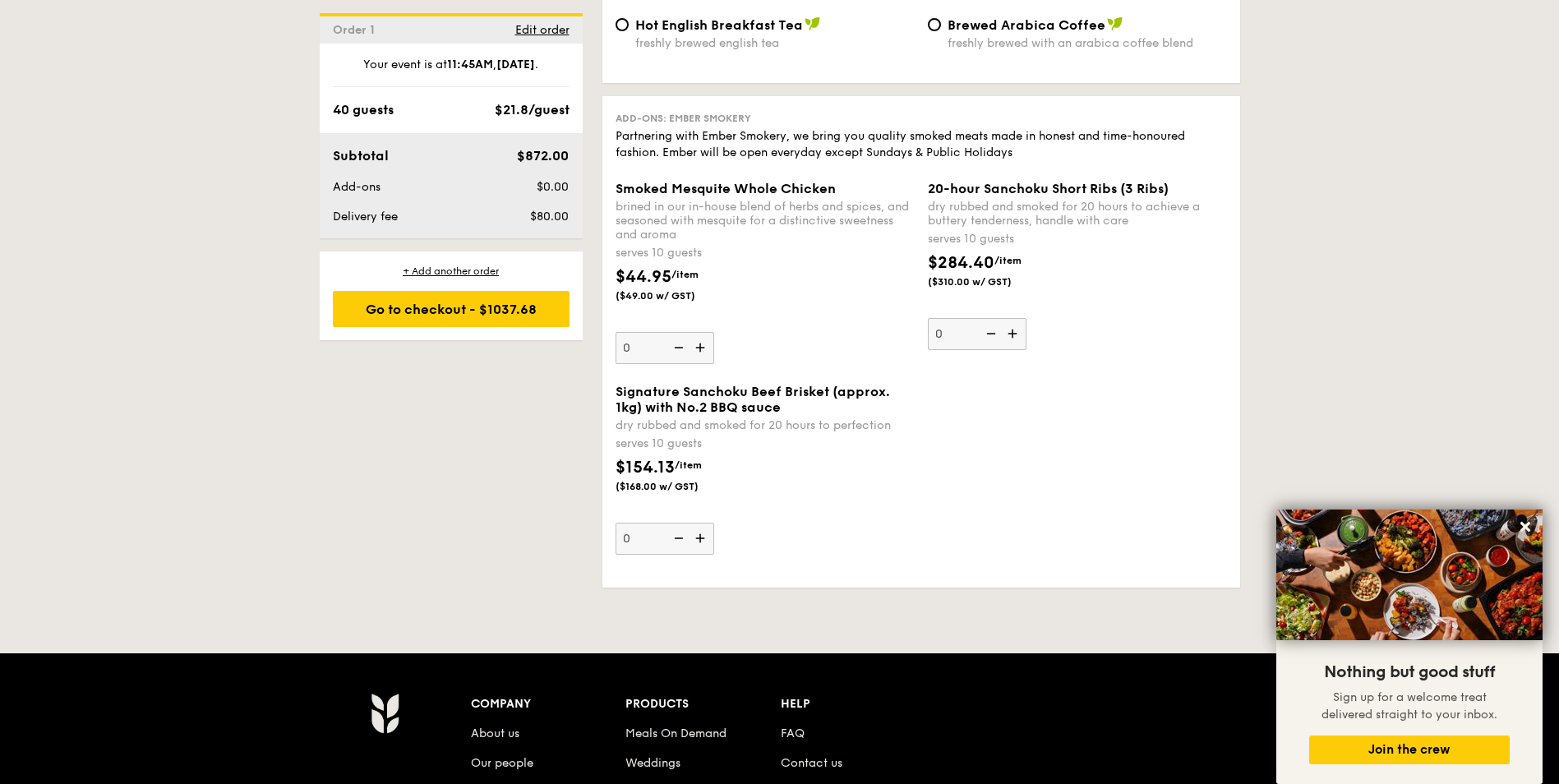
scroll to position [3493, 0]
click at [484, 308] on div "Go to checkout - $1037.68" at bounding box center [451, 309] width 237 height 36
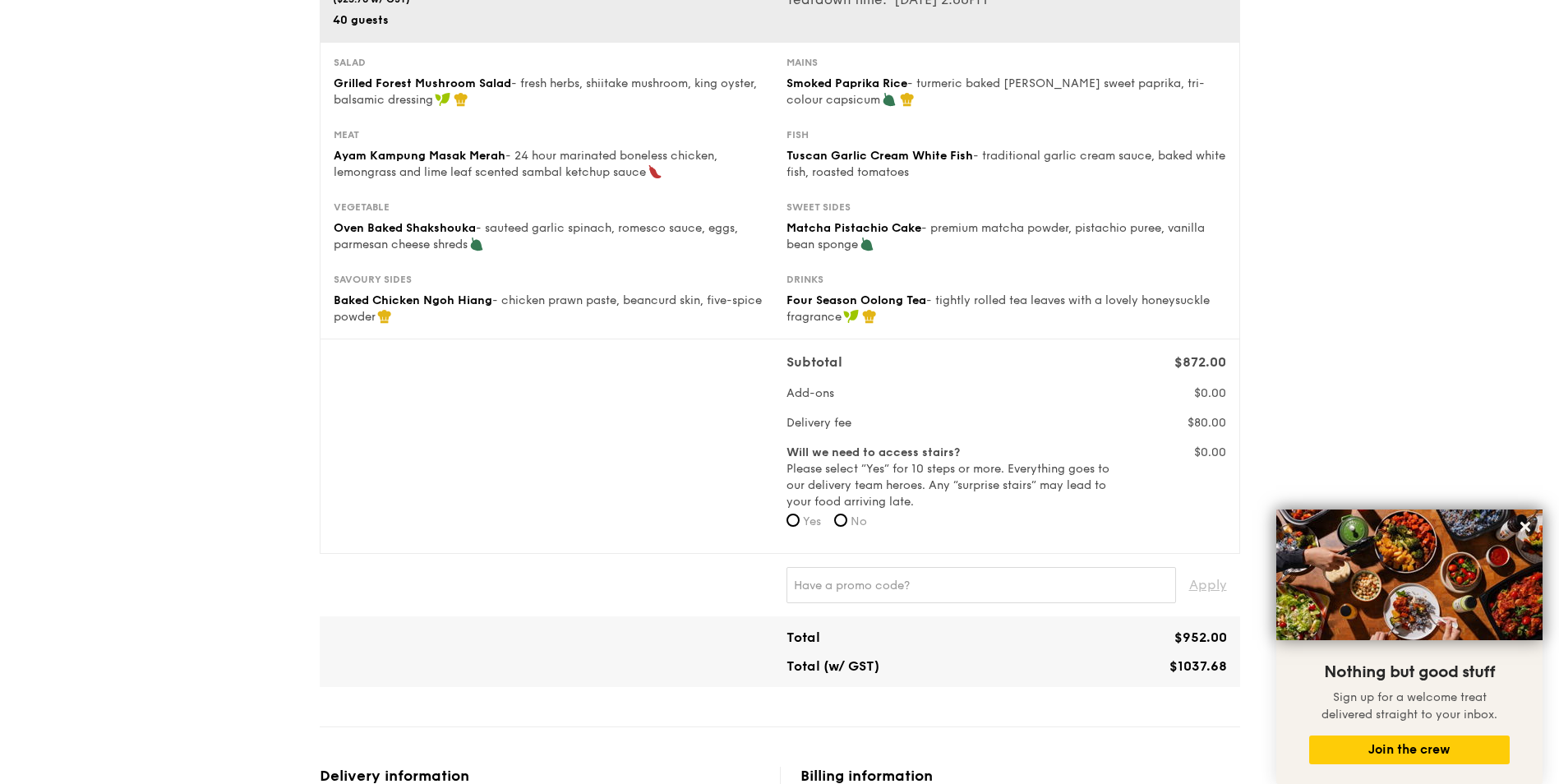
scroll to position [246, 0]
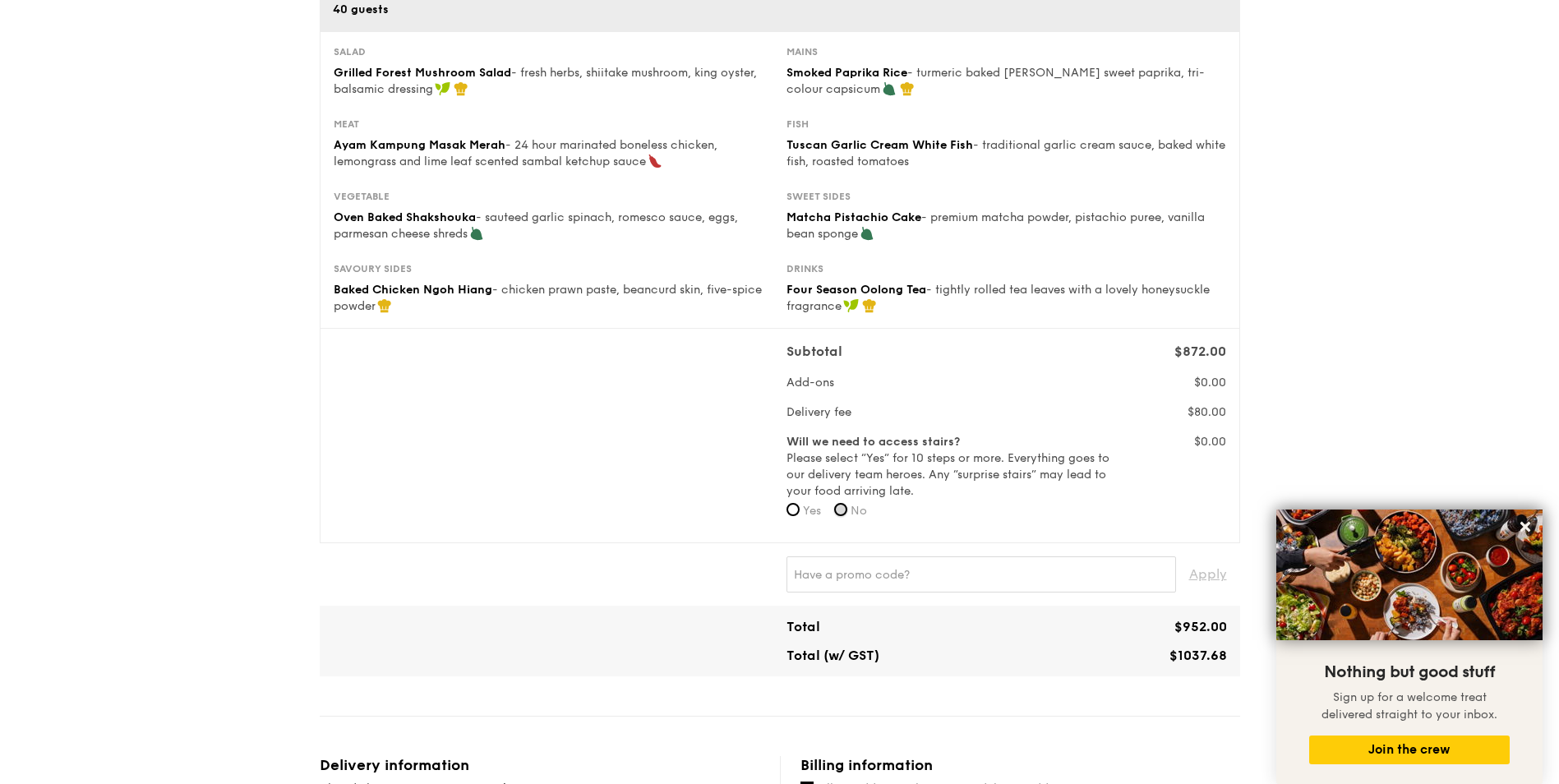
click at [844, 508] on input "No" at bounding box center [841, 509] width 13 height 13
radio input "true"
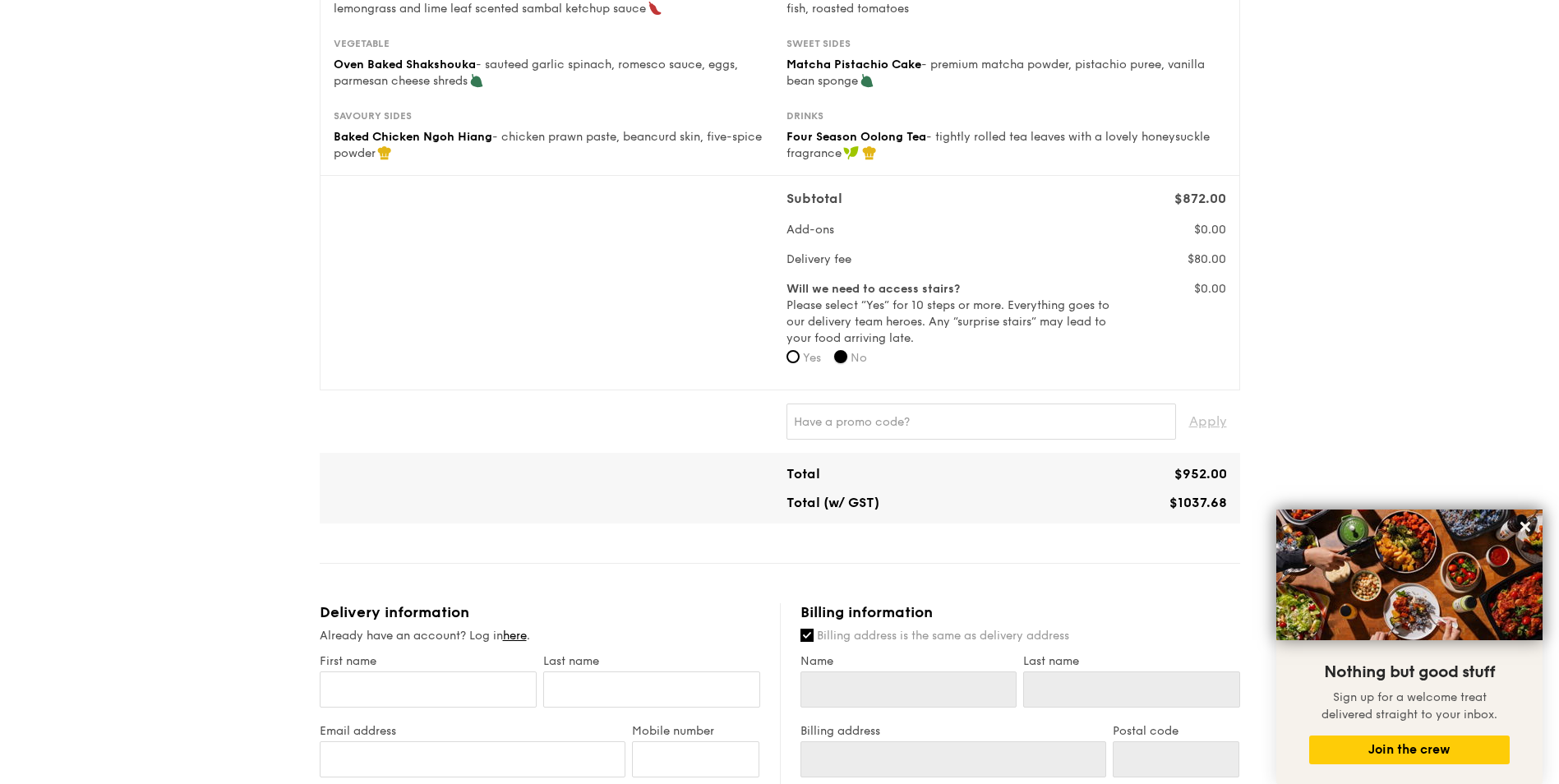
scroll to position [411, 0]
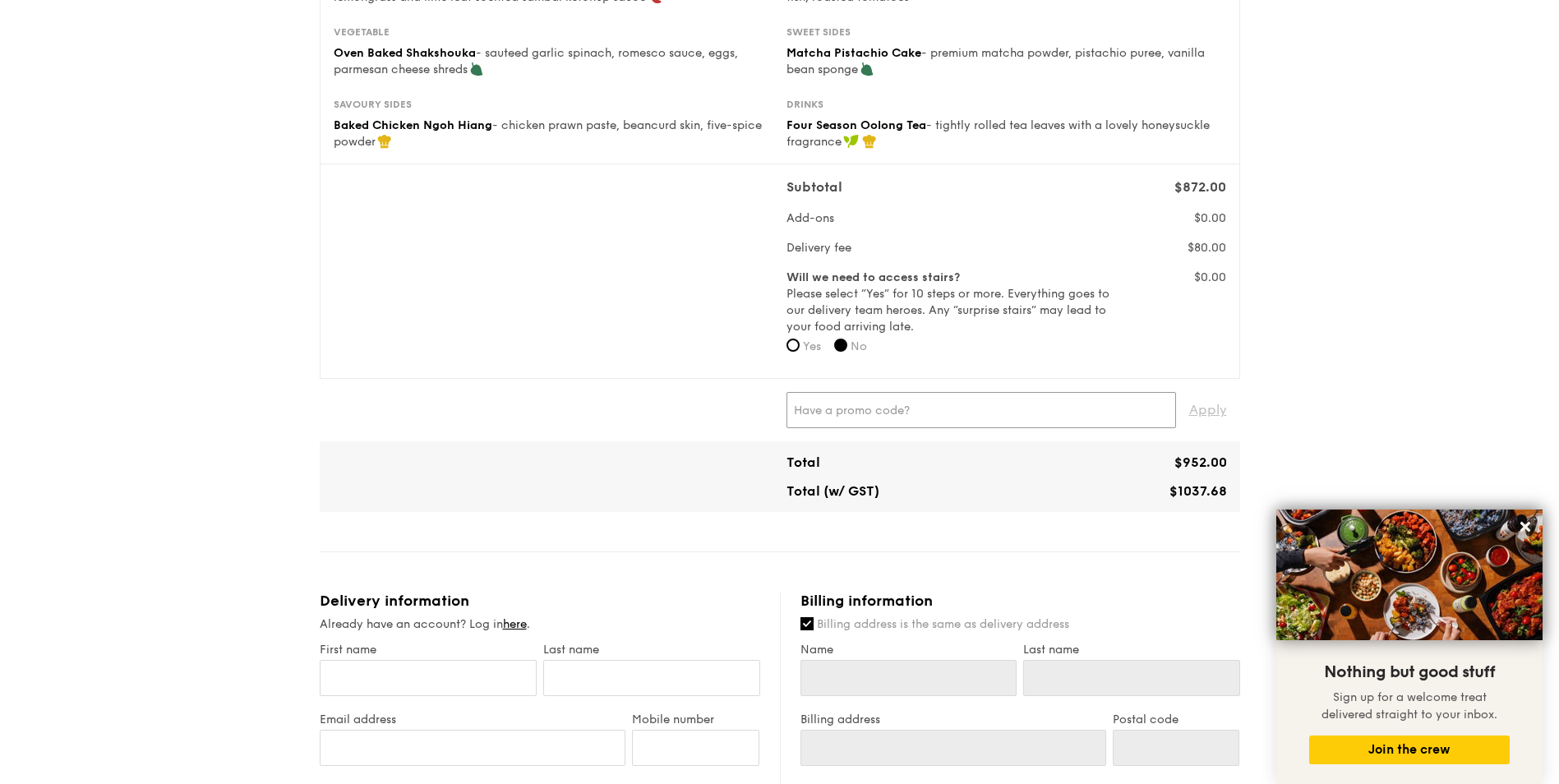
click at [930, 410] on input "text" at bounding box center [981, 410] width 390 height 36
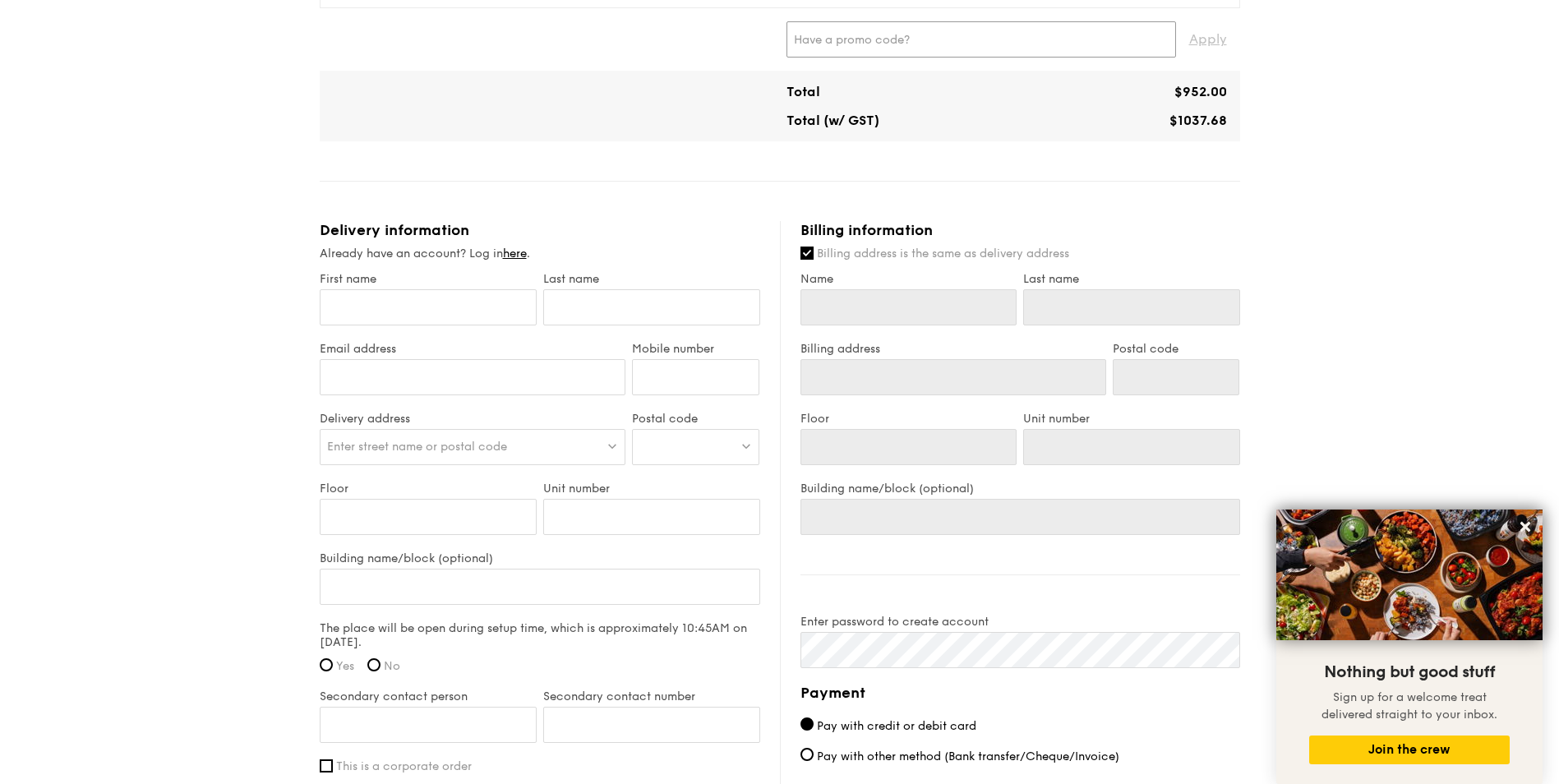
scroll to position [745, 0]
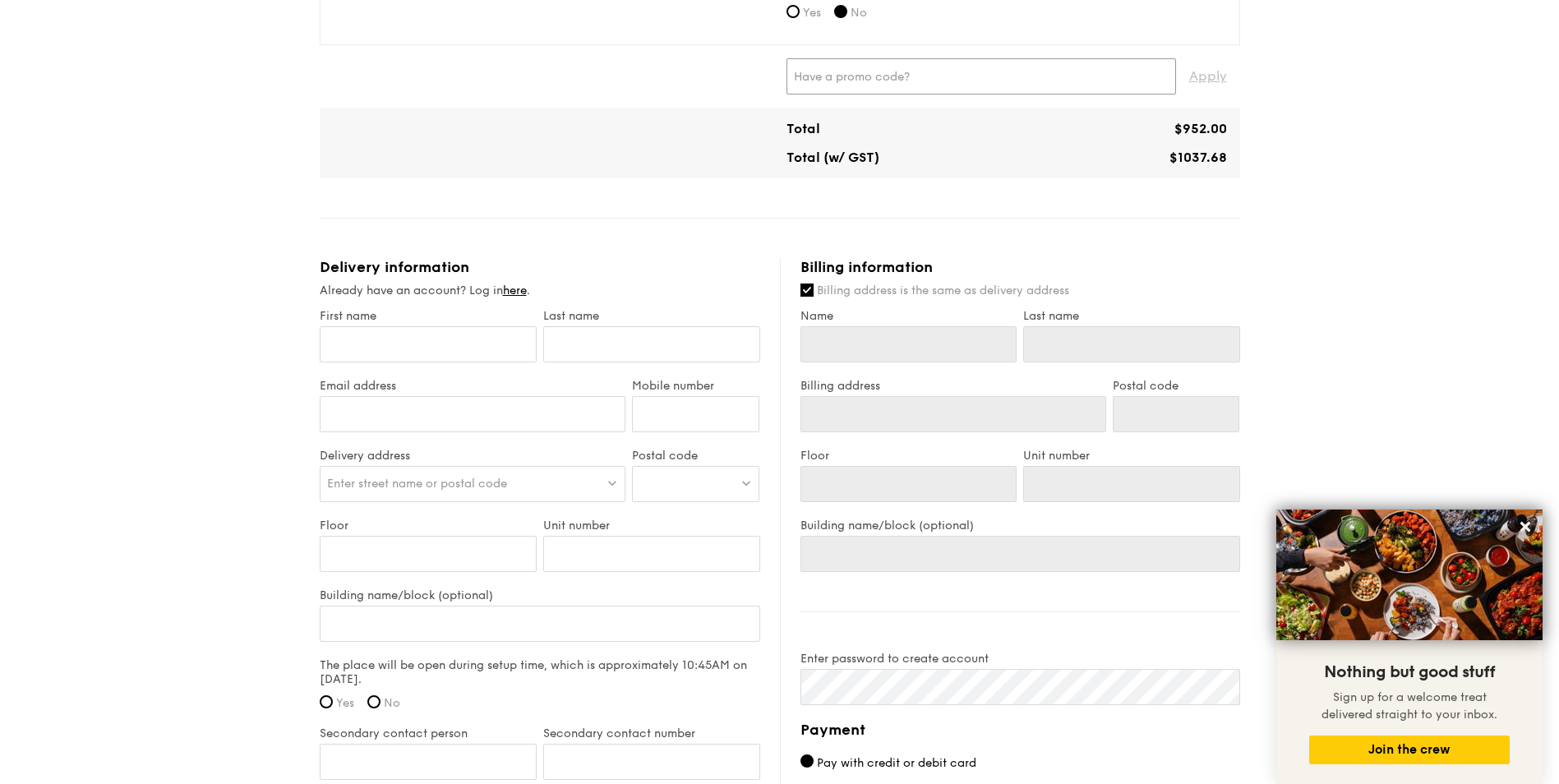
click at [900, 90] on input "text" at bounding box center [981, 76] width 390 height 36
type input "GENECO16CA"
click at [1196, 79] on span "Apply" at bounding box center [1208, 76] width 38 height 36
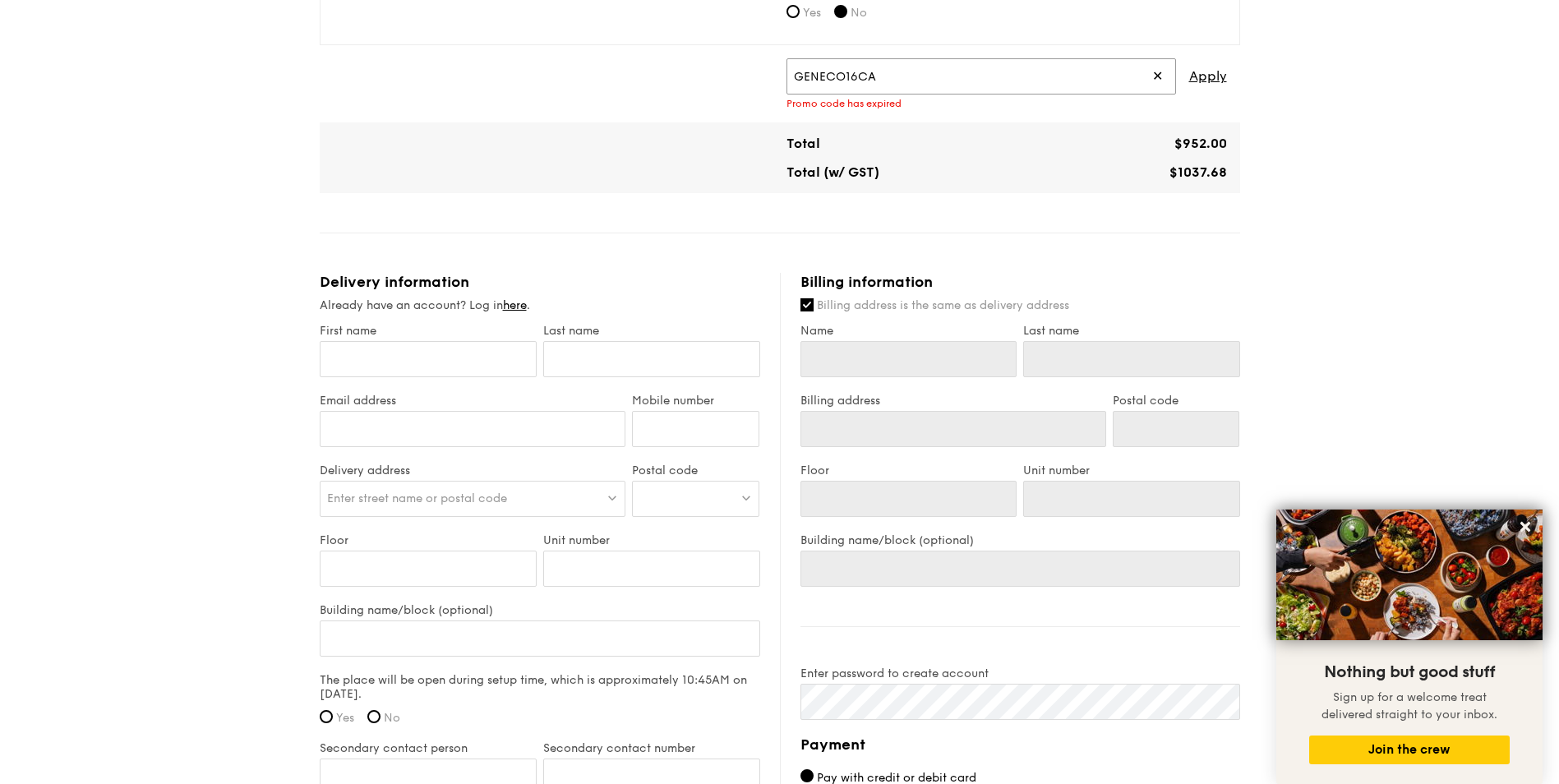
drag, startPoint x: 990, startPoint y: 89, endPoint x: 726, endPoint y: 85, distance: 264.0
click at [726, 85] on div "GENECO16CA ✕ Apply Promo code has expired" at bounding box center [780, 84] width 907 height 51
type input "TRUEXGRAIN"
click at [1194, 80] on span "Apply" at bounding box center [1208, 76] width 38 height 36
click at [996, 84] on input "TRUEXGRAIN" at bounding box center [981, 76] width 390 height 36
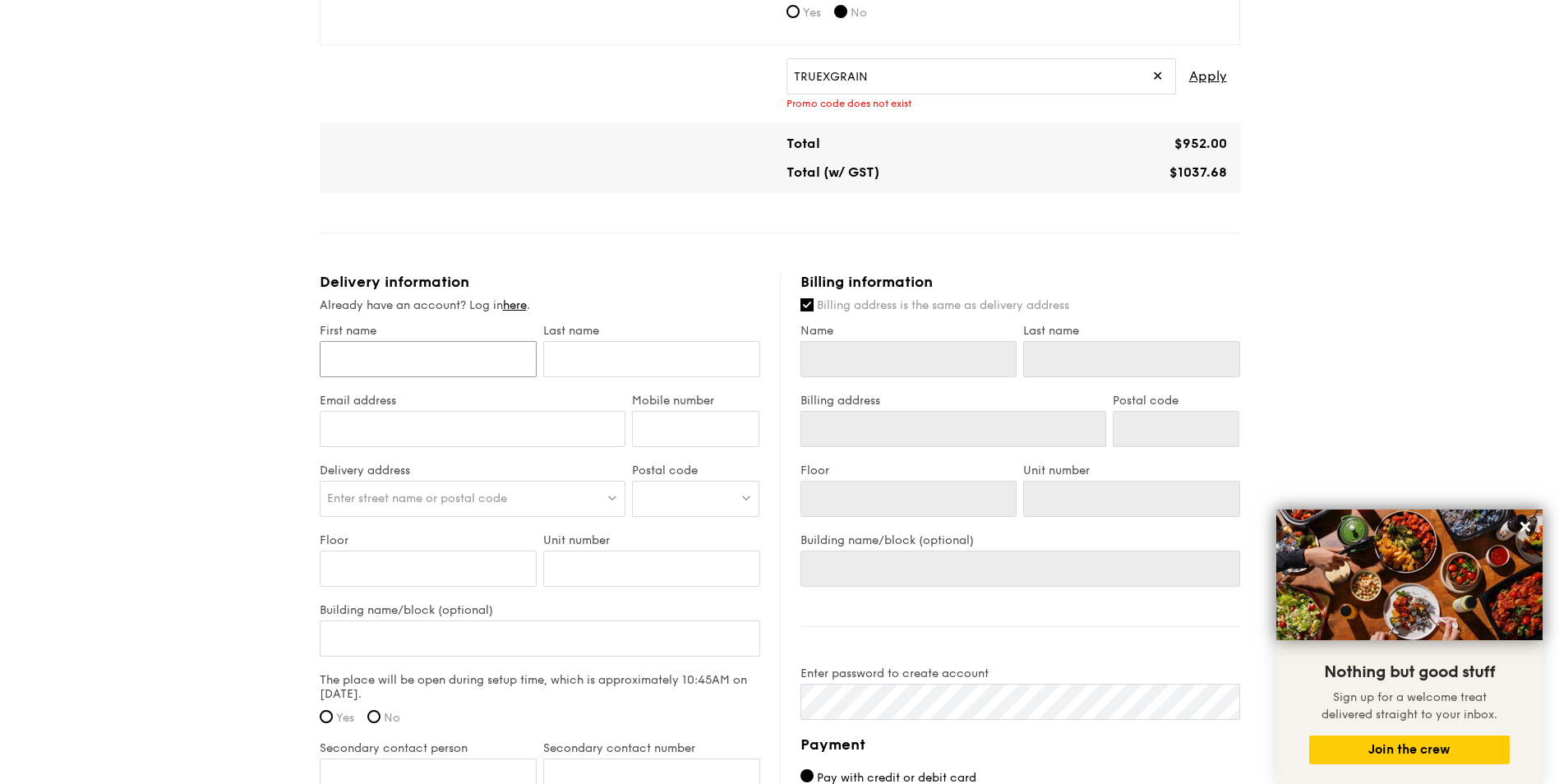
click at [414, 352] on input "First name" at bounding box center [428, 359] width 217 height 36
type input "[PERSON_NAME]"
type input "Chiang"
type input "[EMAIL_ADDRESS][DOMAIN_NAME]"
type input "81387923"
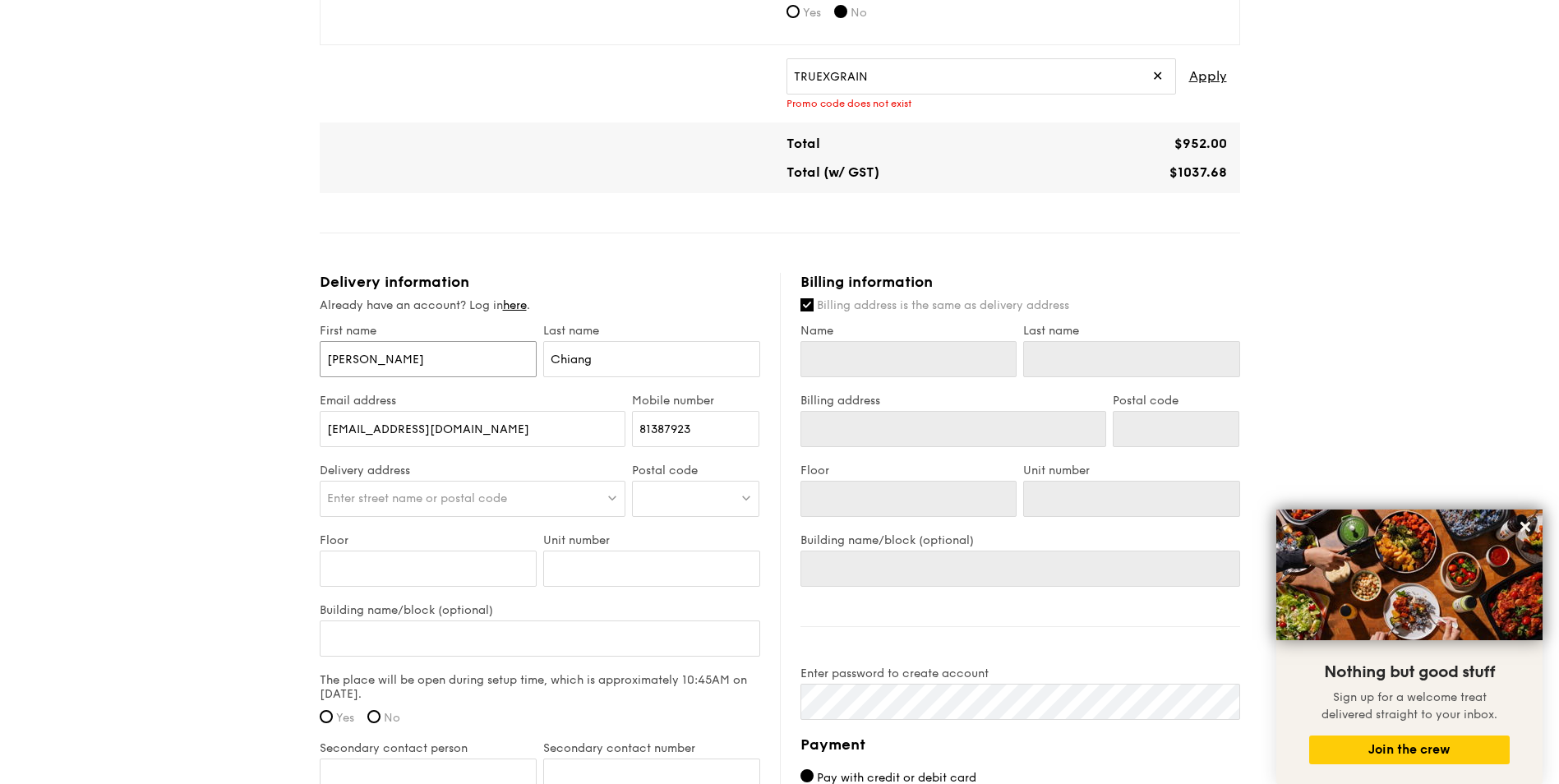
type input "[PERSON_NAME]"
type input "Chiang"
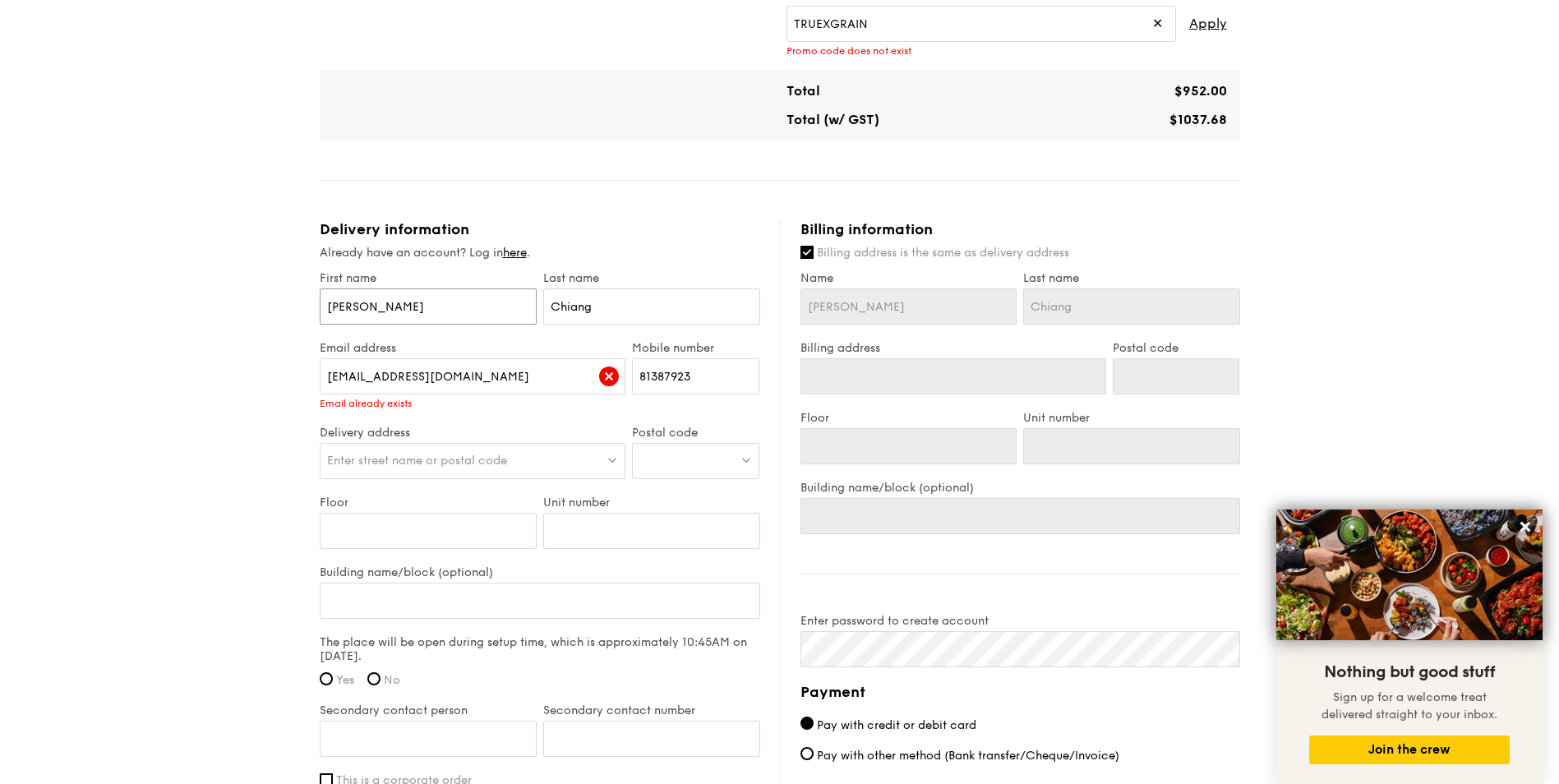
scroll to position [827, 0]
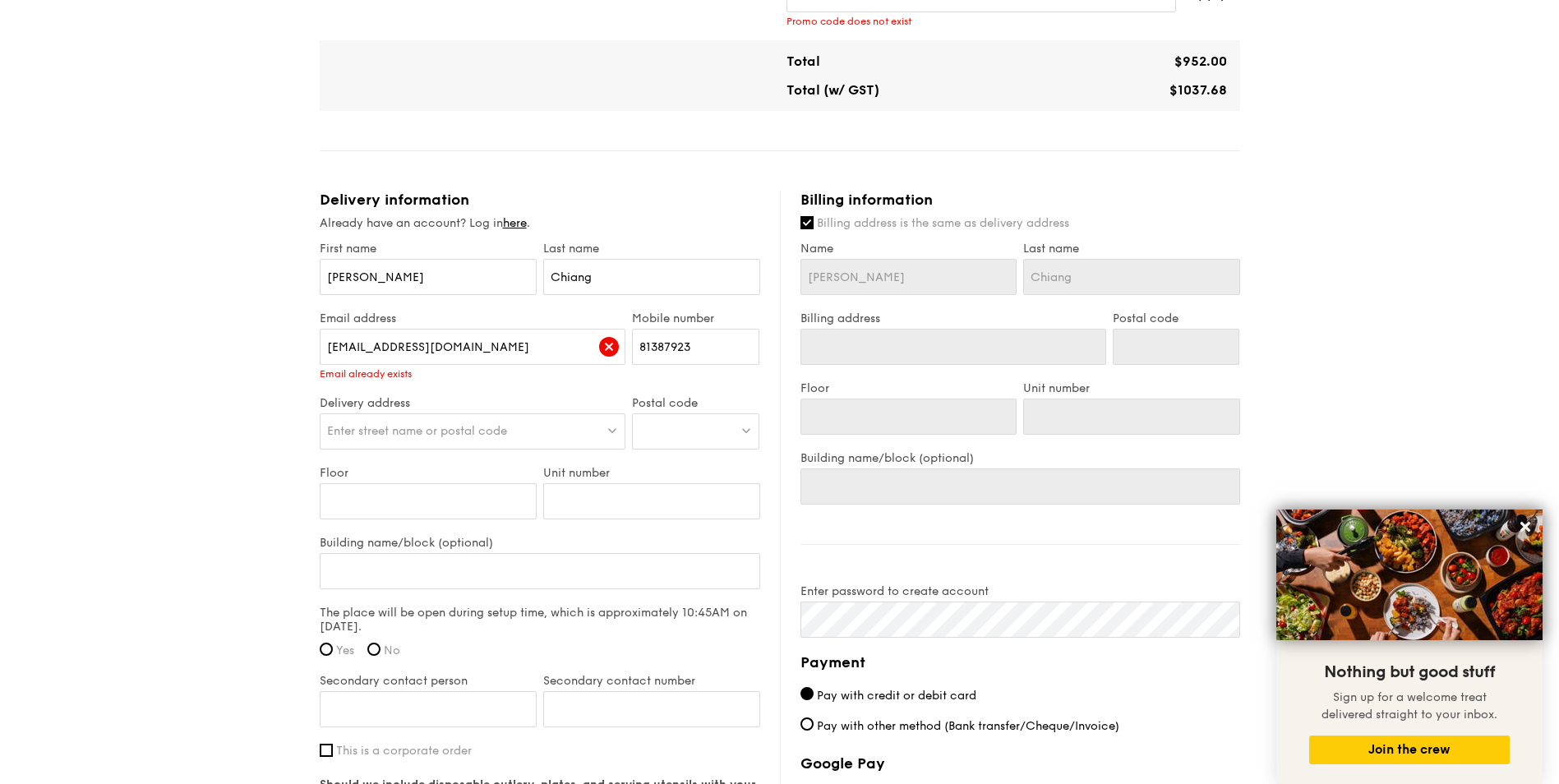
click at [502, 435] on span "Enter street name or postal code" at bounding box center [417, 431] width 180 height 14
click at [517, 215] on div "Delivery information Already have an account? Log in here . First name [PERSON_…" at bounding box center [550, 581] width 461 height 781
click at [521, 223] on link "here" at bounding box center [515, 223] width 24 height 14
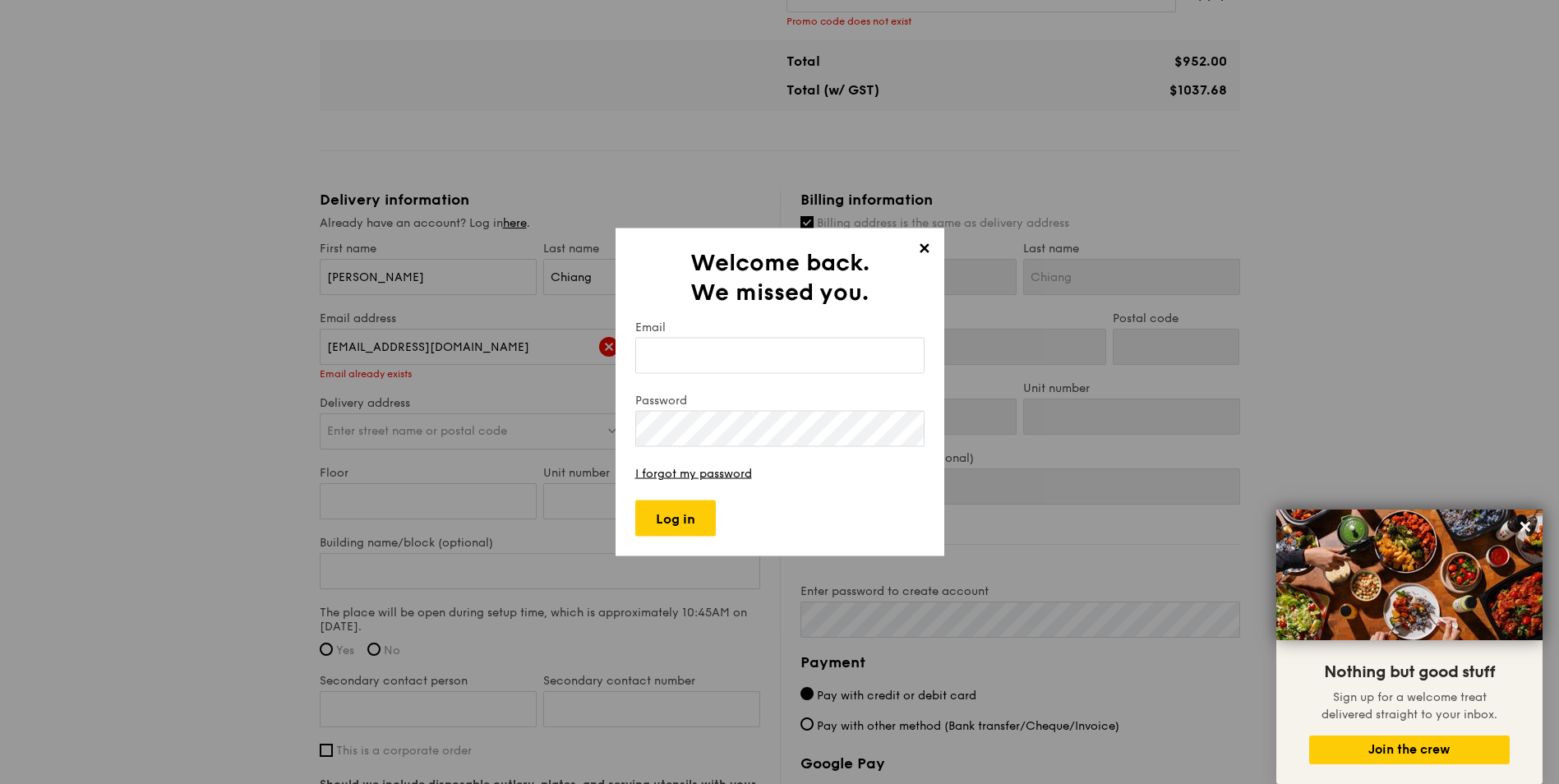
type input "E"
type input "[EMAIL_ADDRESS][DOMAIN_NAME]"
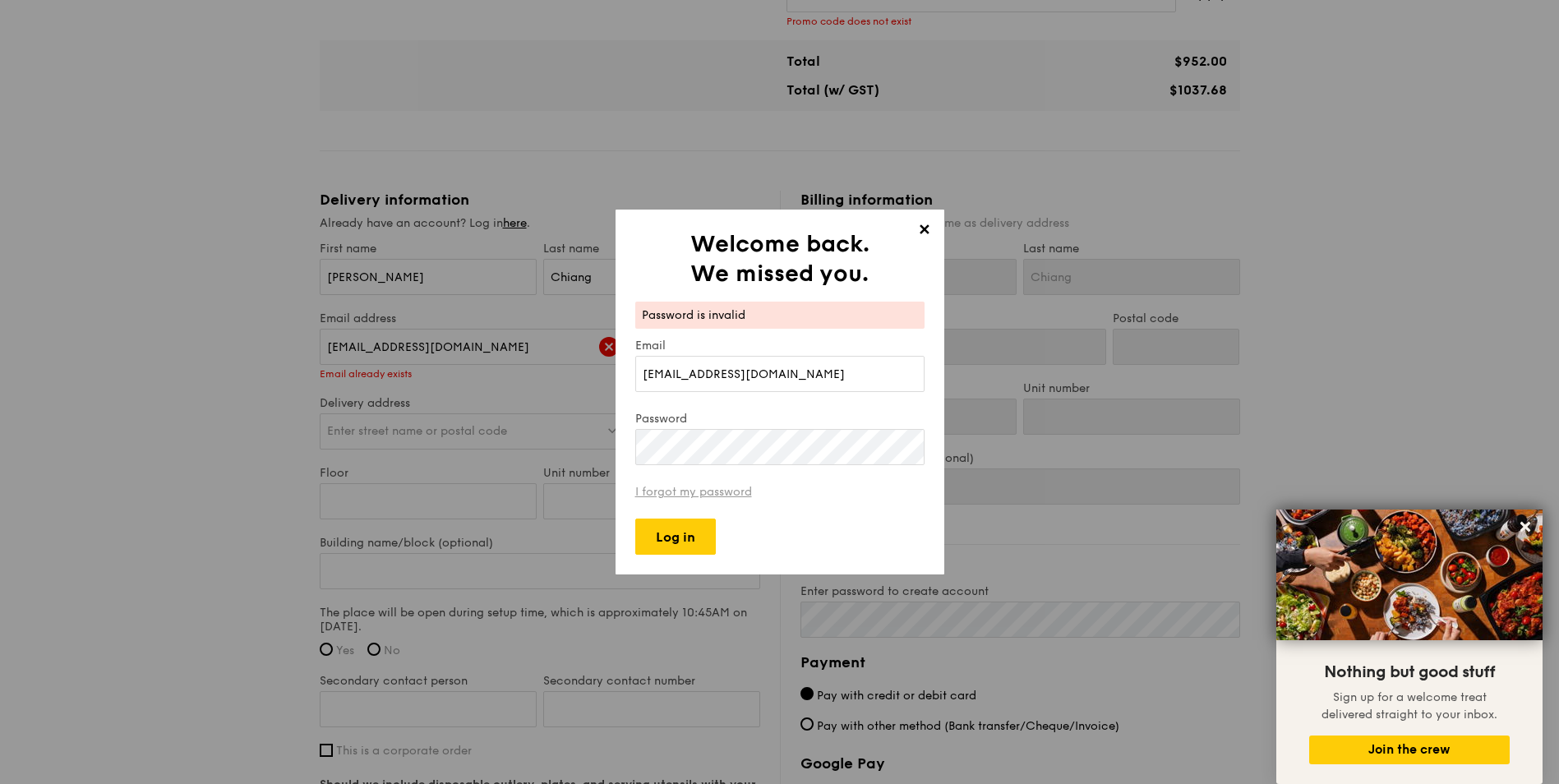
click at [741, 489] on link "I forgot my password" at bounding box center [693, 492] width 116 height 14
drag, startPoint x: 927, startPoint y: 232, endPoint x: 928, endPoint y: 45, distance: 187.0
click at [928, 45] on div "✕ Welcome back. We missed you. Password is invalid Email [EMAIL_ADDRESS][DOMAIN…" at bounding box center [779, 392] width 1559 height 784
click at [924, 231] on span "✕" at bounding box center [925, 232] width 23 height 23
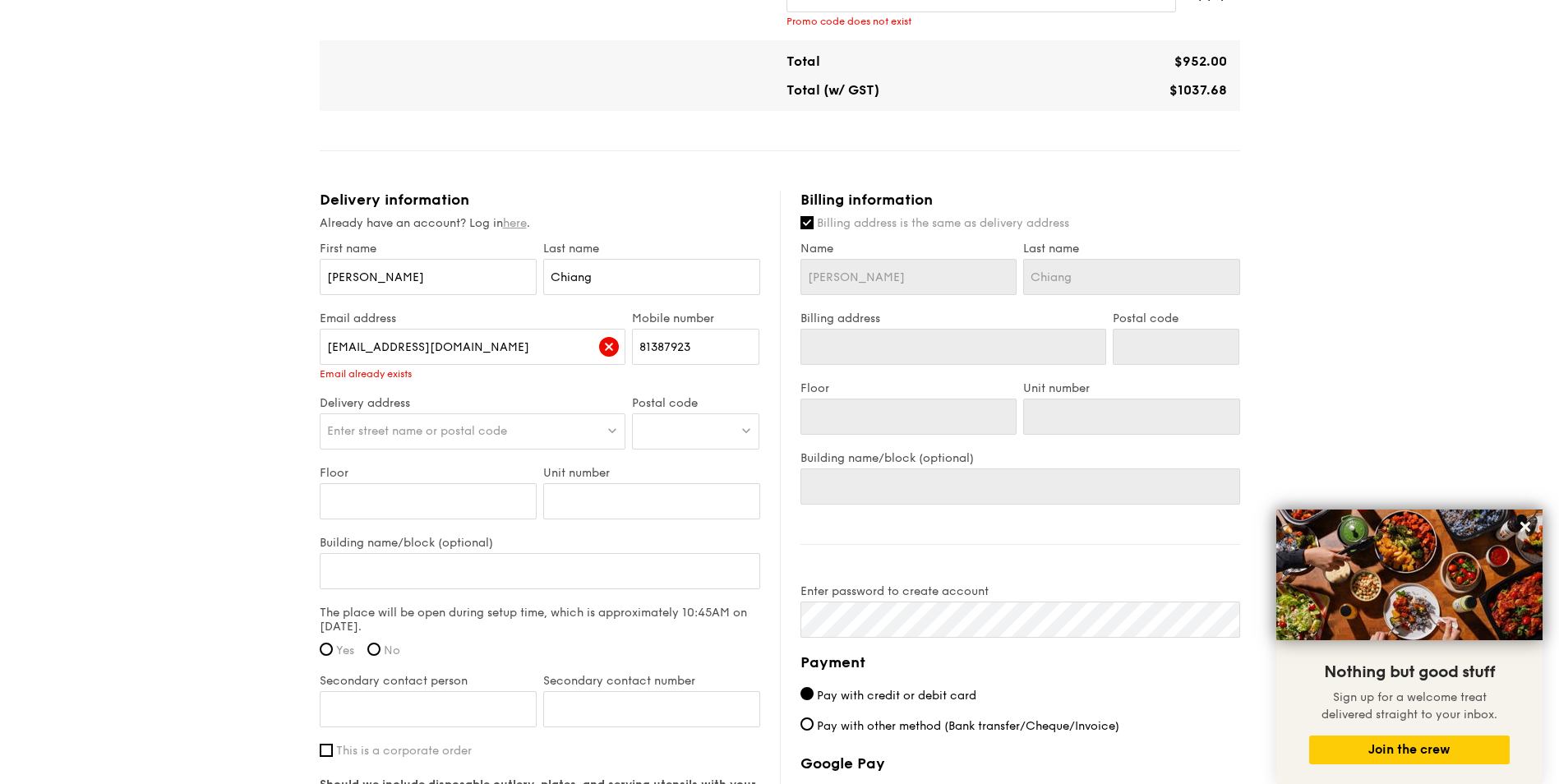
click at [523, 226] on link "here" at bounding box center [515, 223] width 24 height 14
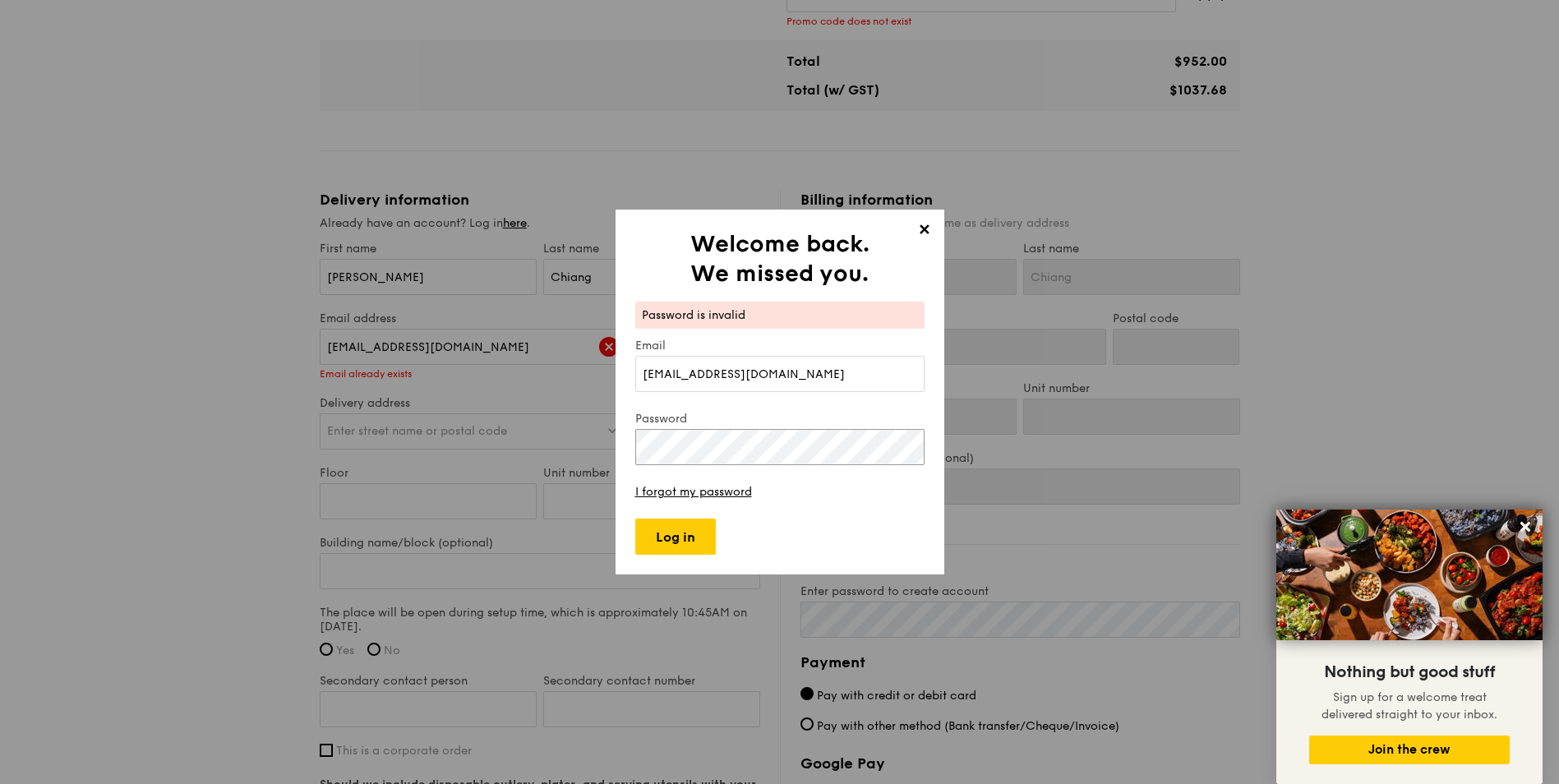
click at [330, 413] on div "✕ Welcome back. We missed you. Password is invalid Email [EMAIL_ADDRESS][DOMAIN…" at bounding box center [779, 392] width 1559 height 784
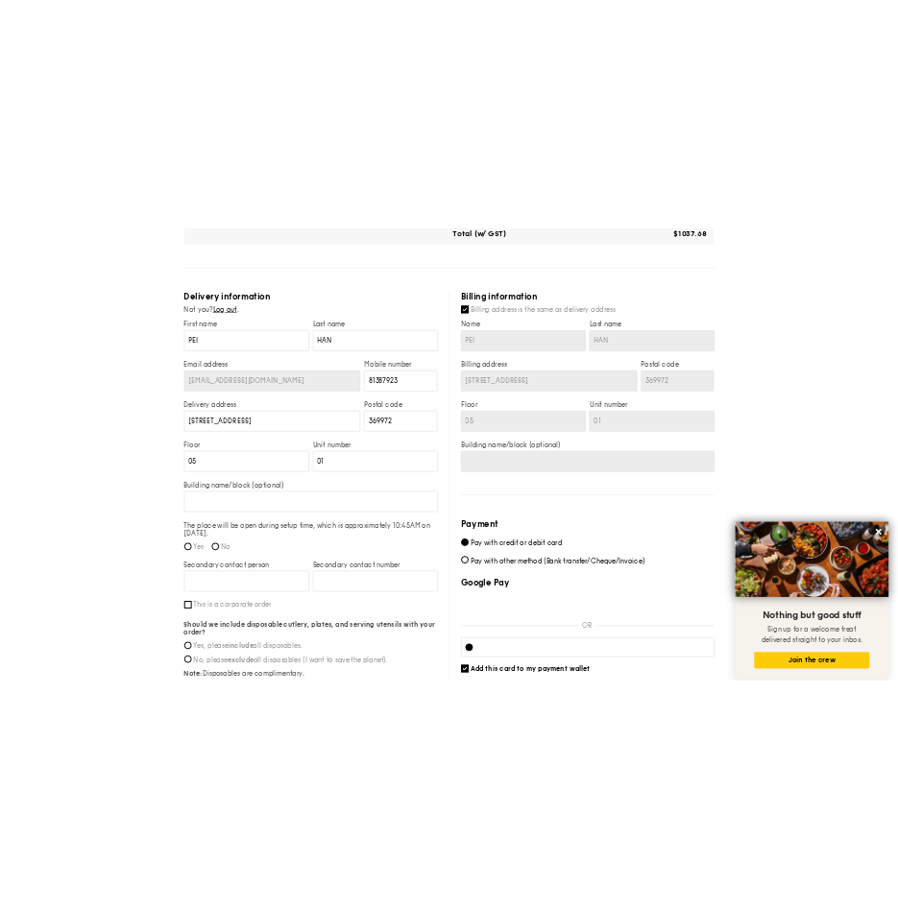
scroll to position [1062, 0]
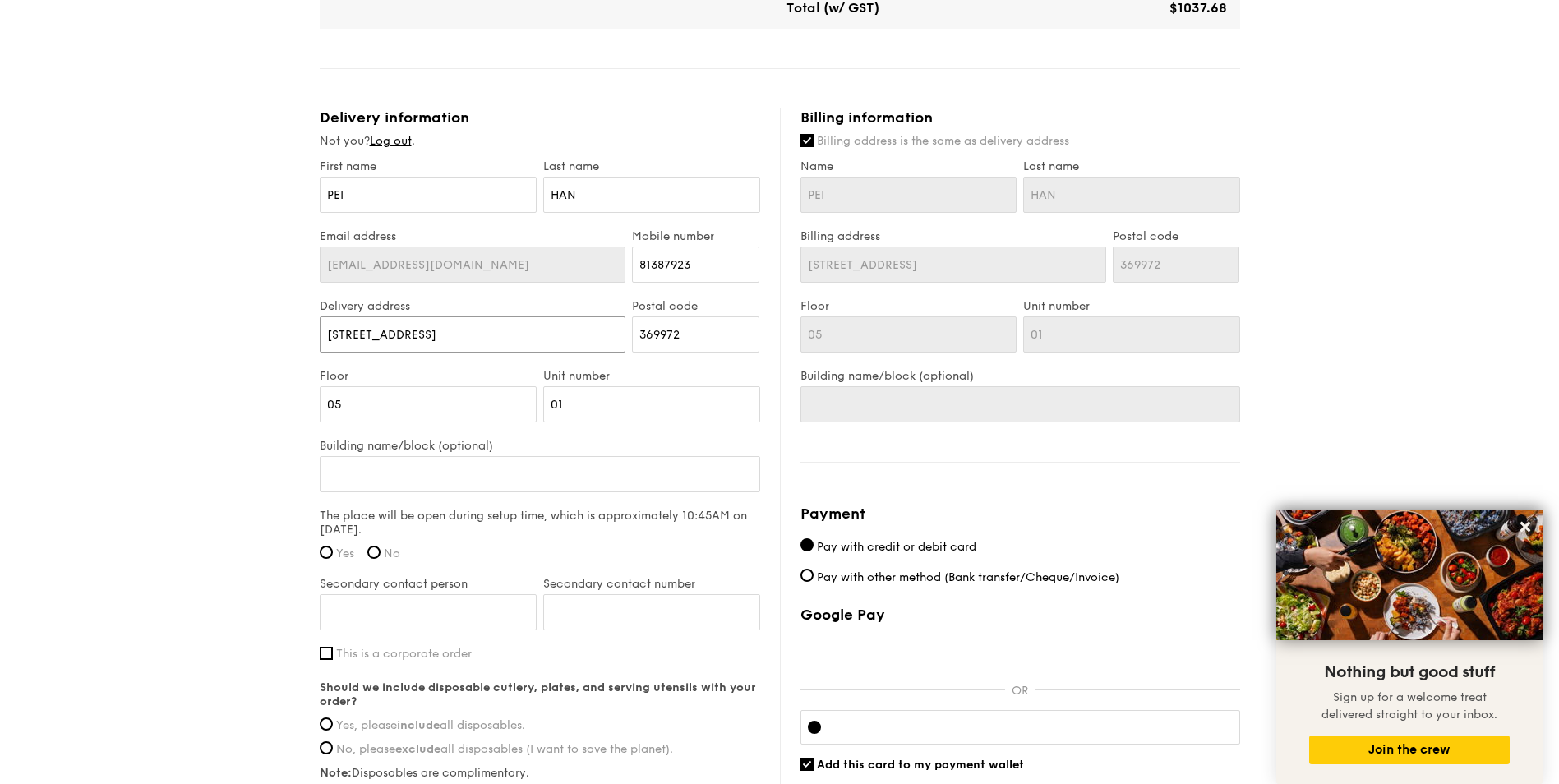
click at [539, 338] on input "[STREET_ADDRESS]" at bounding box center [473, 335] width 306 height 36
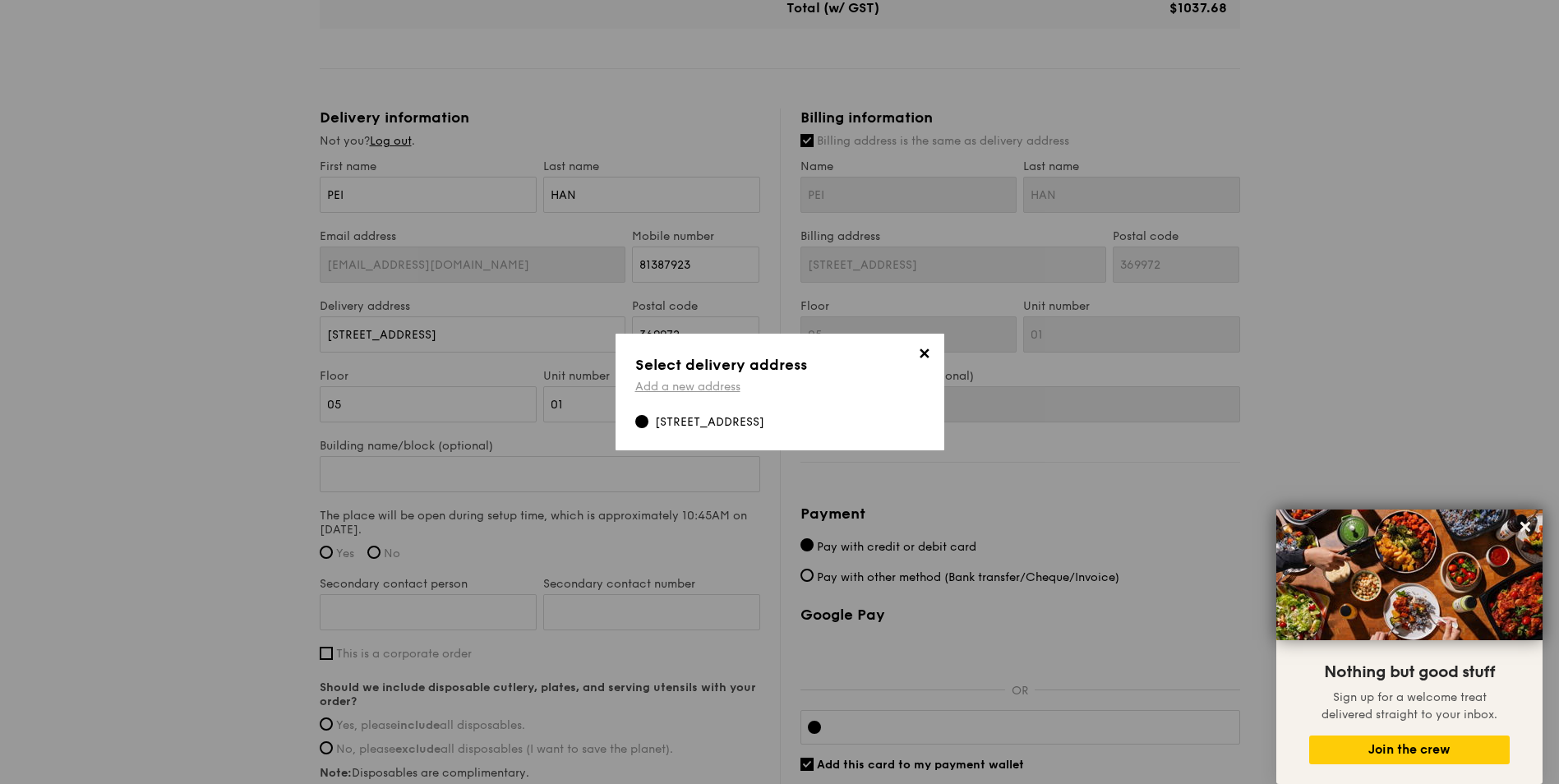
click at [726, 381] on link "Add a new address" at bounding box center [687, 387] width 105 height 14
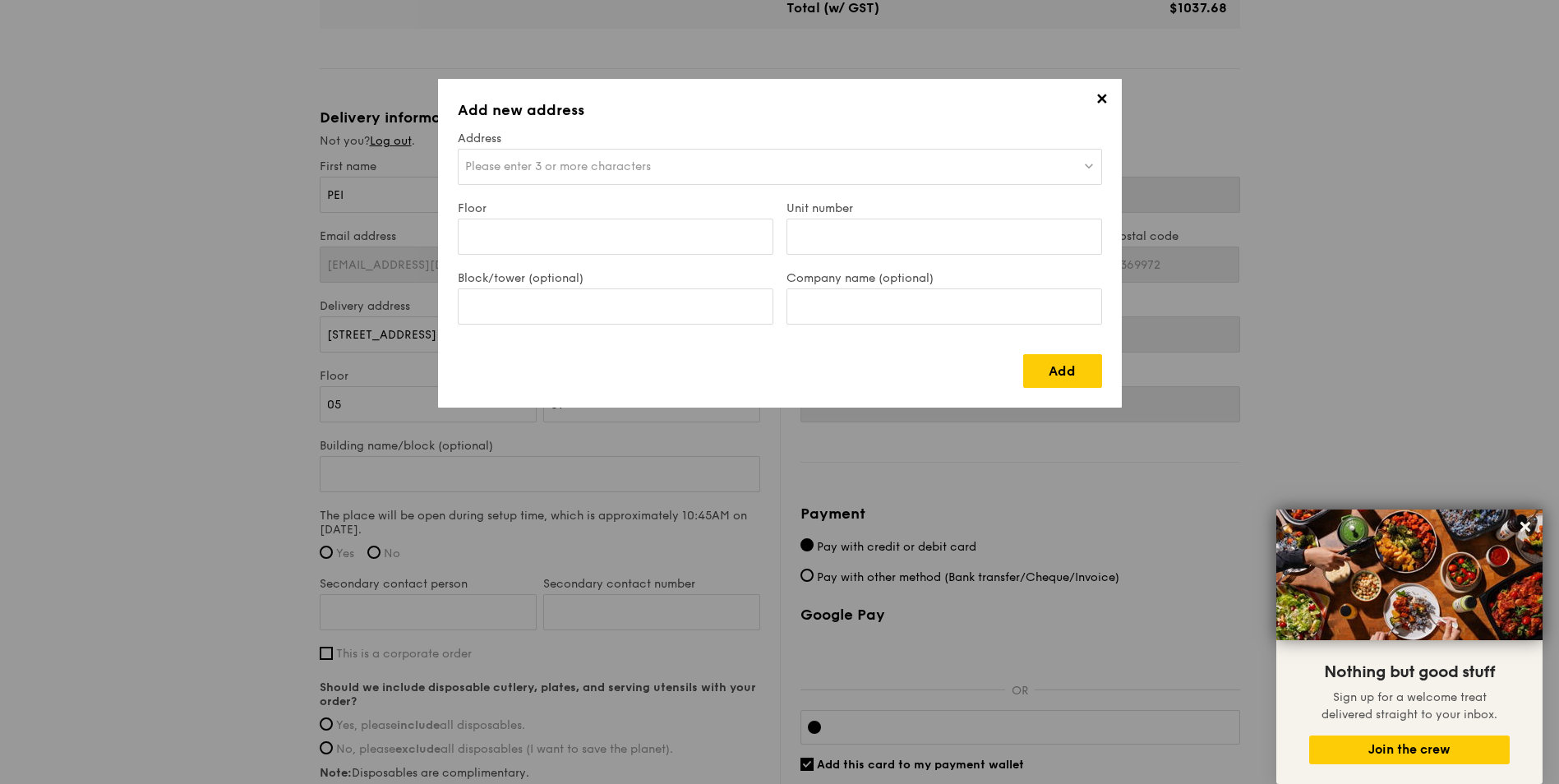
click at [574, 160] on span "Please enter 3 or more characters" at bounding box center [557, 166] width 186 height 14
click at [570, 300] on input "Block/tower (optional)" at bounding box center [616, 306] width 316 height 36
click at [604, 175] on div "Please enter 3 or more characters" at bounding box center [780, 167] width 645 height 36
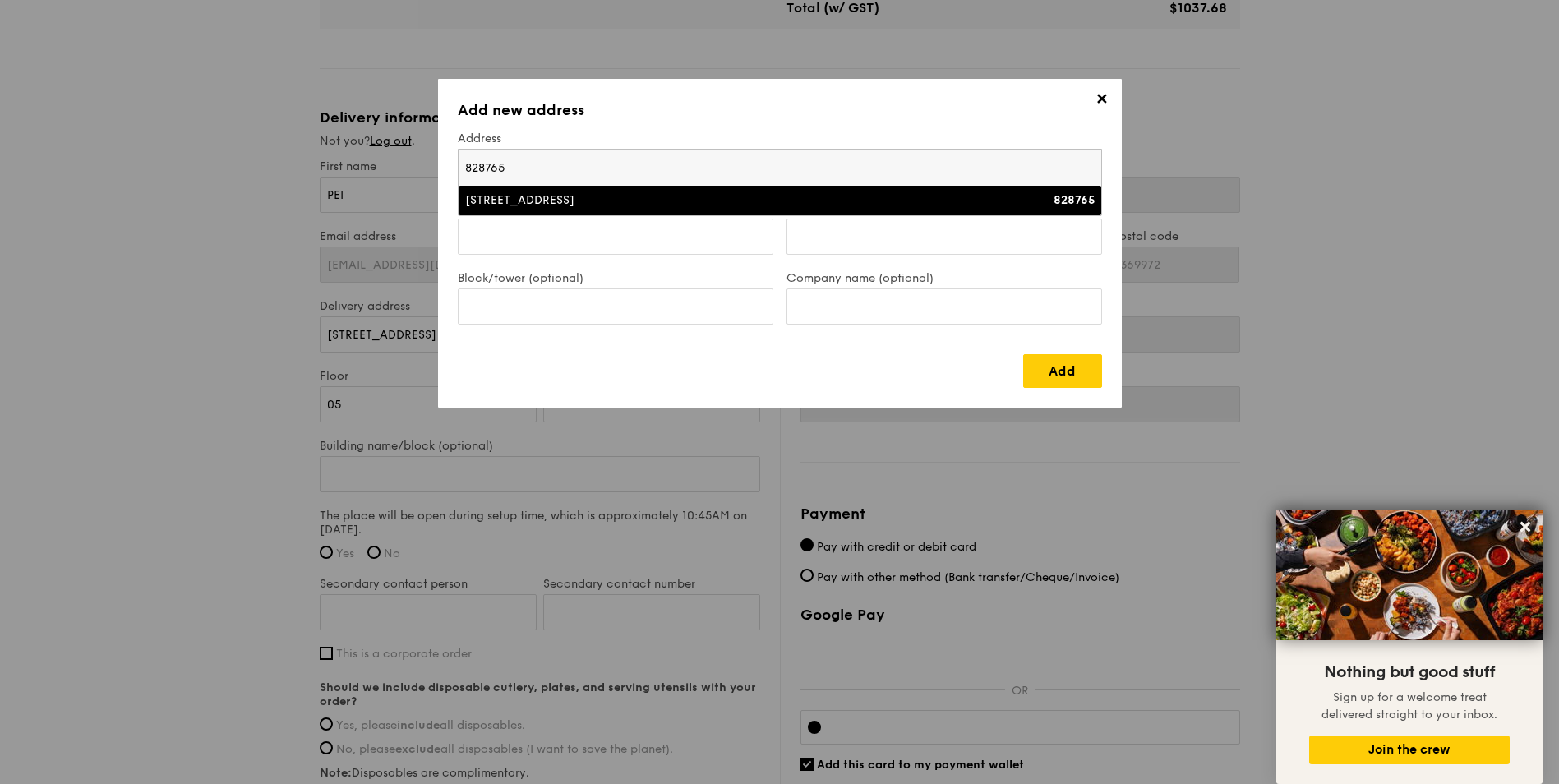
type input "828765"
click at [721, 205] on div "[STREET_ADDRESS]" at bounding box center [701, 200] width 473 height 16
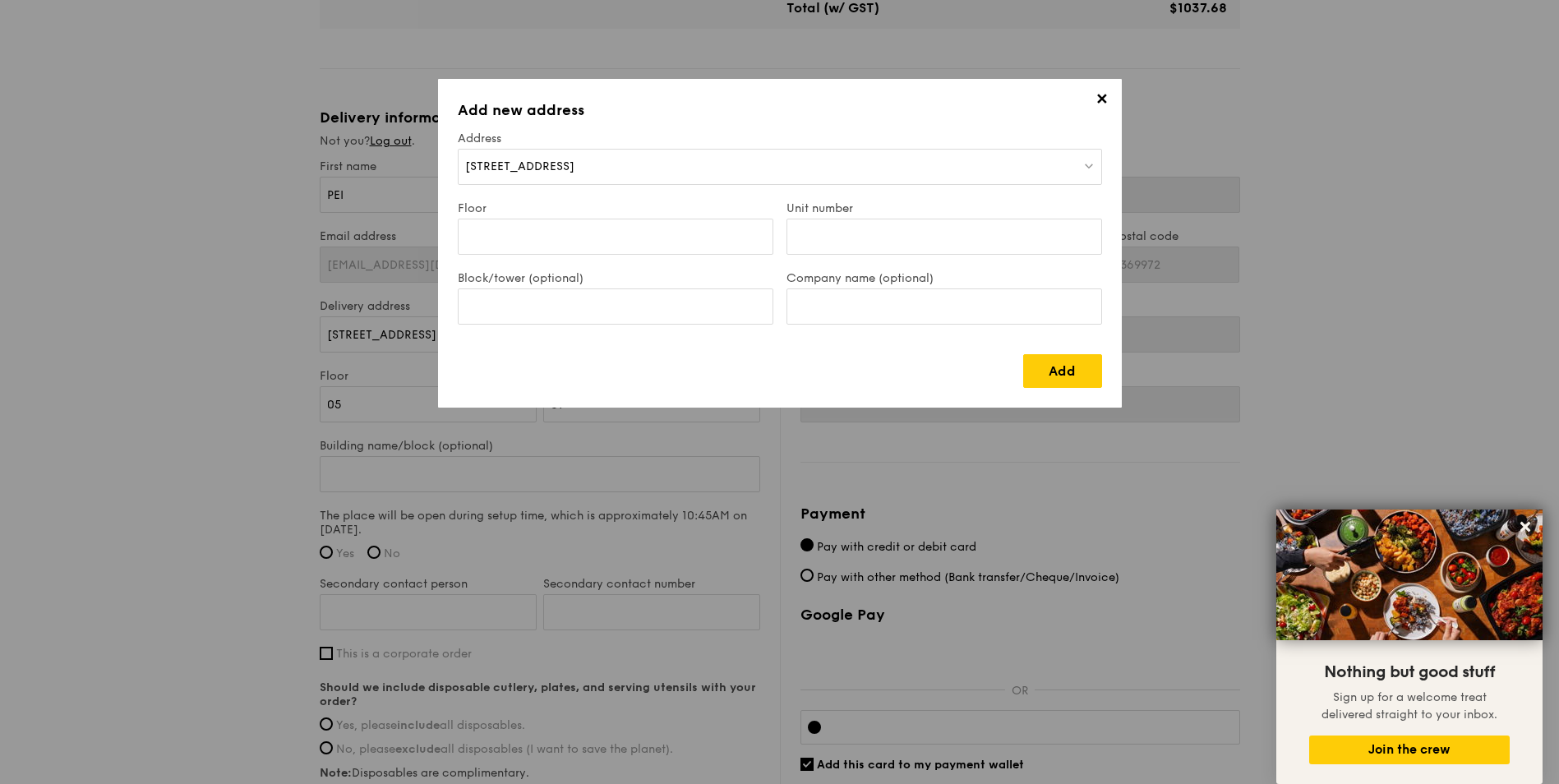
click at [658, 169] on div "[STREET_ADDRESS]" at bounding box center [780, 167] width 645 height 36
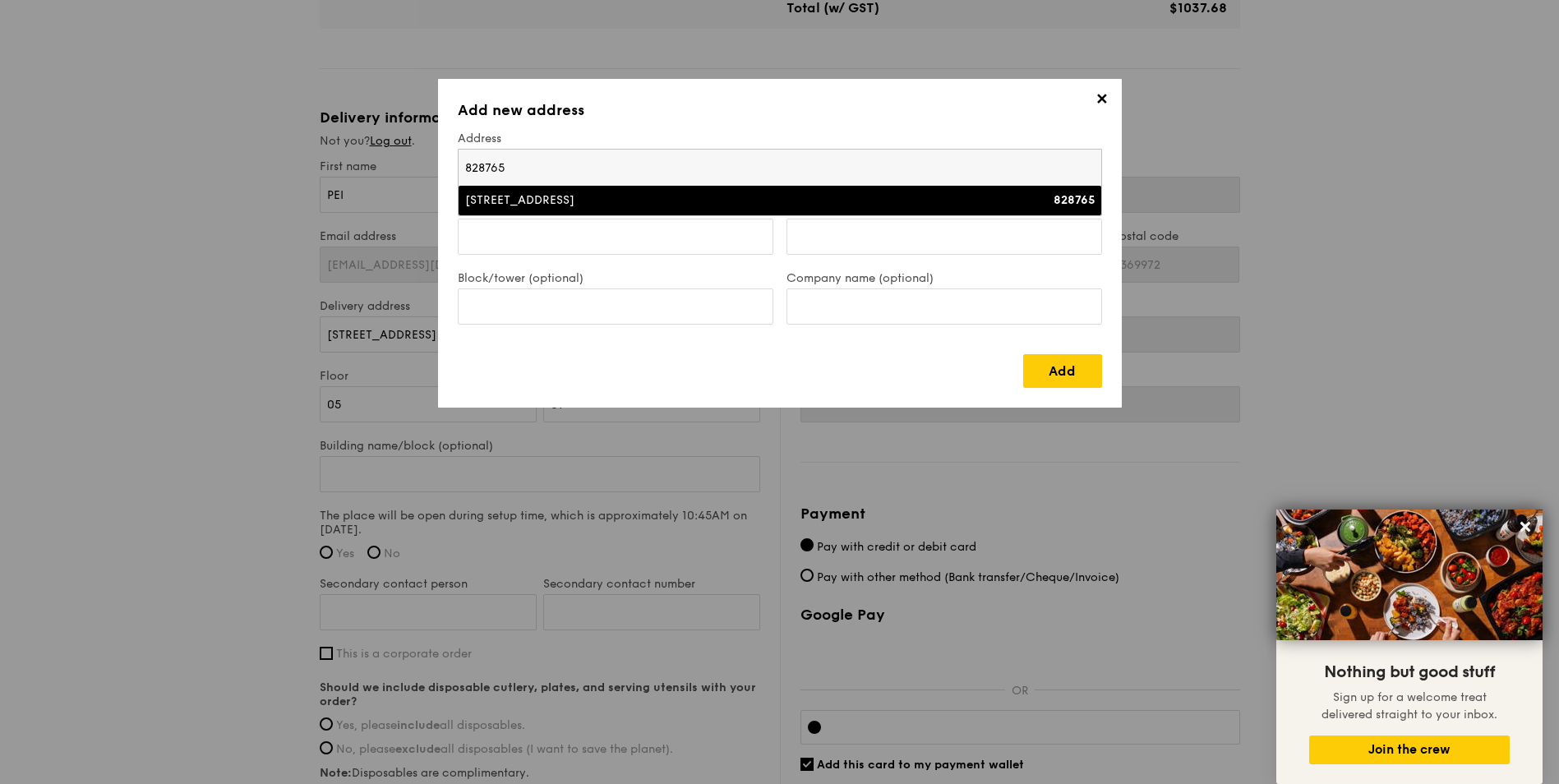
click at [683, 210] on li "[STREET_ADDRESS] 828765" at bounding box center [780, 200] width 643 height 30
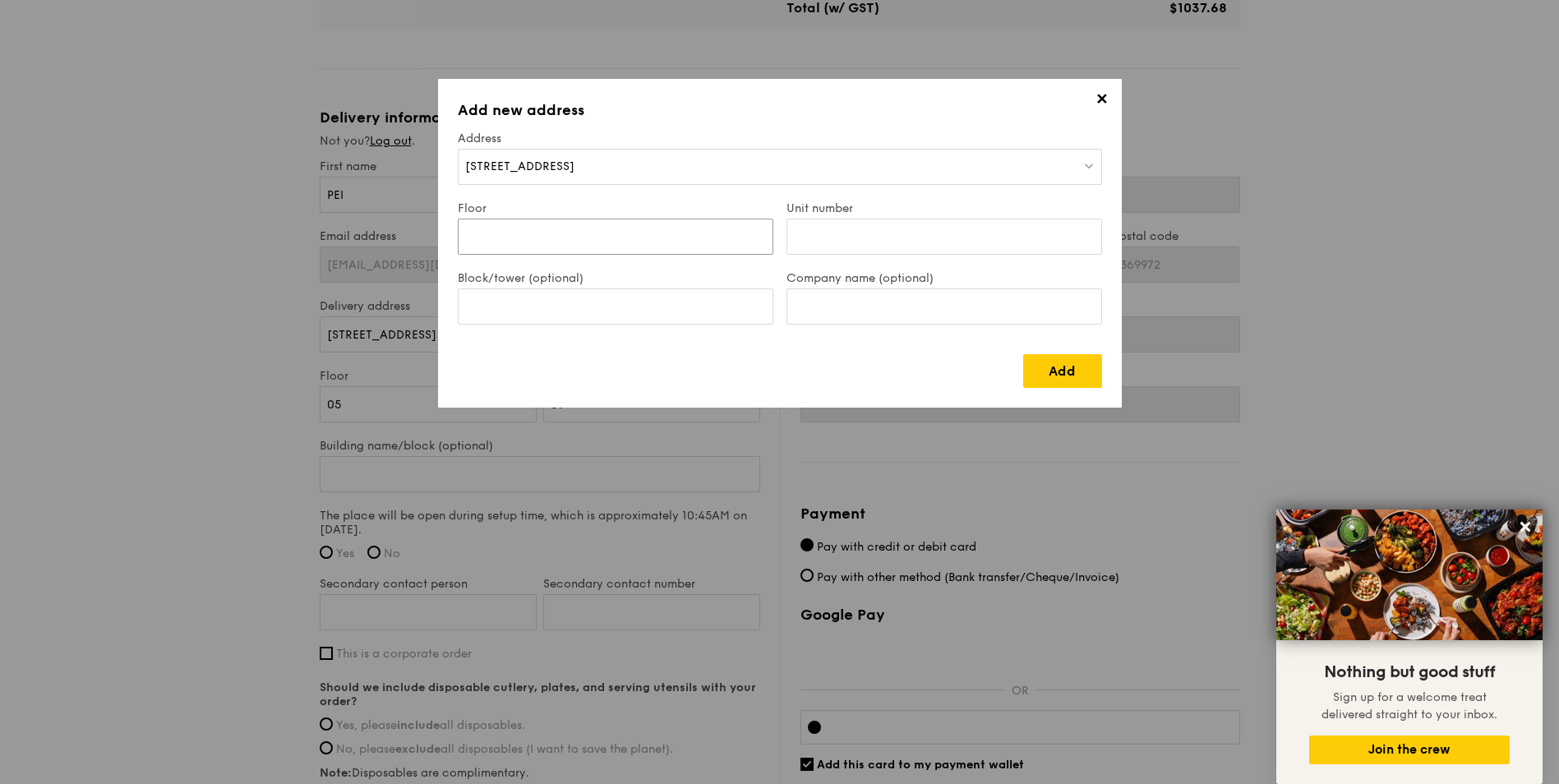
click at [646, 238] on input "Floor" at bounding box center [616, 236] width 316 height 36
click at [816, 306] on input "Company name (optional)" at bounding box center [944, 306] width 316 height 36
click at [663, 308] on input "Block/tower (optional)" at bounding box center [616, 306] width 316 height 36
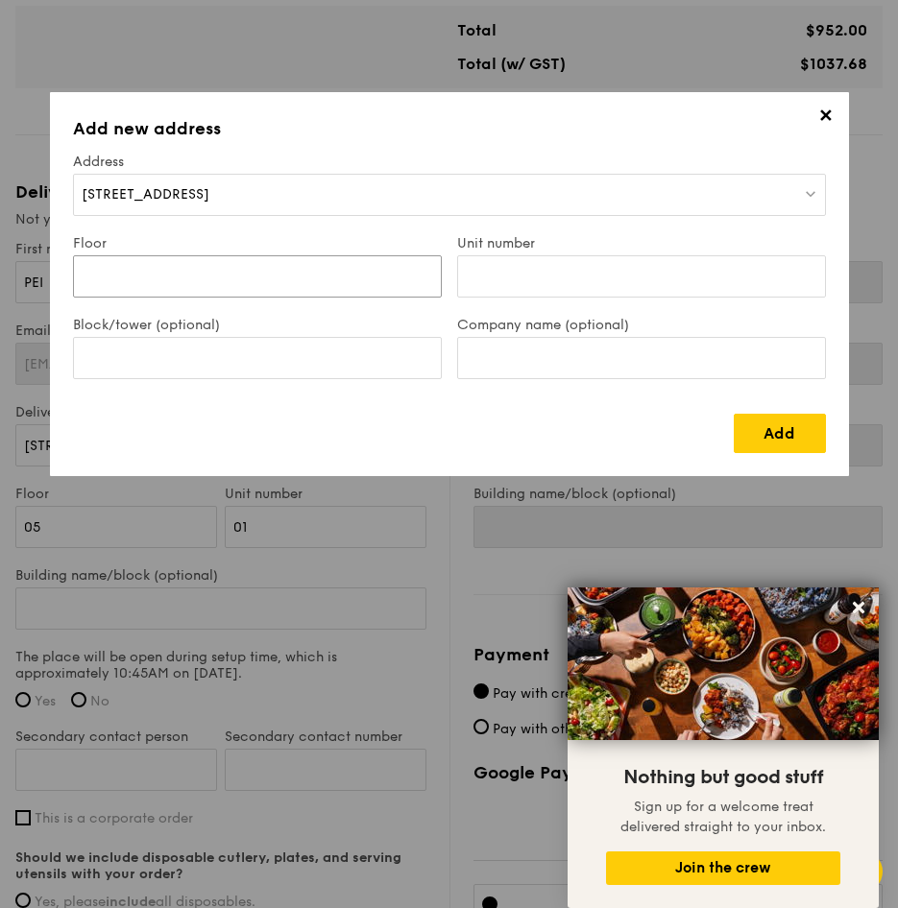
click at [123, 277] on input "Floor" at bounding box center [257, 276] width 369 height 42
type input "North Club house"
click at [191, 380] on div "Block/tower (optional)" at bounding box center [257, 358] width 384 height 82
click at [194, 366] on input "Block/tower (optional)" at bounding box center [257, 358] width 369 height 42
click at [256, 361] on input "Block/tower (optional)" at bounding box center [257, 358] width 369 height 42
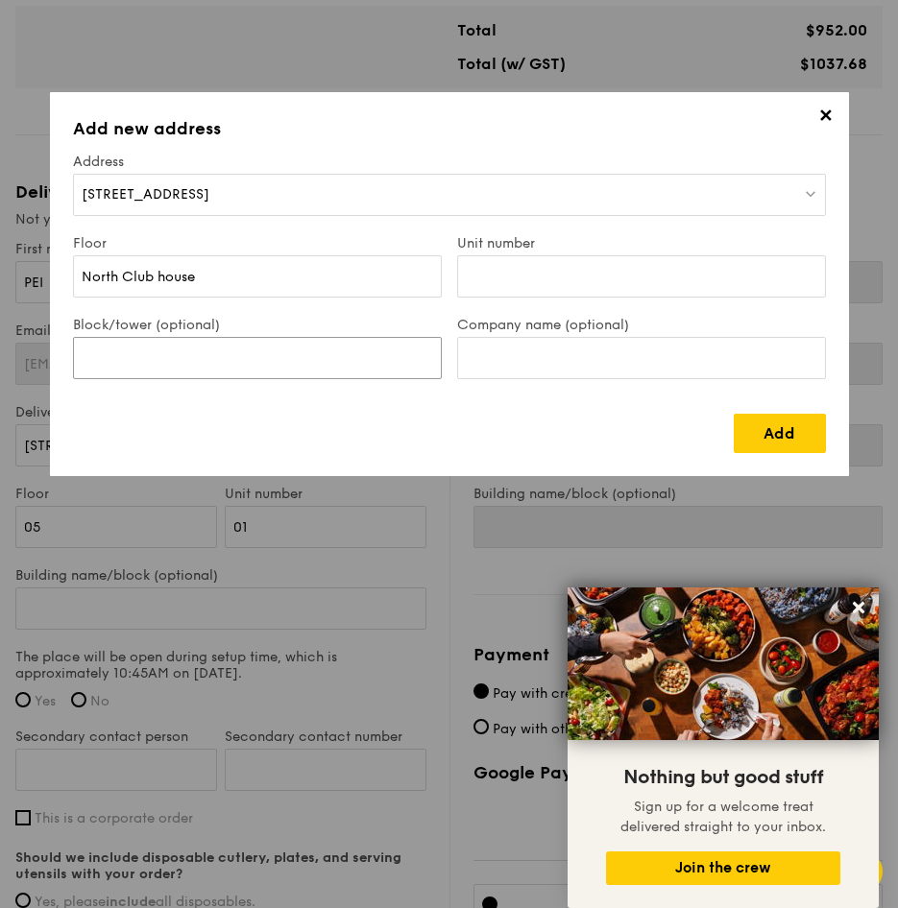
paste input "Twin waterfalls"
type input "Twin waterfalls"
click at [495, 366] on input "Company name (optional)" at bounding box center [641, 358] width 369 height 42
click at [474, 272] on input "Unit number" at bounding box center [641, 276] width 369 height 42
drag, startPoint x: 230, startPoint y: 284, endPoint x: 15, endPoint y: 256, distance: 216.9
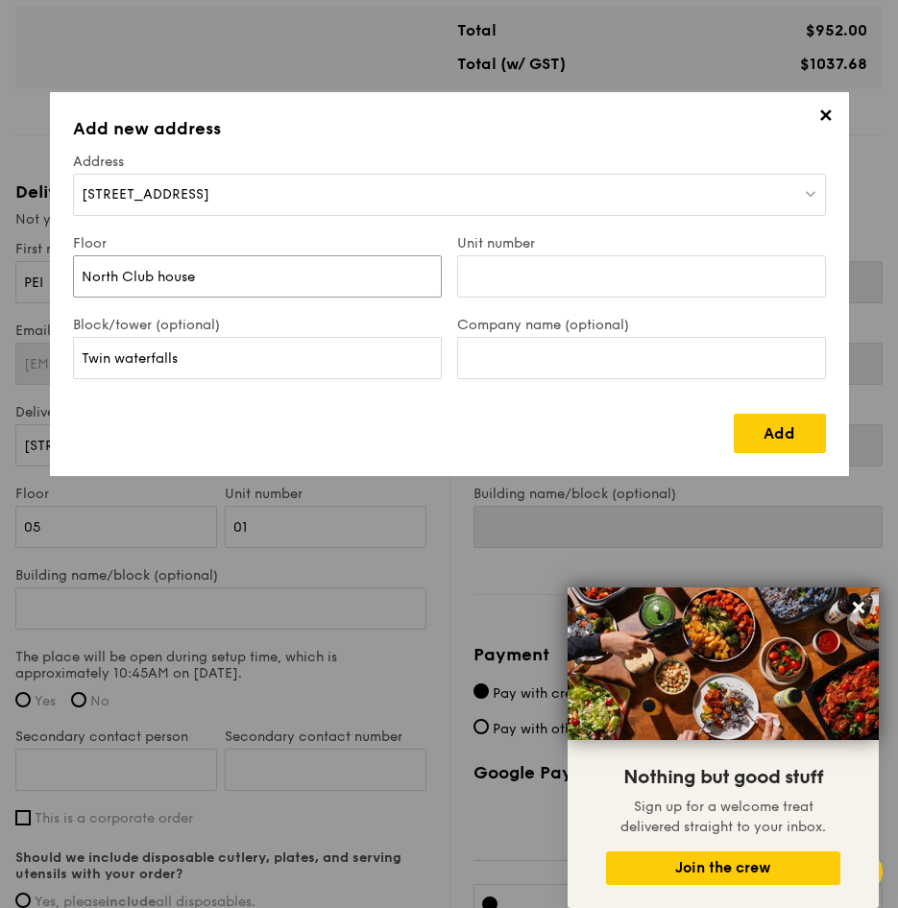
click at [15, 256] on div "✕ Add new address Address [STREET_ADDRESS] Floor North Club house Unit number B…" at bounding box center [449, 454] width 898 height 908
click at [542, 281] on input "Unit number" at bounding box center [641, 276] width 369 height 42
paste input "North Club house"
type input "North Club house"
click at [752, 425] on link "Add" at bounding box center [780, 433] width 92 height 39
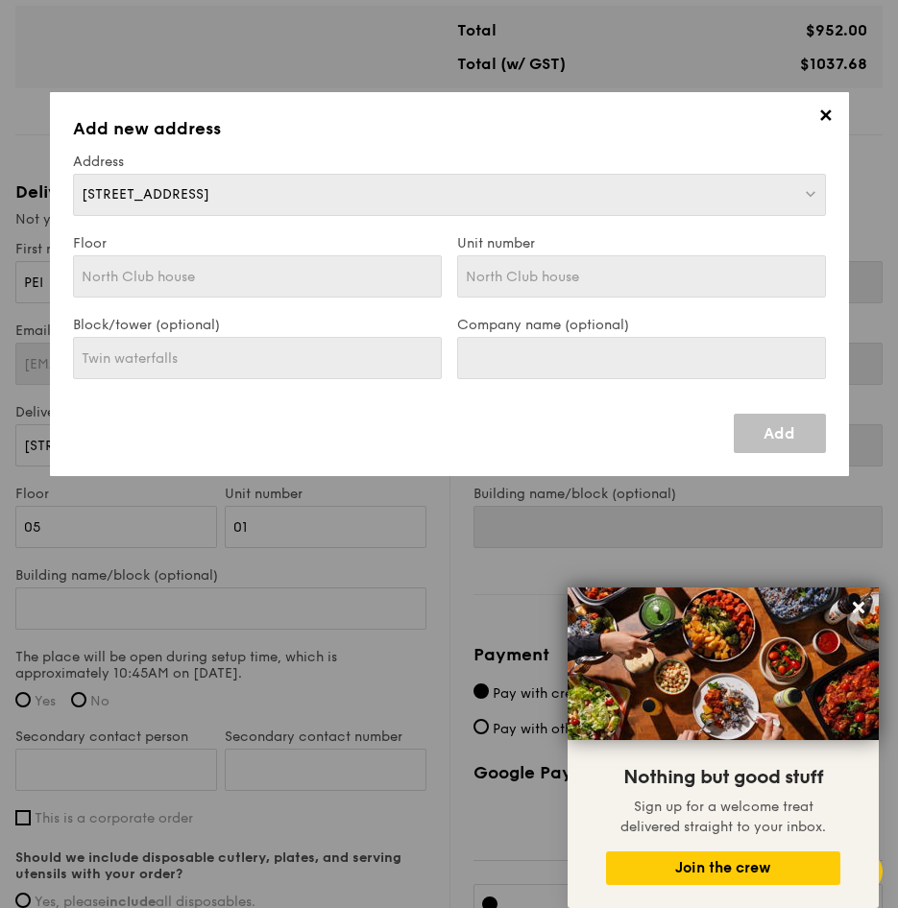
type input "[STREET_ADDRESS]"
type input "828765"
type input "North Club house"
type input "Twin waterfalls"
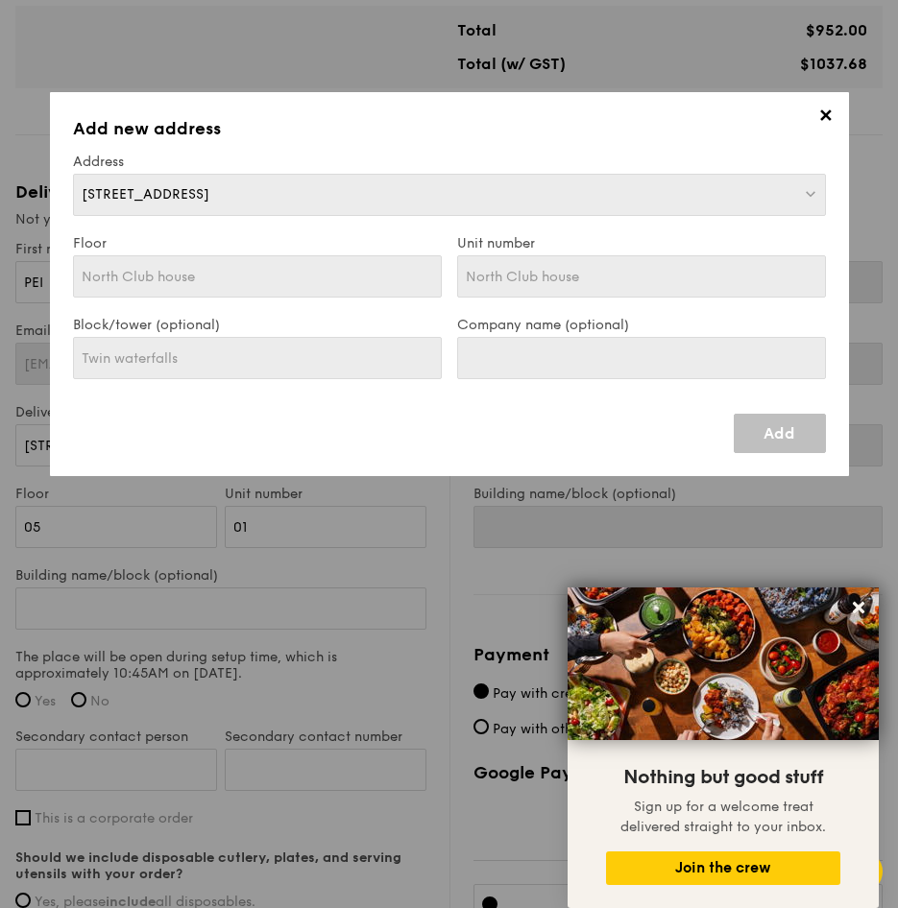
type input "[STREET_ADDRESS]"
type input "828765"
type input "North Club house"
type input "Twin waterfalls"
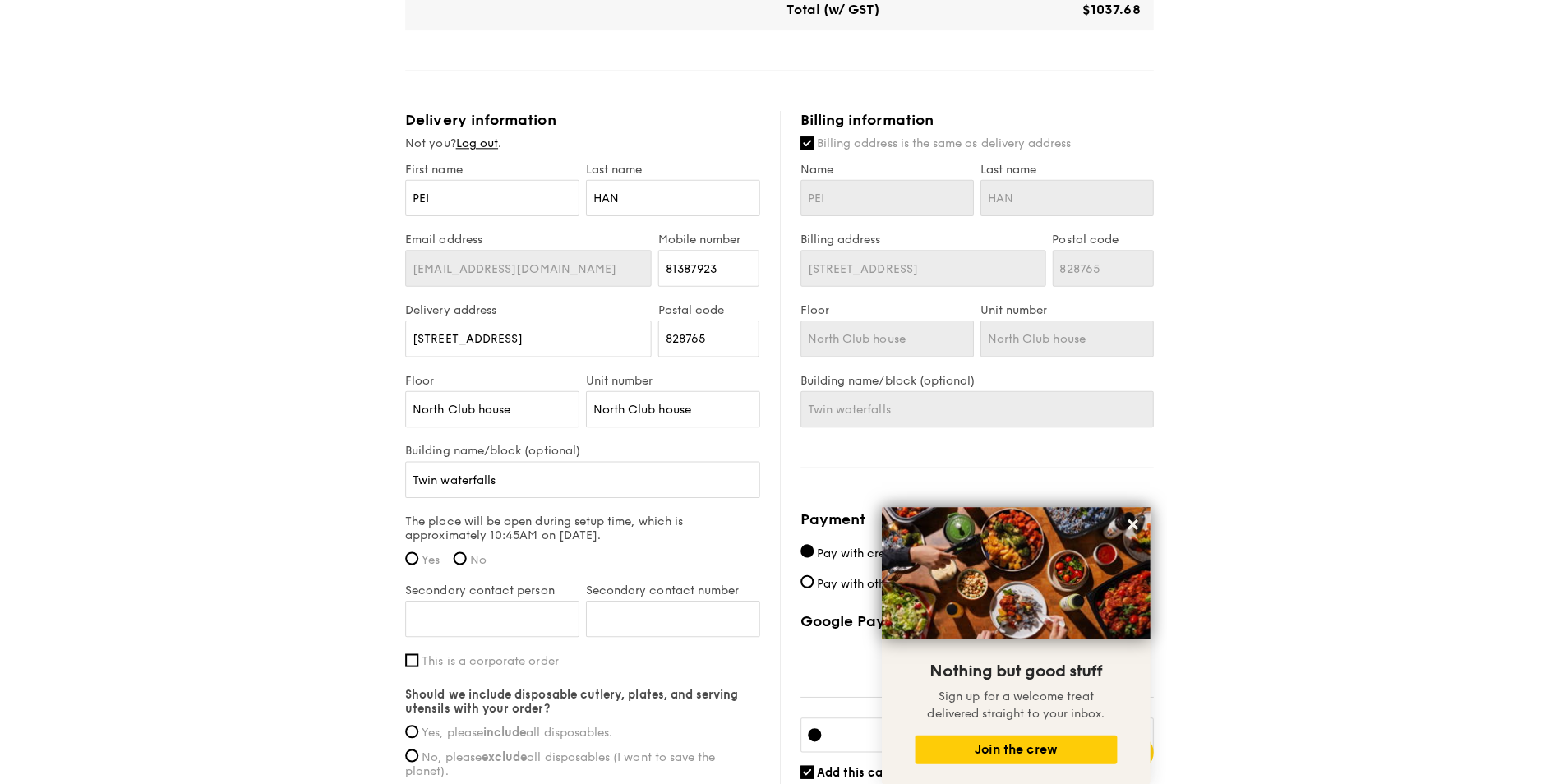
scroll to position [991, 0]
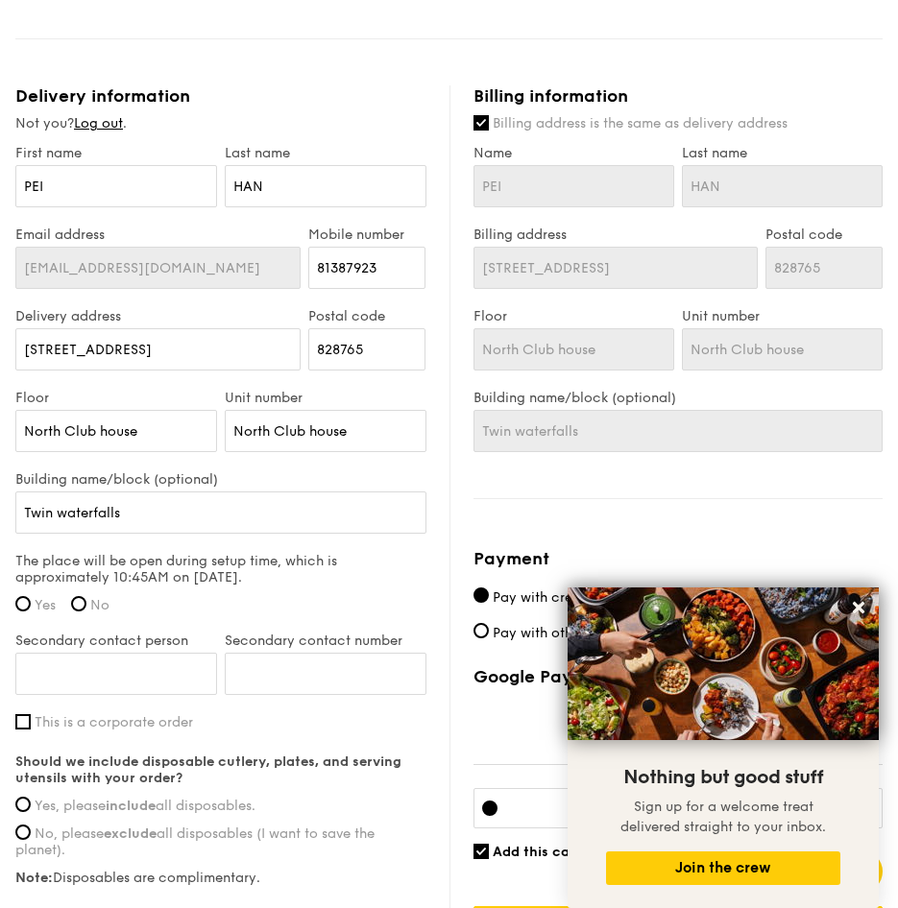
click at [31, 606] on label "Yes" at bounding box center [35, 605] width 40 height 16
click at [31, 606] on input "Yes" at bounding box center [22, 603] width 15 height 15
radio input "true"
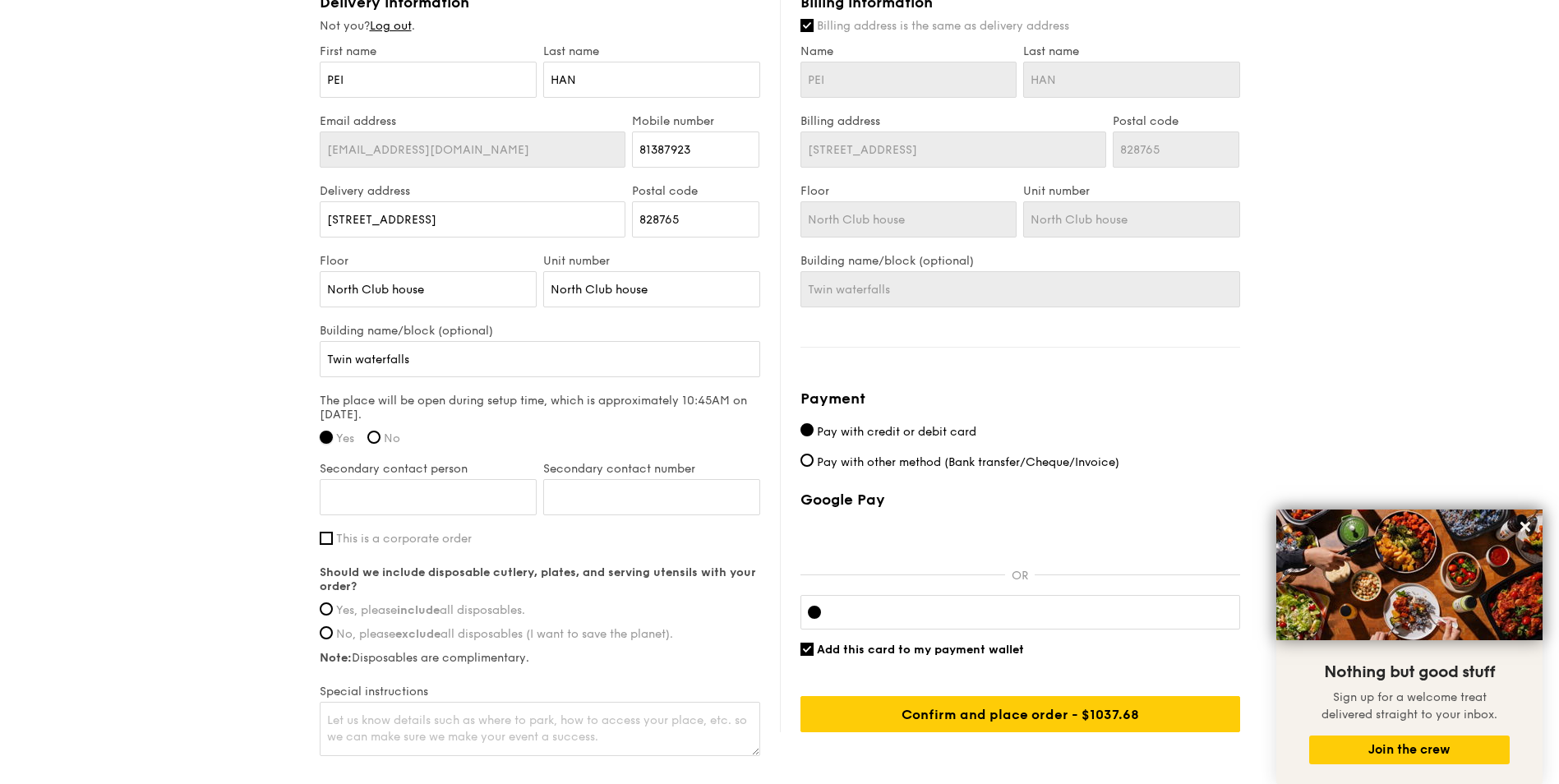
scroll to position [1073, 0]
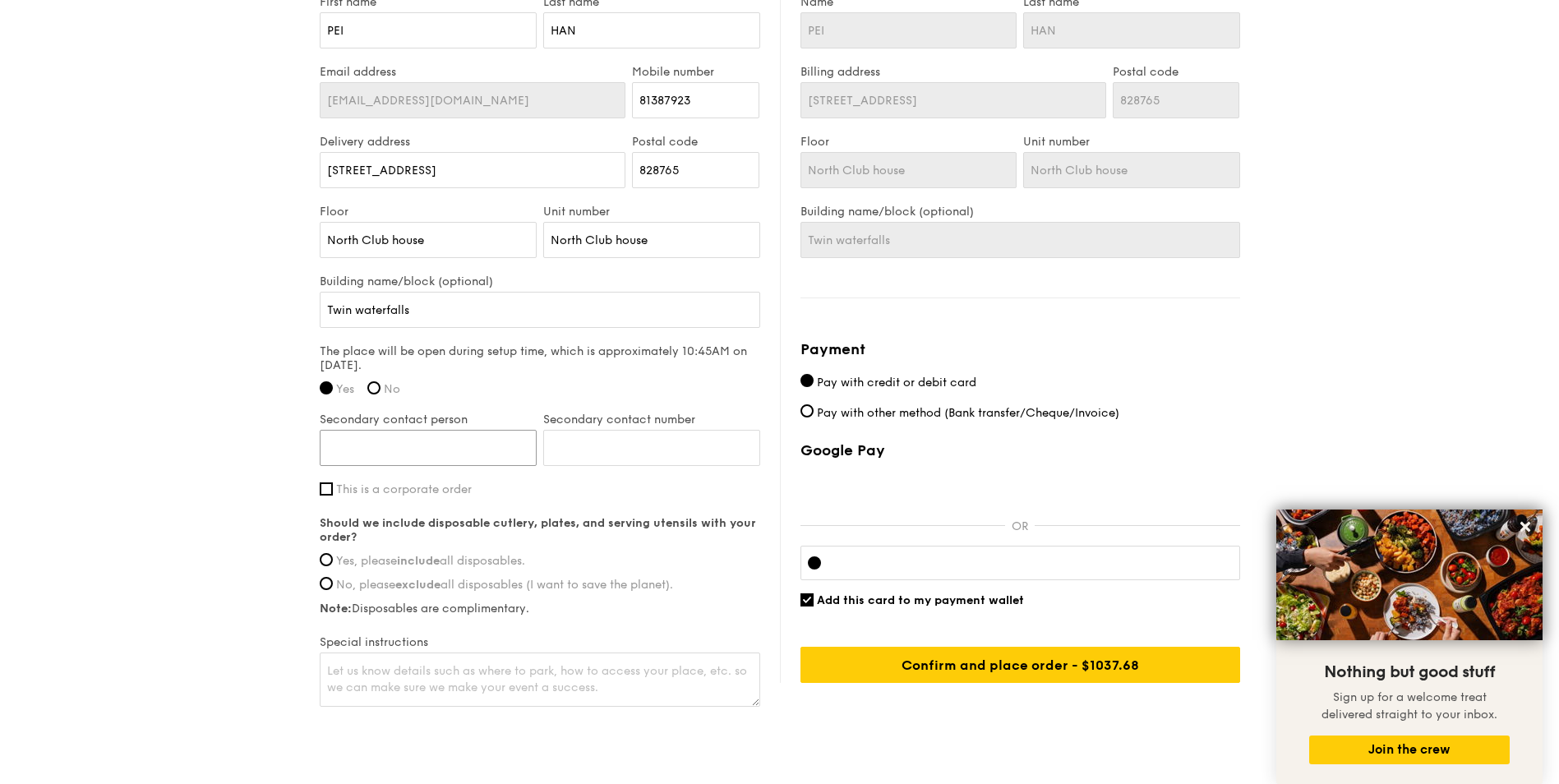
click at [437, 454] on input "Secondary contact person" at bounding box center [428, 448] width 217 height 36
type input "[PERSON_NAME]"
type input "82612078"
click at [325, 562] on input "Yes, please include all disposables." at bounding box center [326, 559] width 13 height 13
radio input "true"
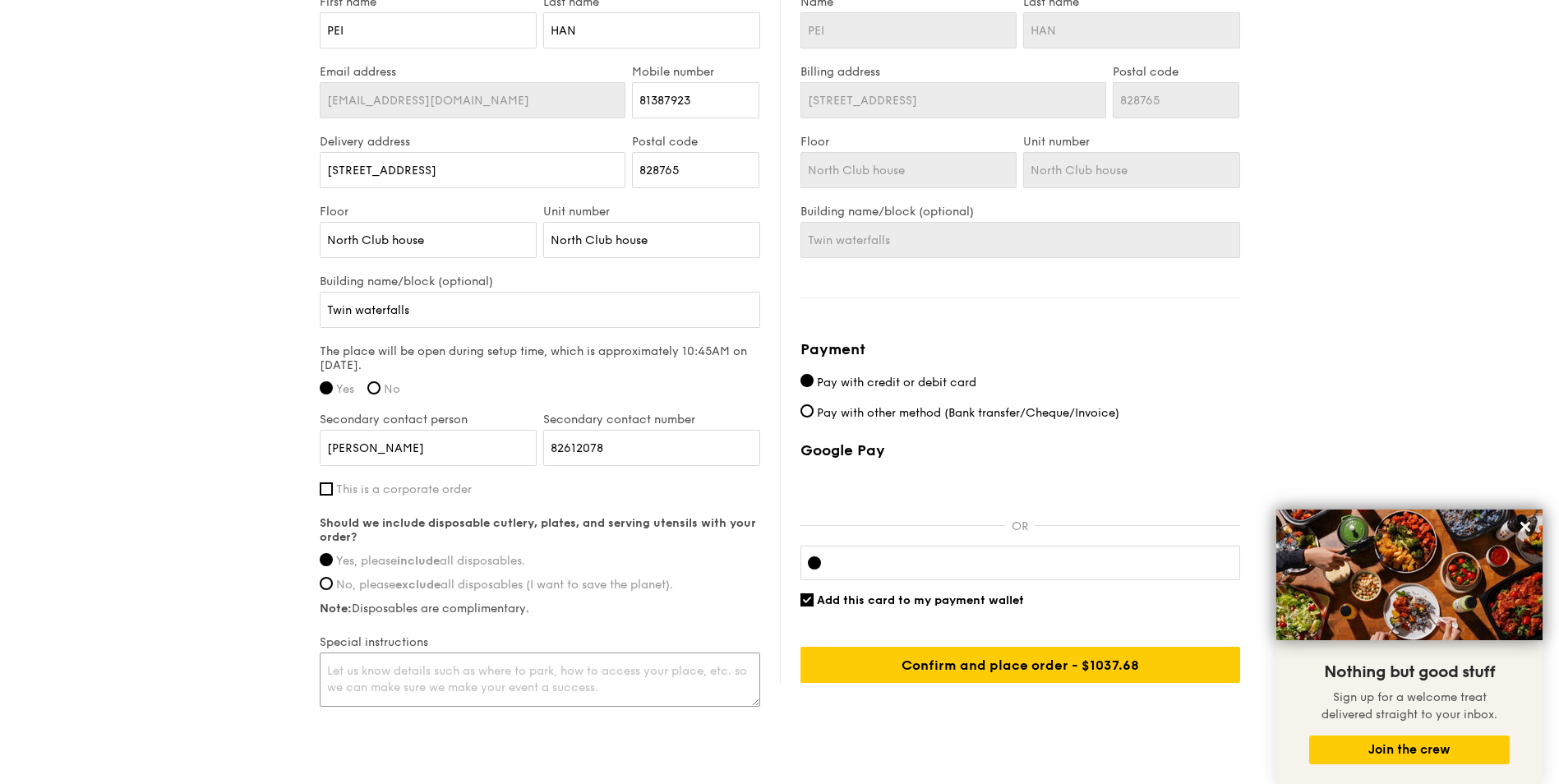
click at [433, 668] on textarea at bounding box center [540, 679] width 441 height 54
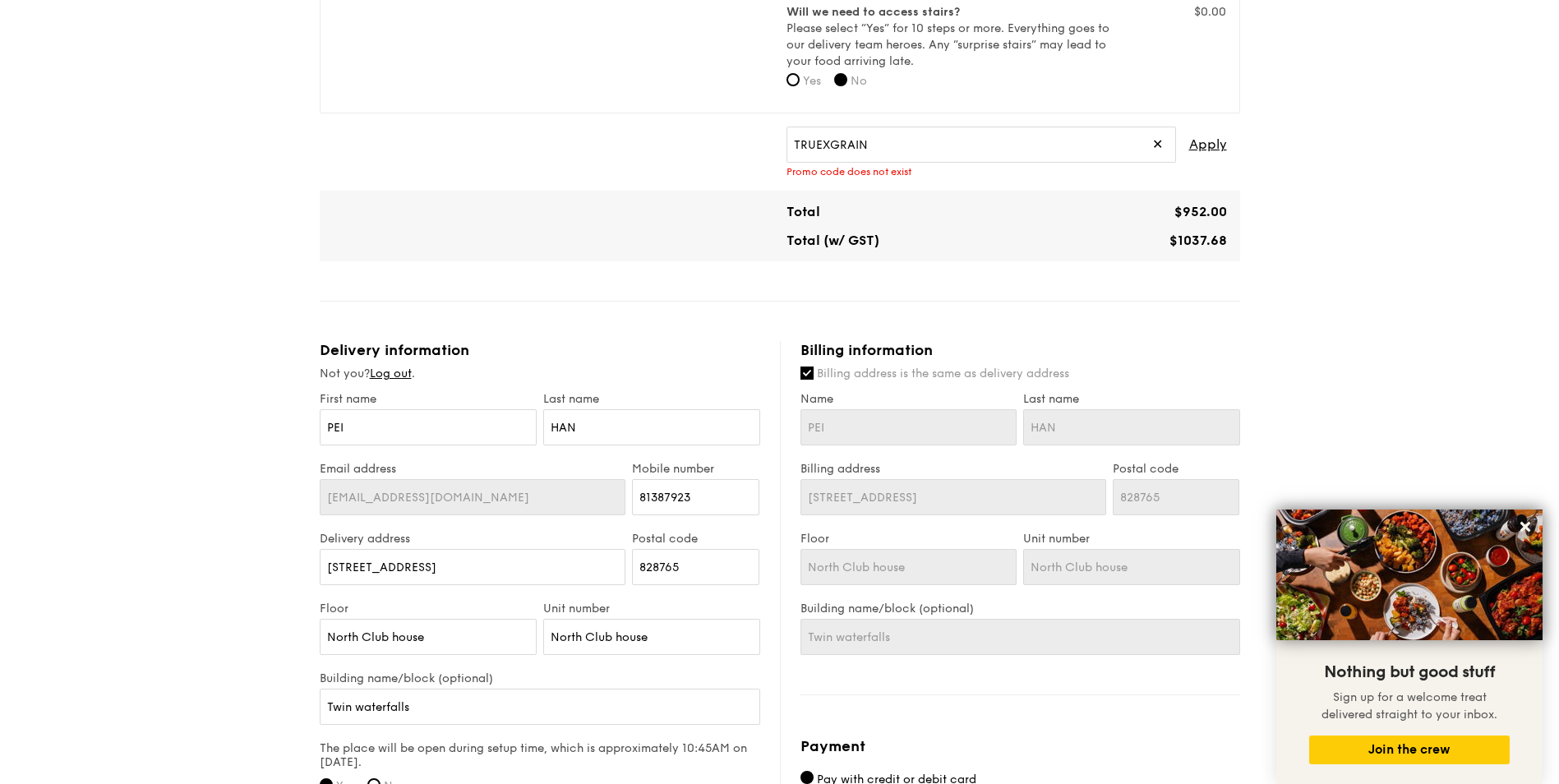
scroll to position [662, 0]
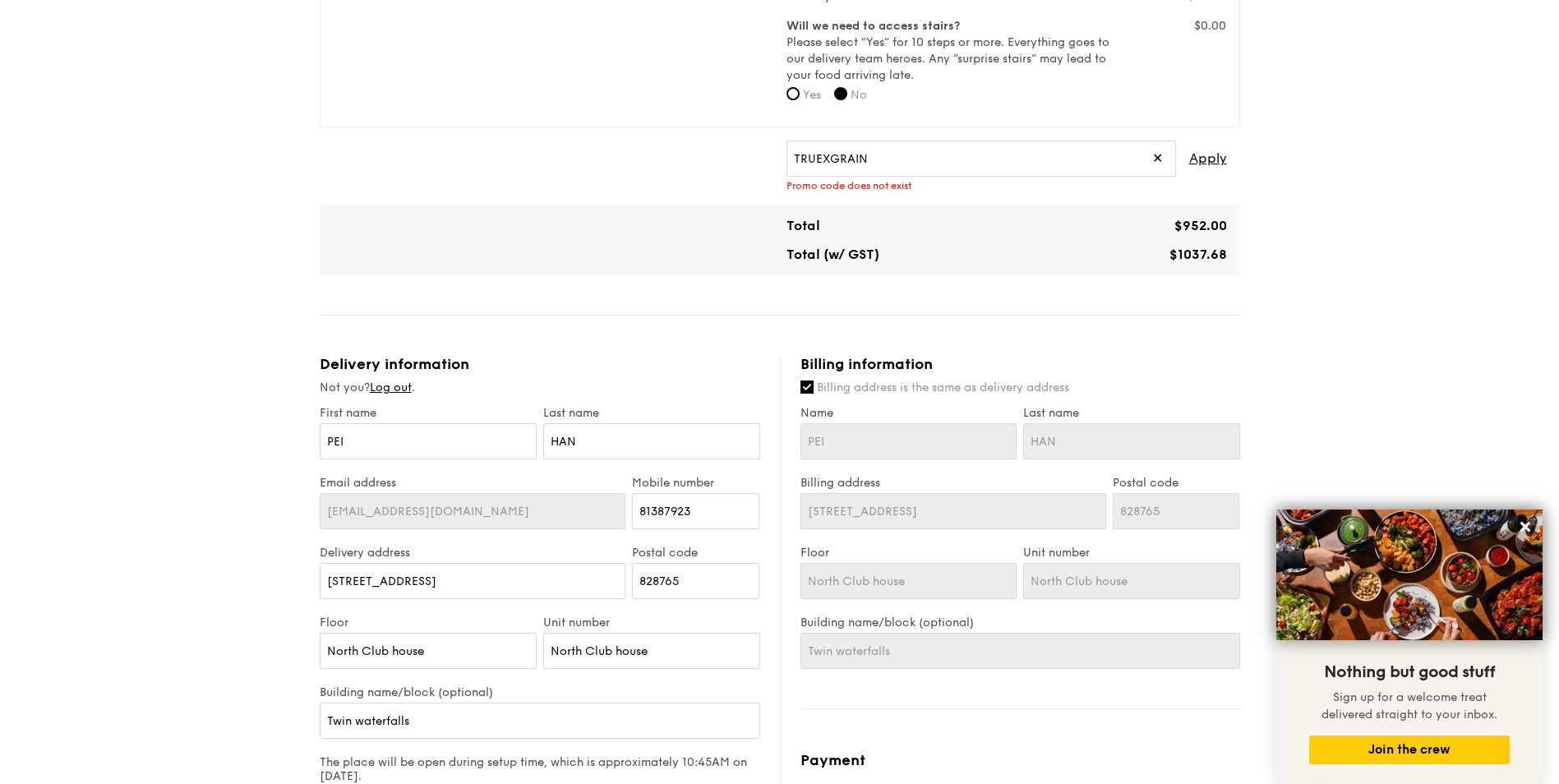
type textarea "this is for my baby boy first birthday"
click at [914, 448] on input "PEI" at bounding box center [908, 441] width 217 height 36
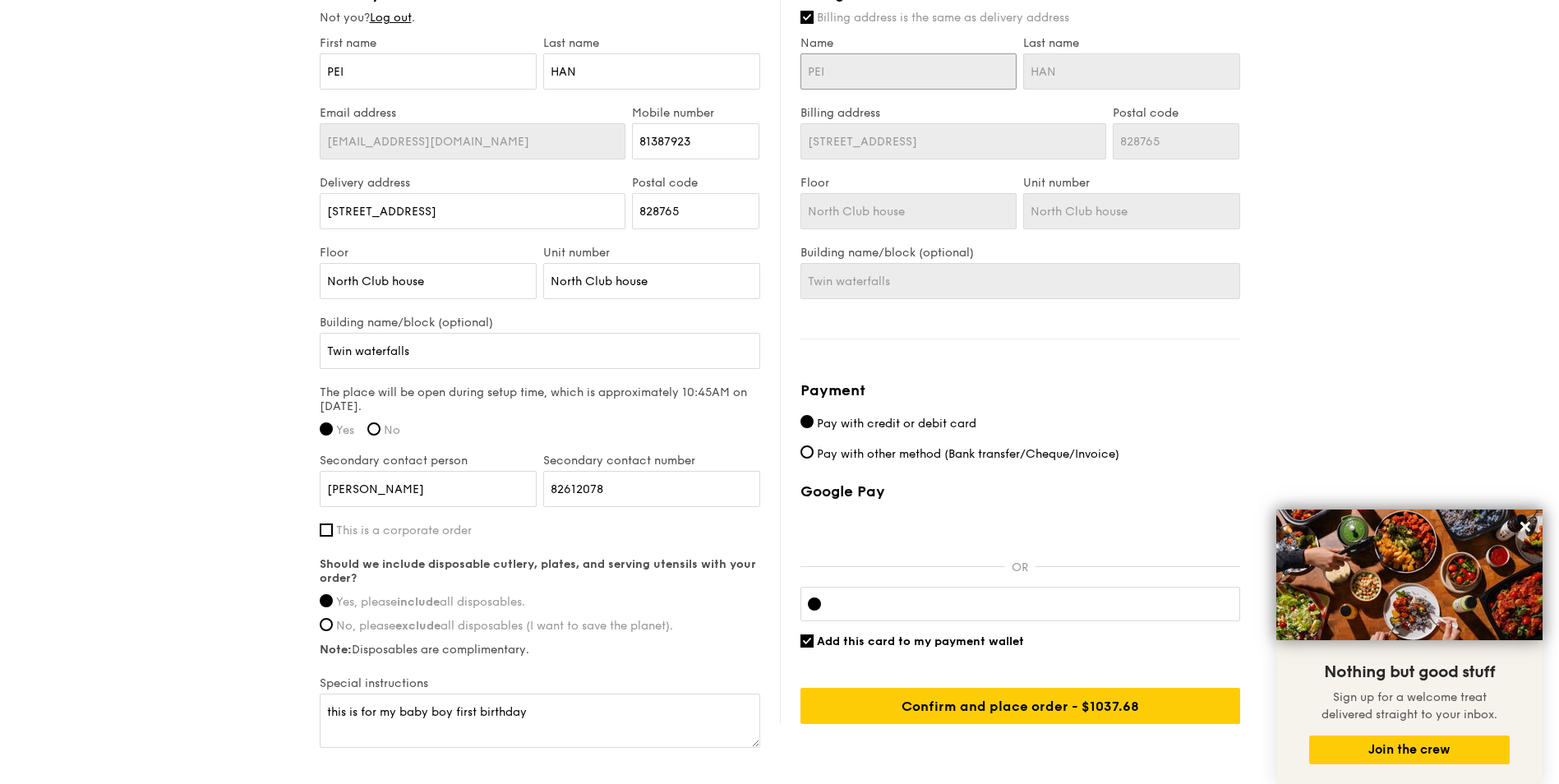
scroll to position [1131, 0]
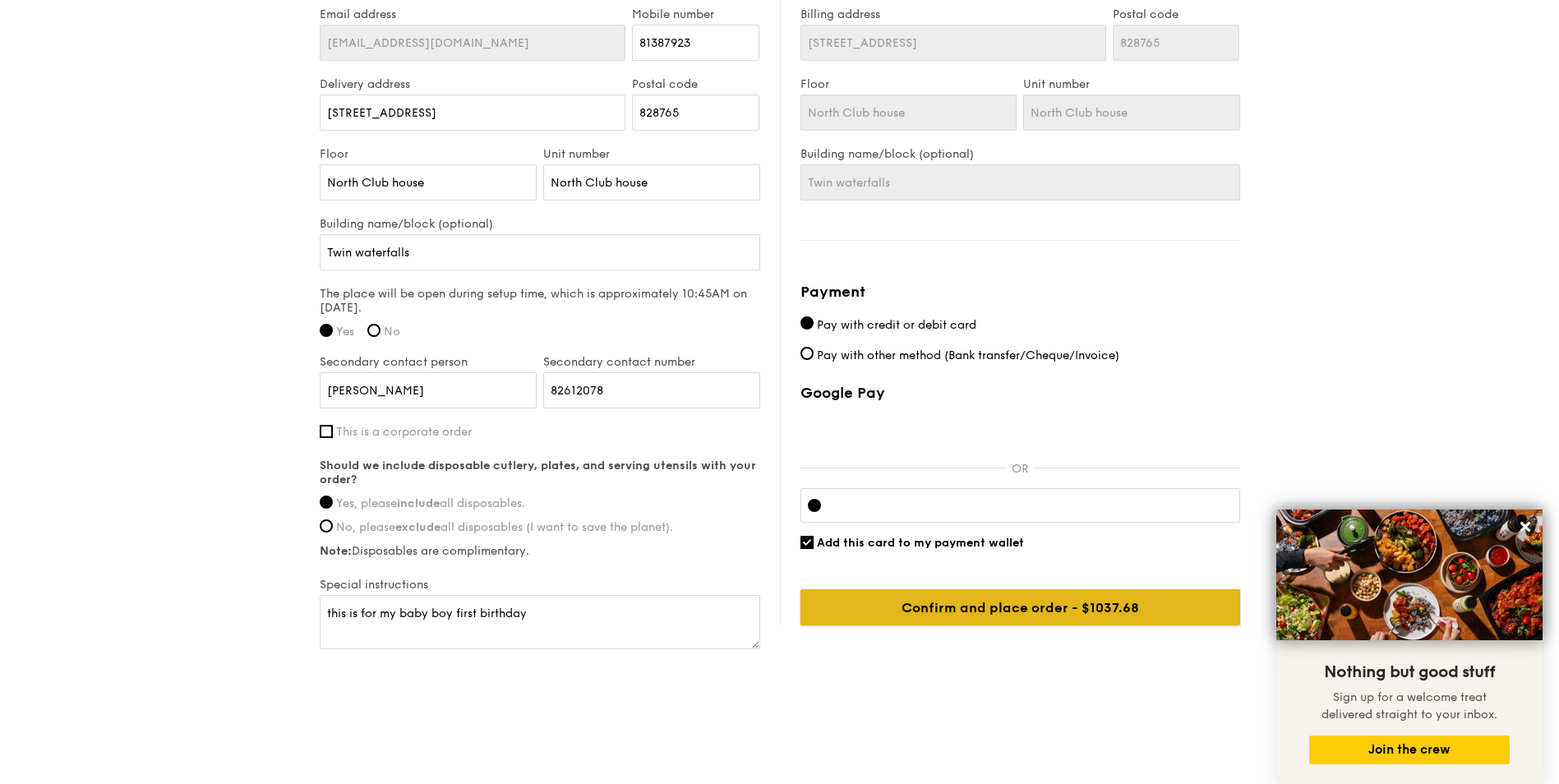
click at [940, 598] on input "Confirm and place order - $1037.68" at bounding box center [1020, 607] width 440 height 36
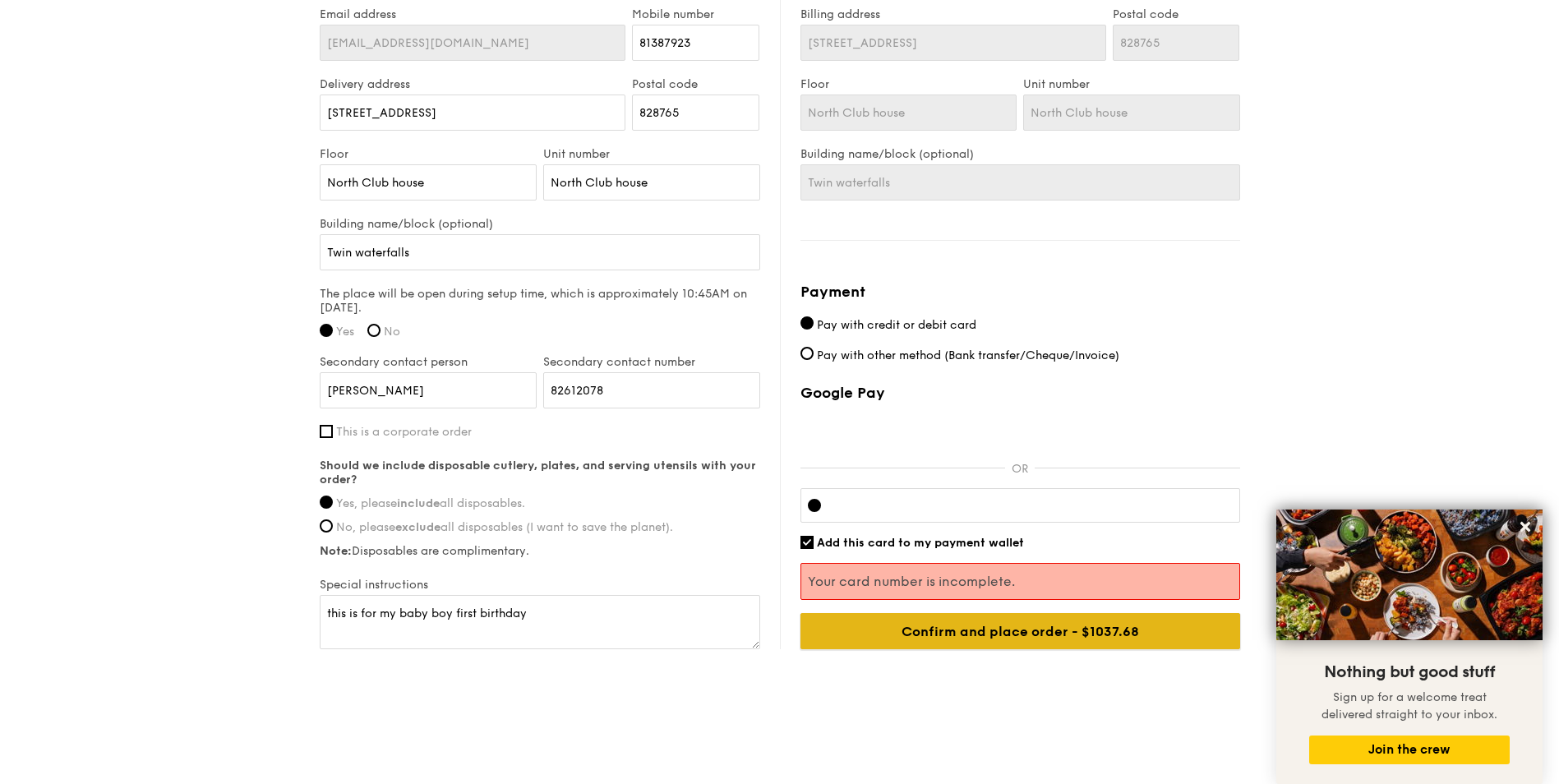
click at [1086, 644] on input "Confirm and place order - $1037.68" at bounding box center [1020, 631] width 440 height 36
click at [1066, 630] on input "Confirm and place order - $1037.68" at bounding box center [1020, 631] width 440 height 36
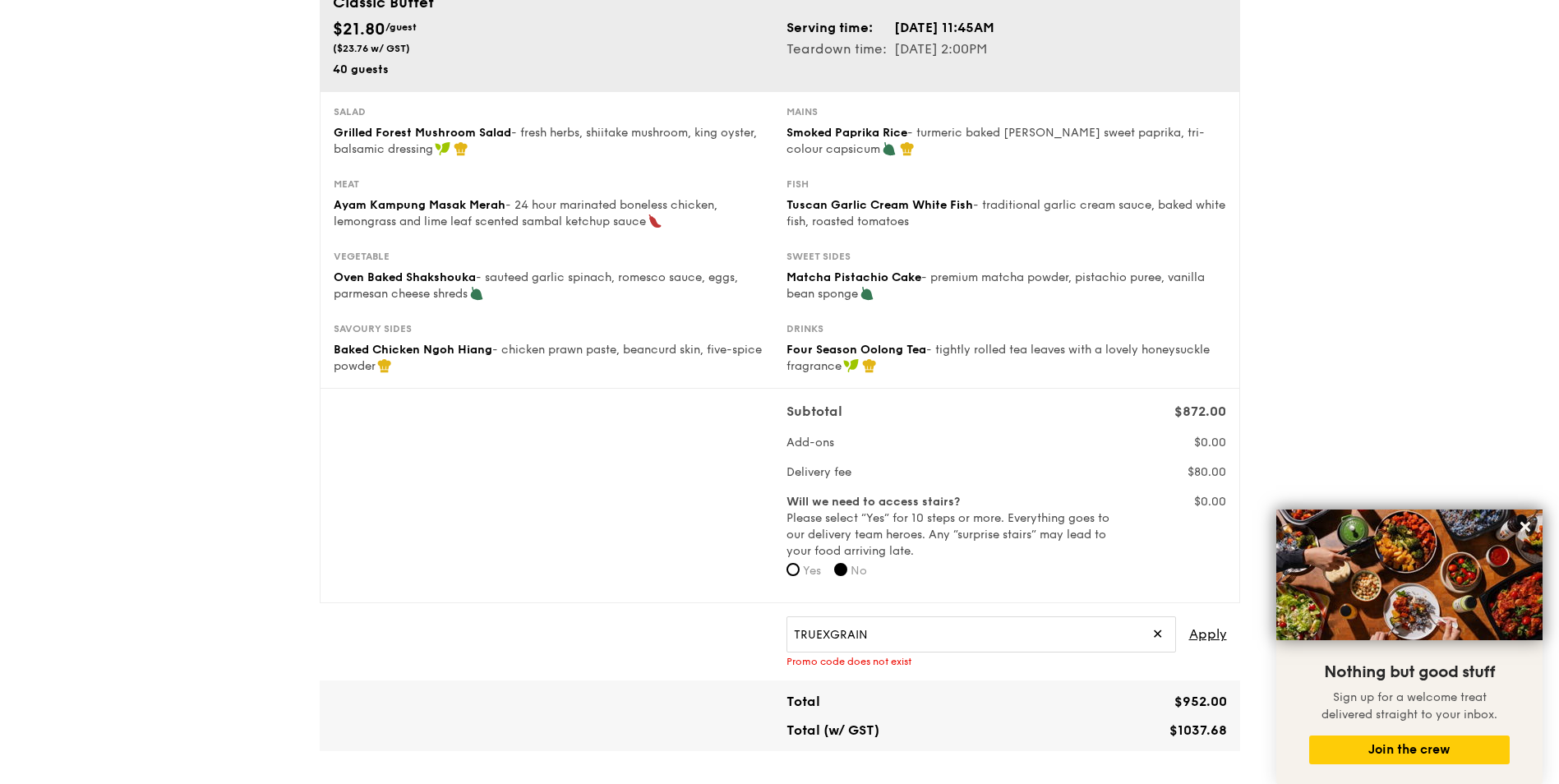
scroll to position [227, 0]
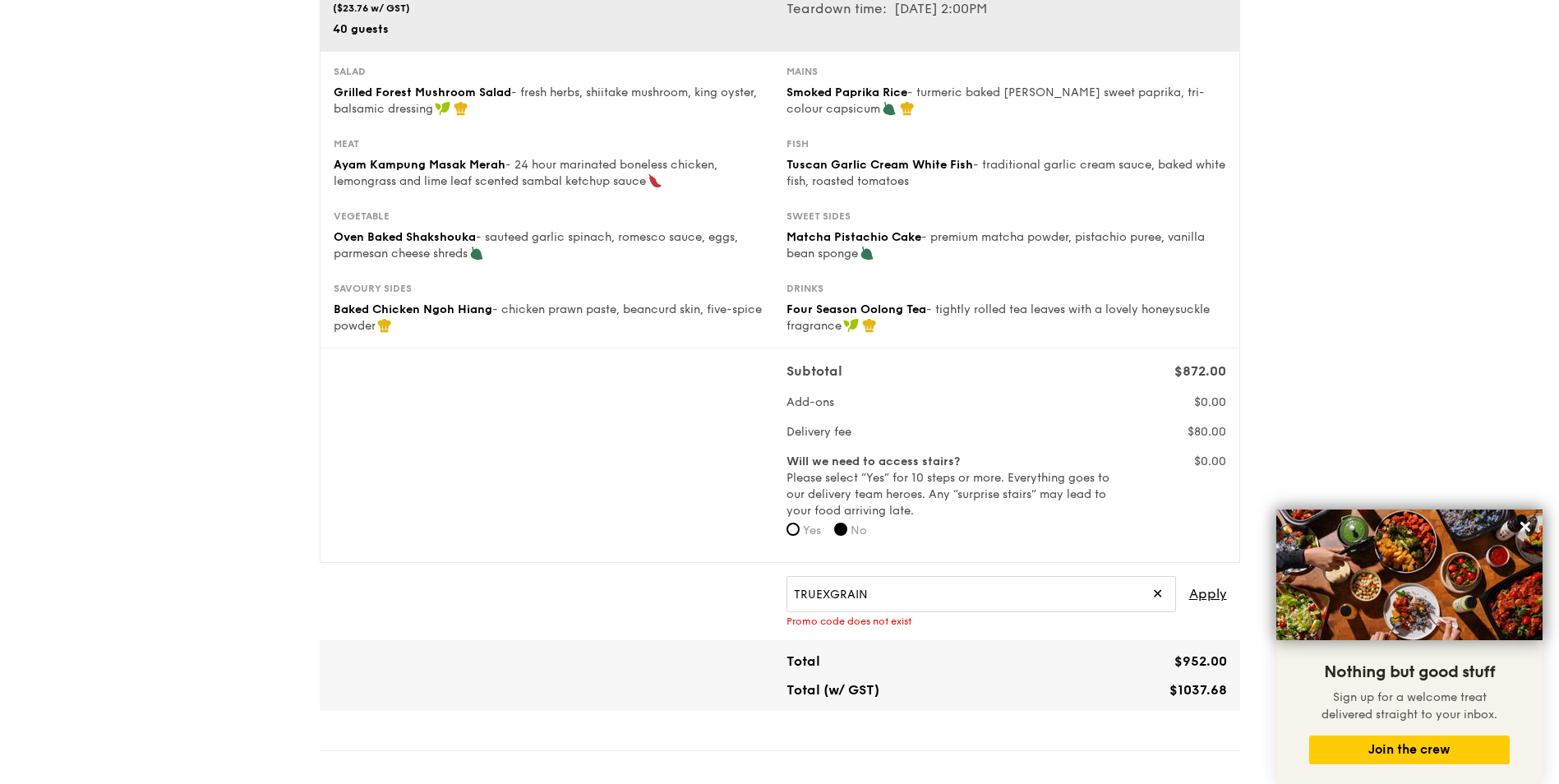
click at [1157, 596] on span "✕" at bounding box center [1157, 594] width 10 height 36
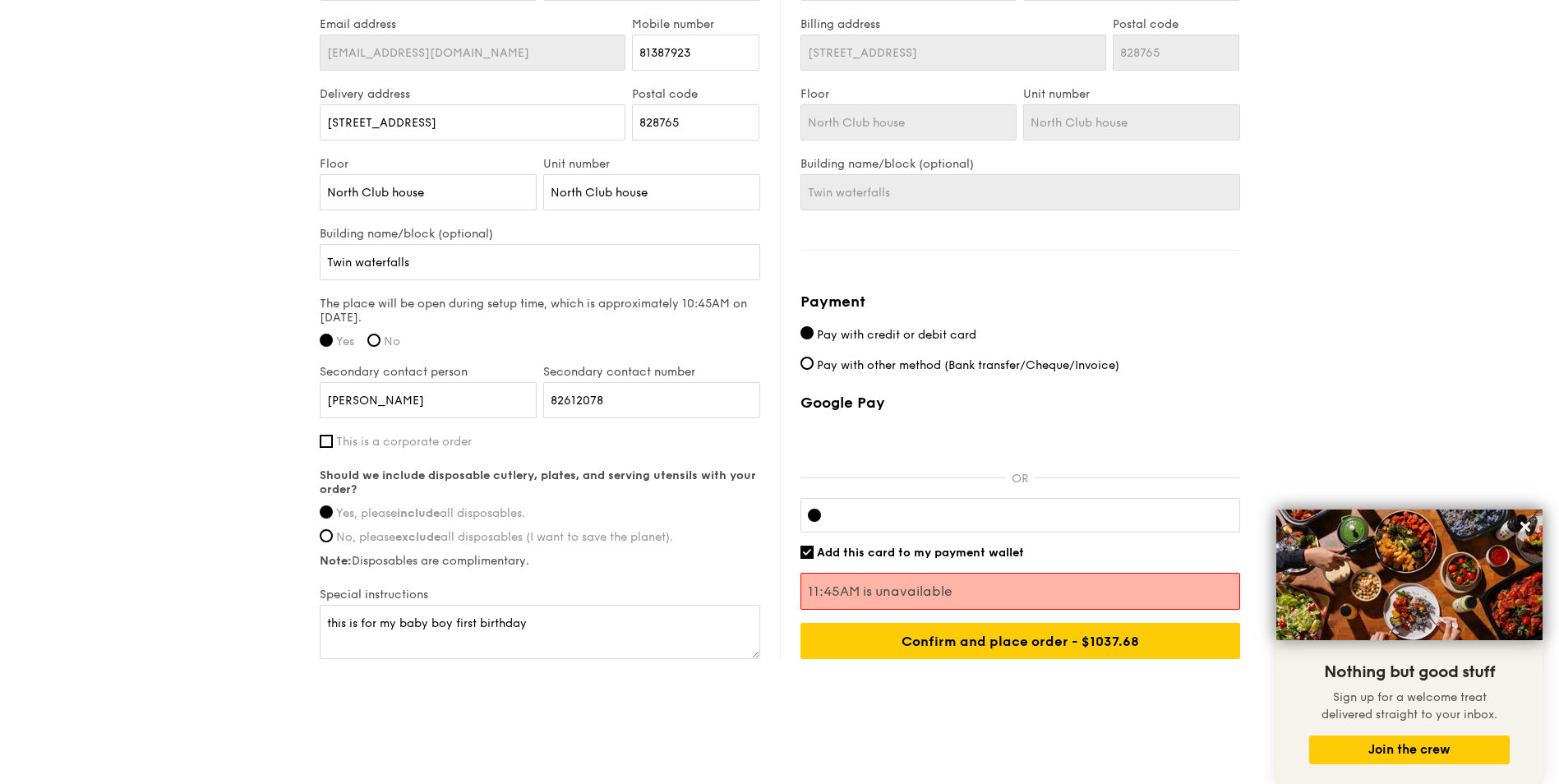
scroll to position [1116, 0]
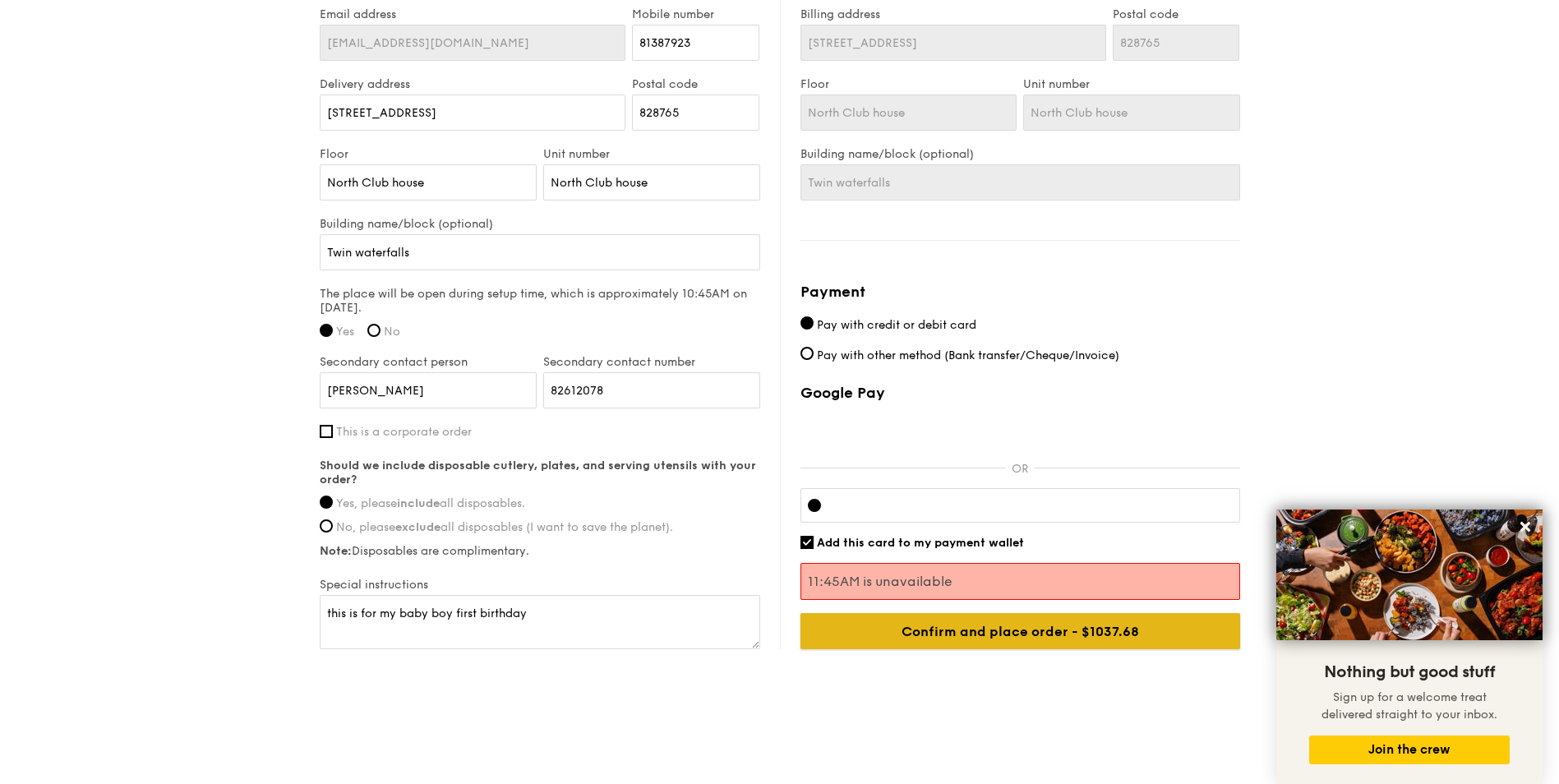
click at [1015, 640] on input "Confirm and place order - $1037.68" at bounding box center [1020, 631] width 440 height 36
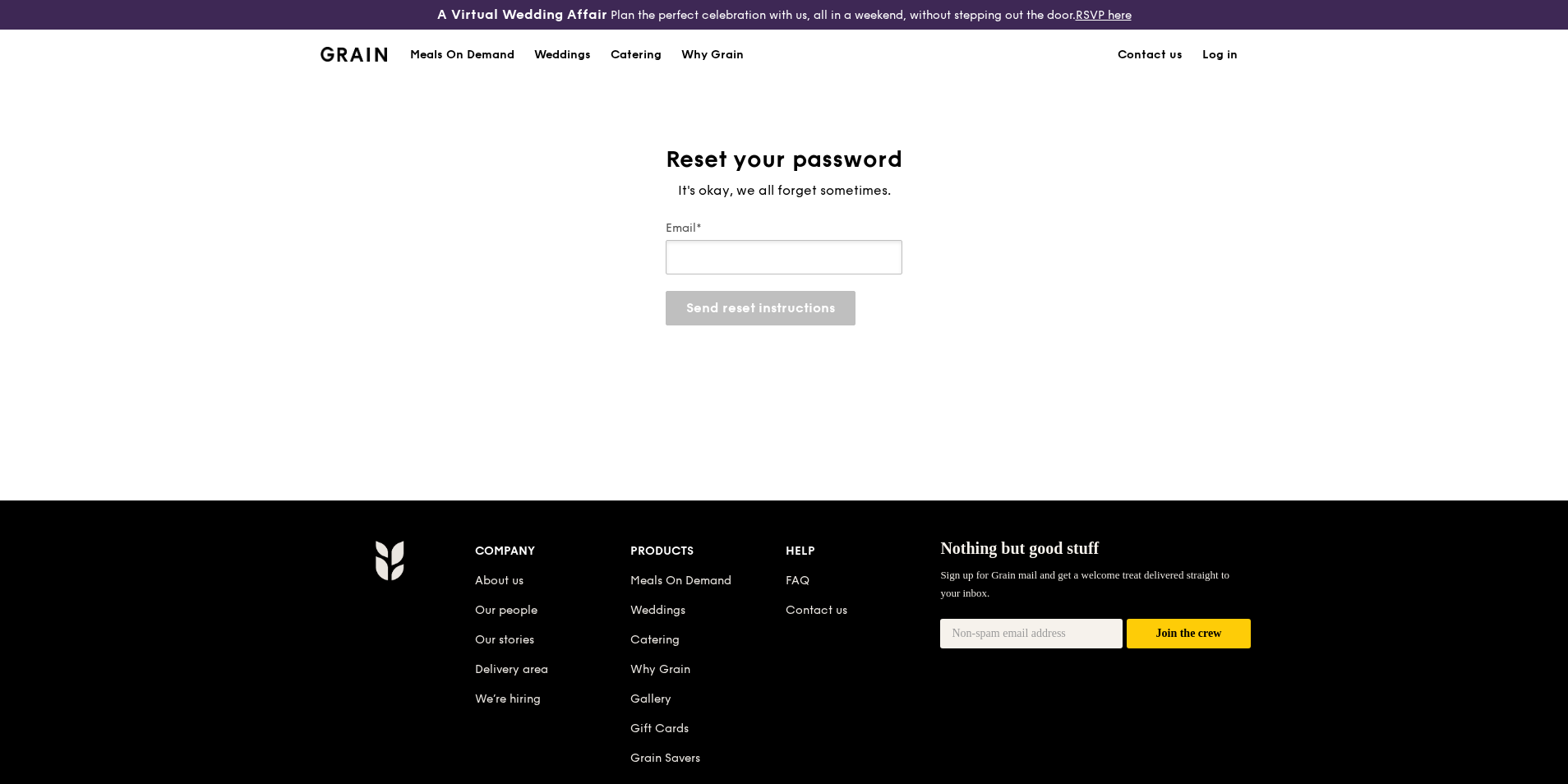
click at [765, 256] on input "Email*" at bounding box center [784, 257] width 237 height 34
type input "[EMAIL_ADDRESS][DOMAIN_NAME]"
click at [733, 309] on button "Send reset instructions" at bounding box center [761, 308] width 190 height 34
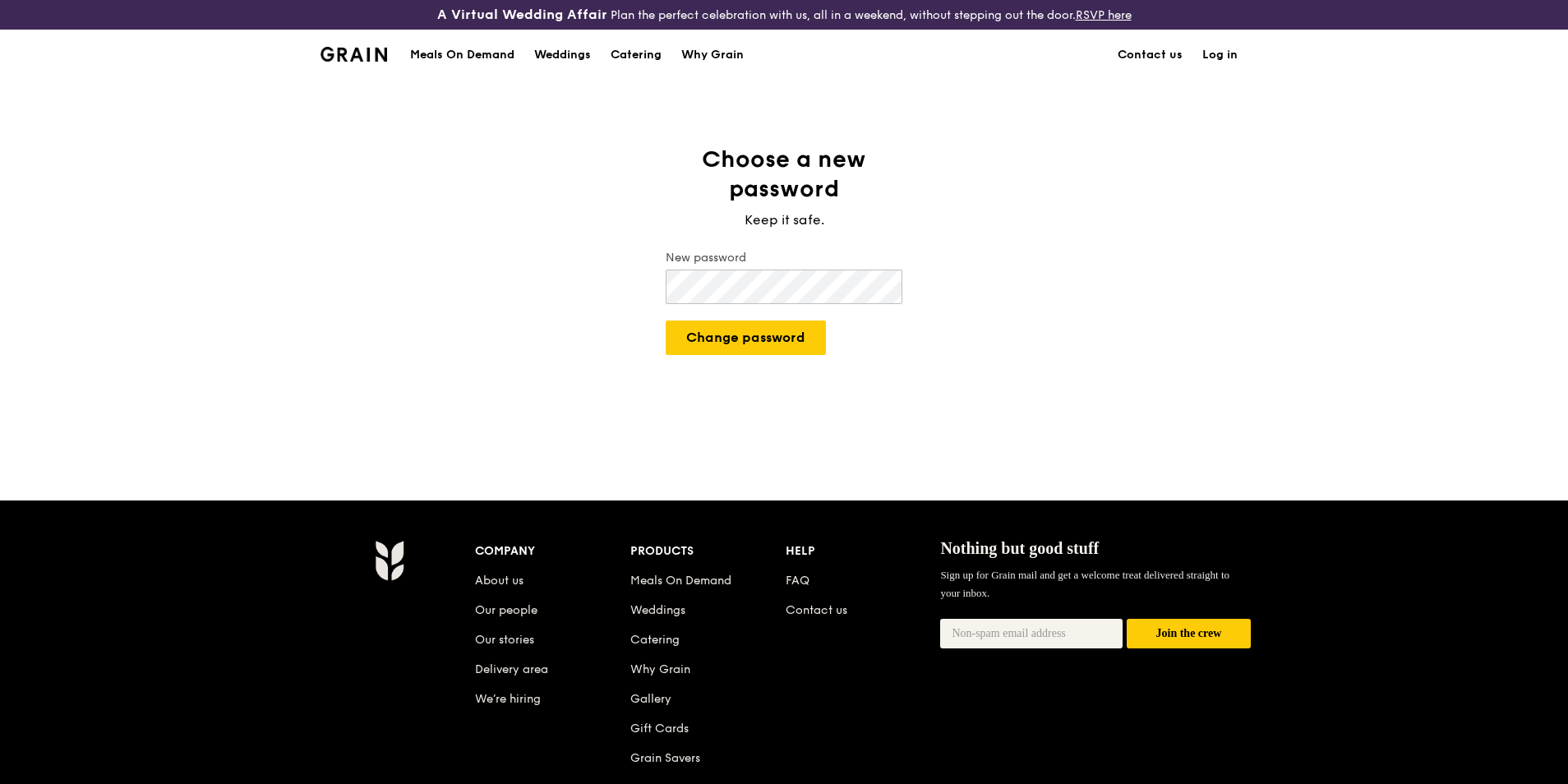
click at [666, 320] on button "Change password" at bounding box center [745, 337] width 160 height 34
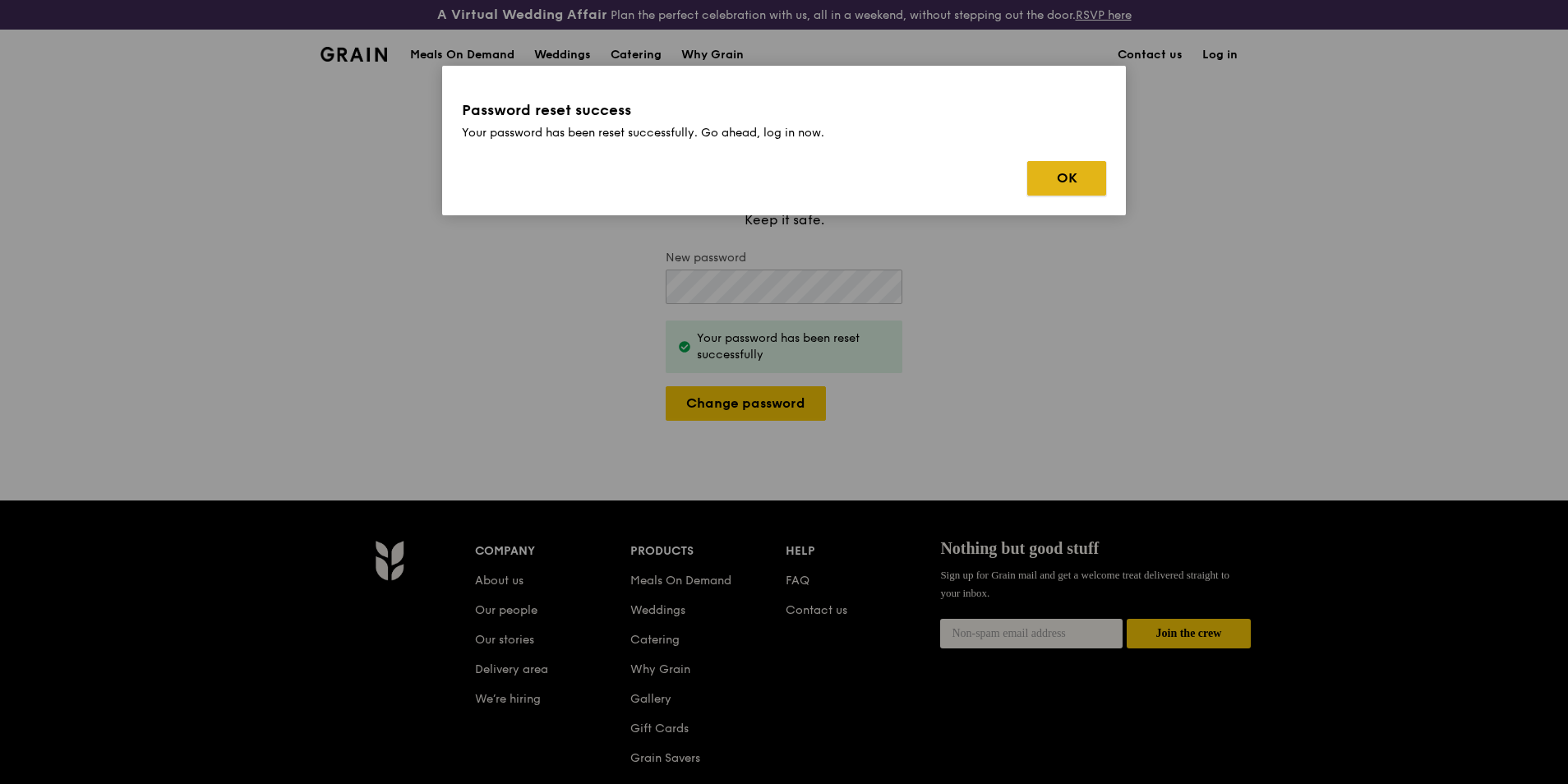
click at [1087, 174] on button "OK" at bounding box center [1066, 178] width 79 height 34
